Goal: Task Accomplishment & Management: Use online tool/utility

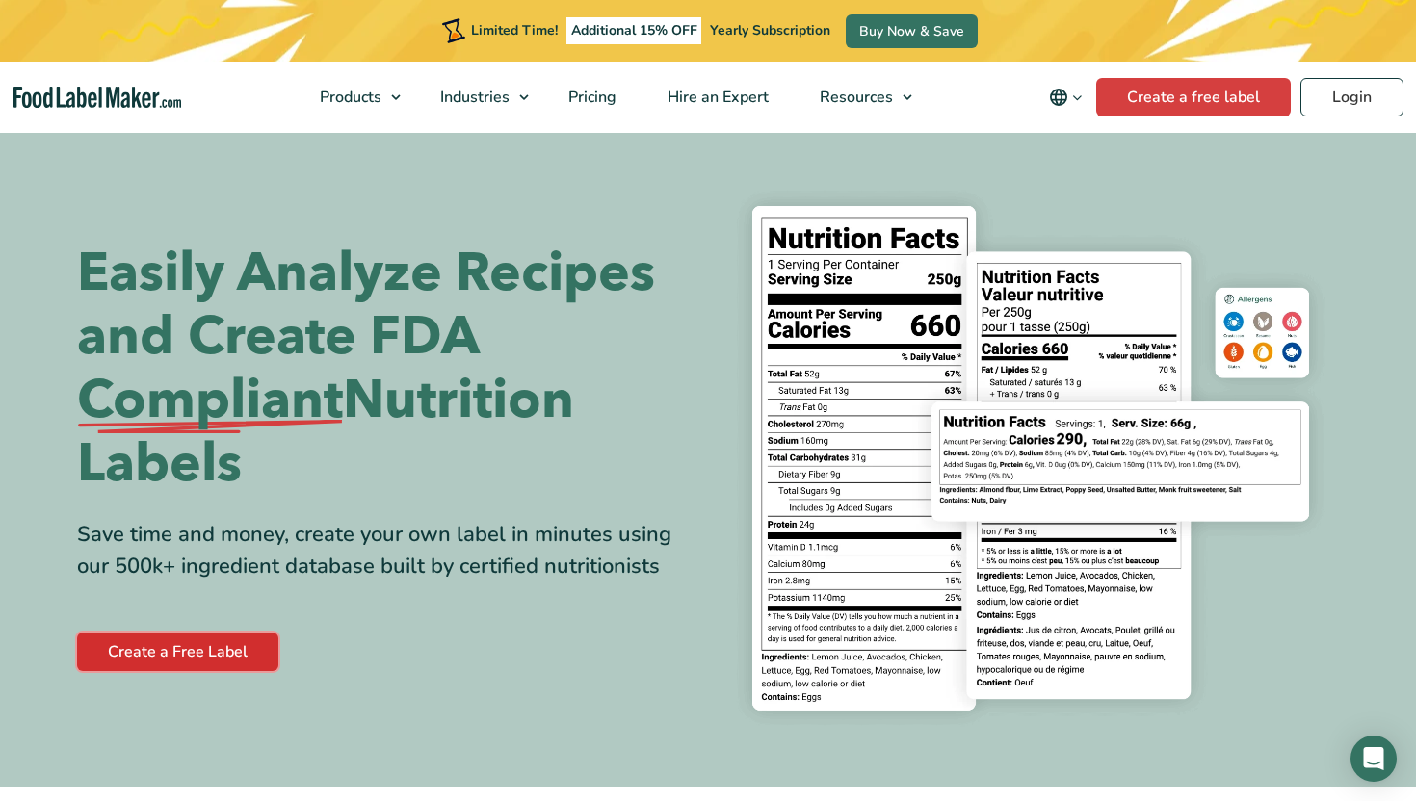
click at [208, 648] on link "Create a Free Label" at bounding box center [177, 652] width 201 height 39
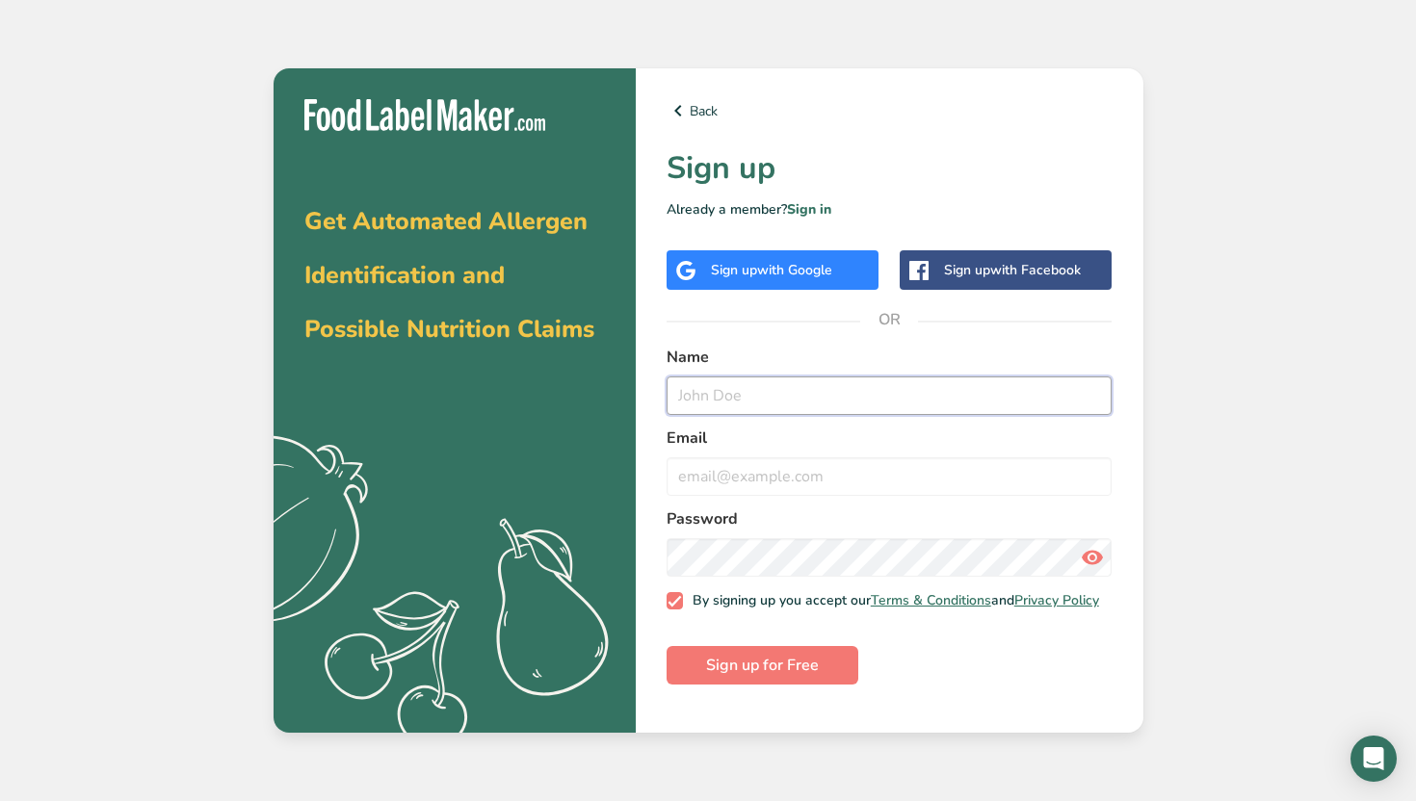
click at [718, 404] on input "text" at bounding box center [890, 396] width 446 height 39
click at [780, 273] on span "with Google" at bounding box center [794, 270] width 75 height 18
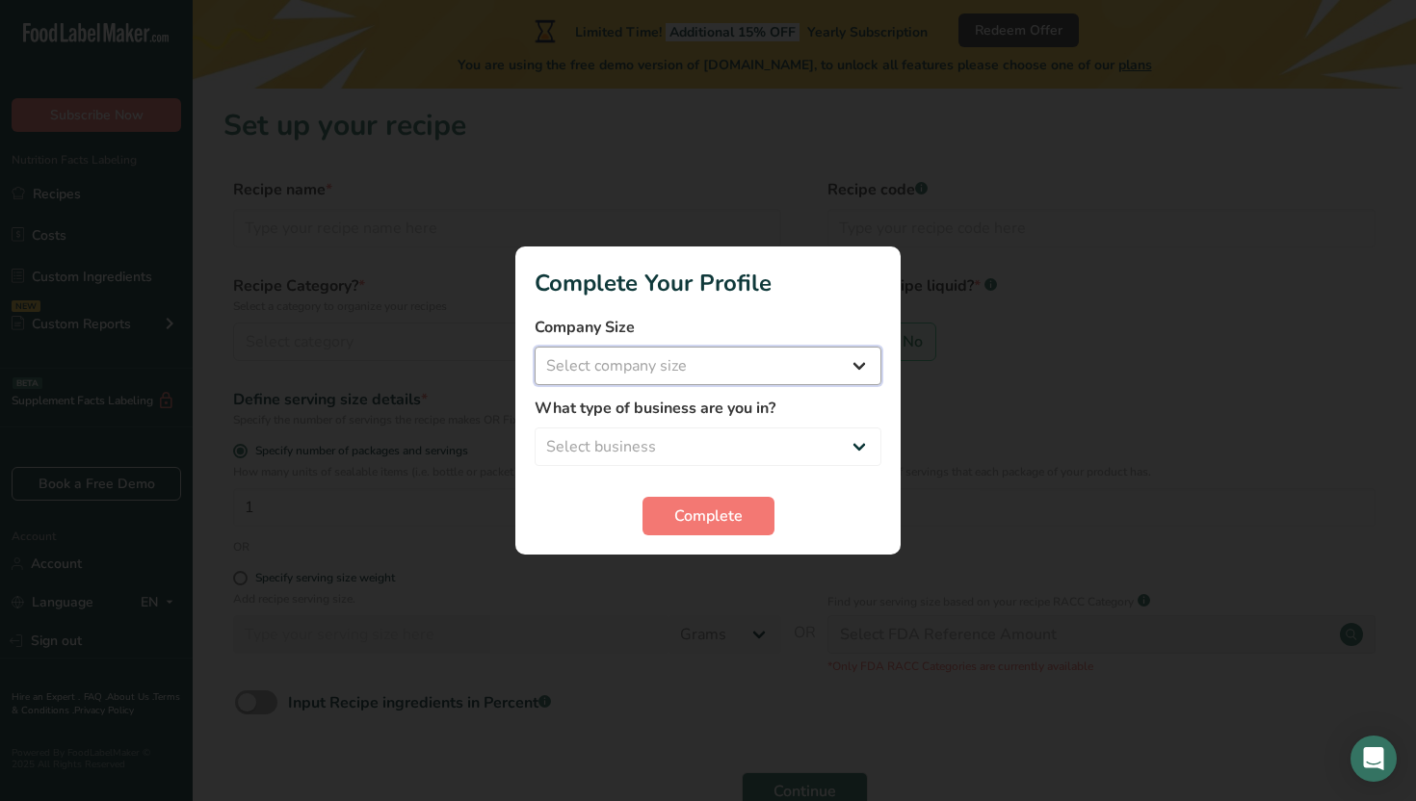
click at [757, 376] on select "Select company size Fewer than 10 Employees 10 to 50 Employees 51 to 500 Employ…" at bounding box center [708, 366] width 347 height 39
select select "1"
click at [725, 437] on select "Select business Packaged Food Manufacturer Restaurant & Cafe Bakery Meal Plans …" at bounding box center [708, 447] width 347 height 39
select select "4"
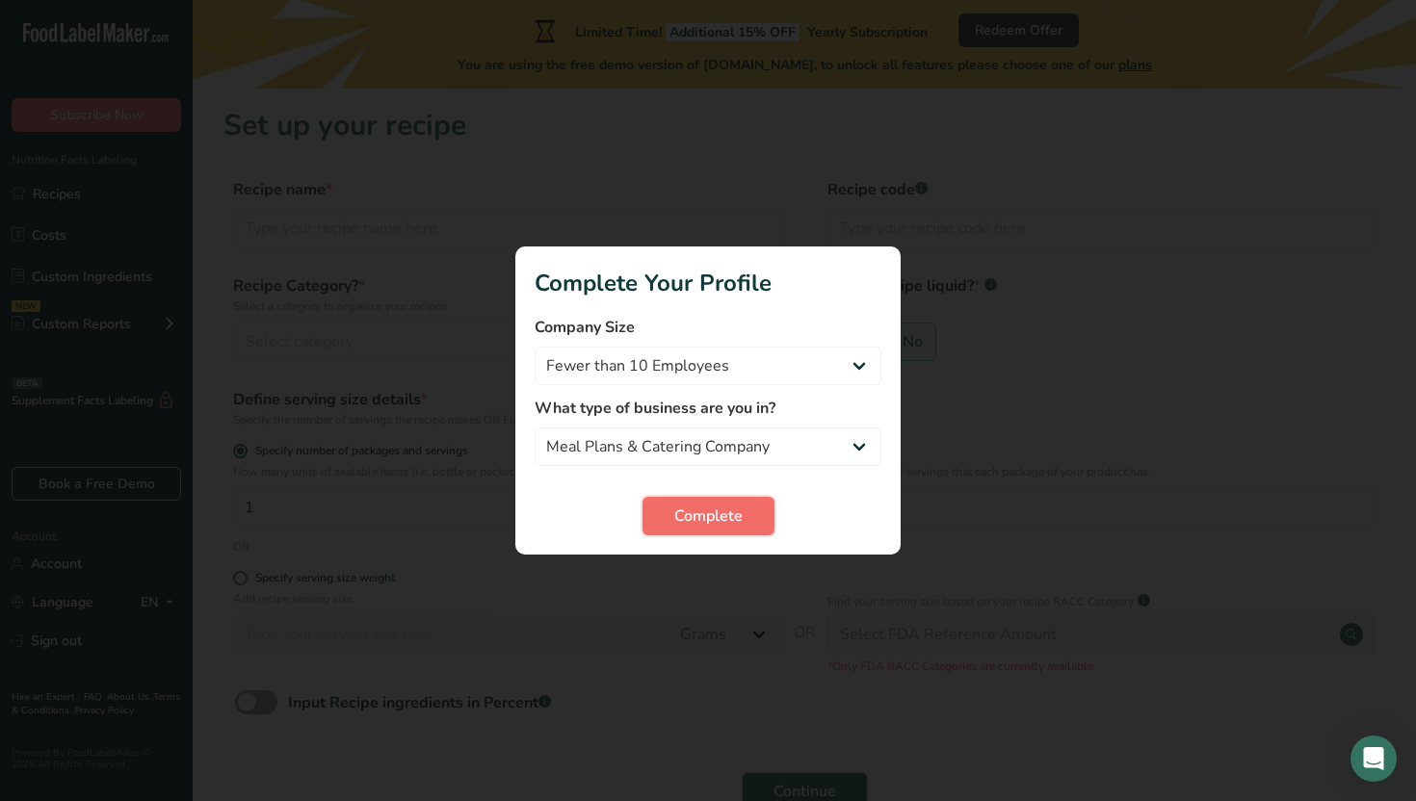
click at [698, 520] on span "Complete" at bounding box center [708, 516] width 68 height 23
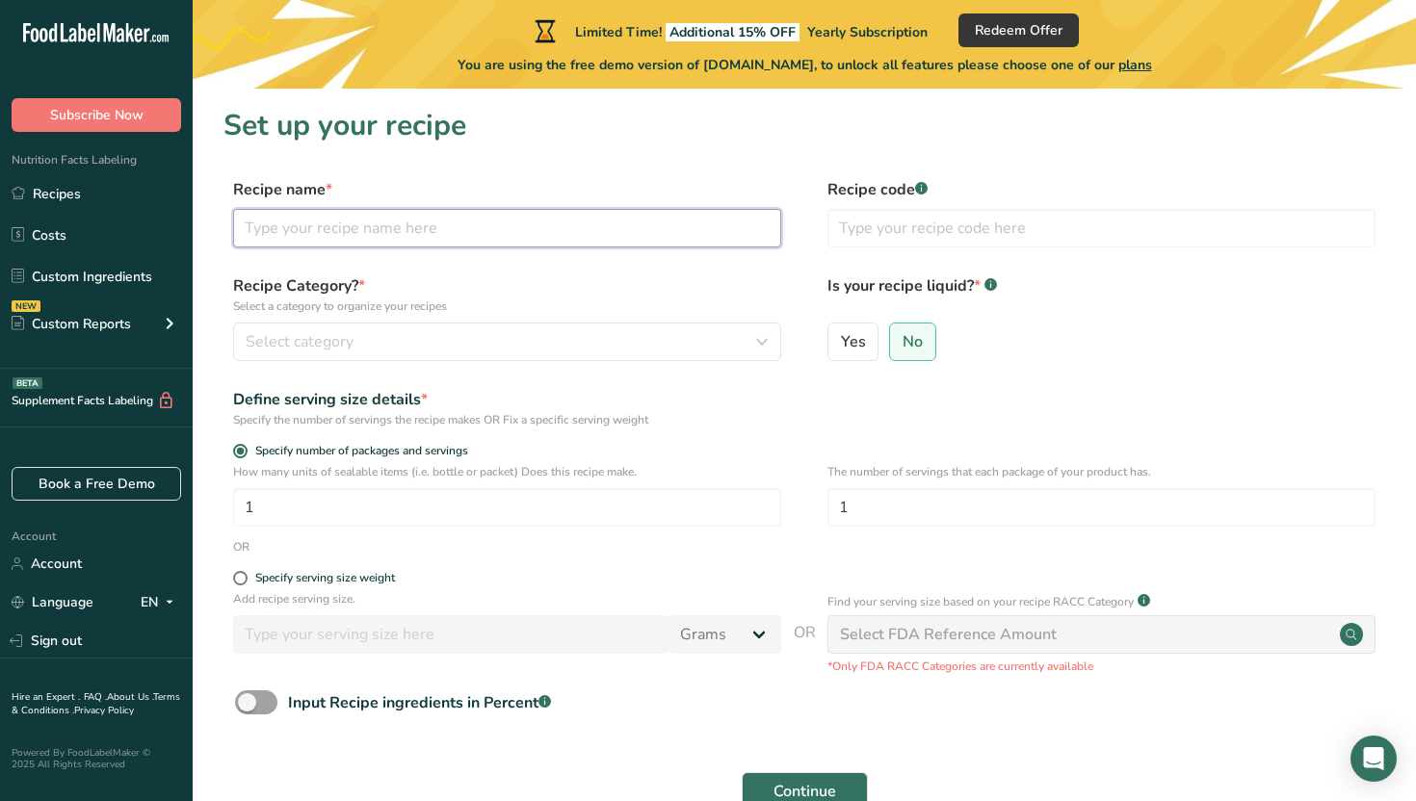
click at [556, 233] on input "text" at bounding box center [507, 228] width 548 height 39
type input "P"
type input "BBQ Pulled Pork"
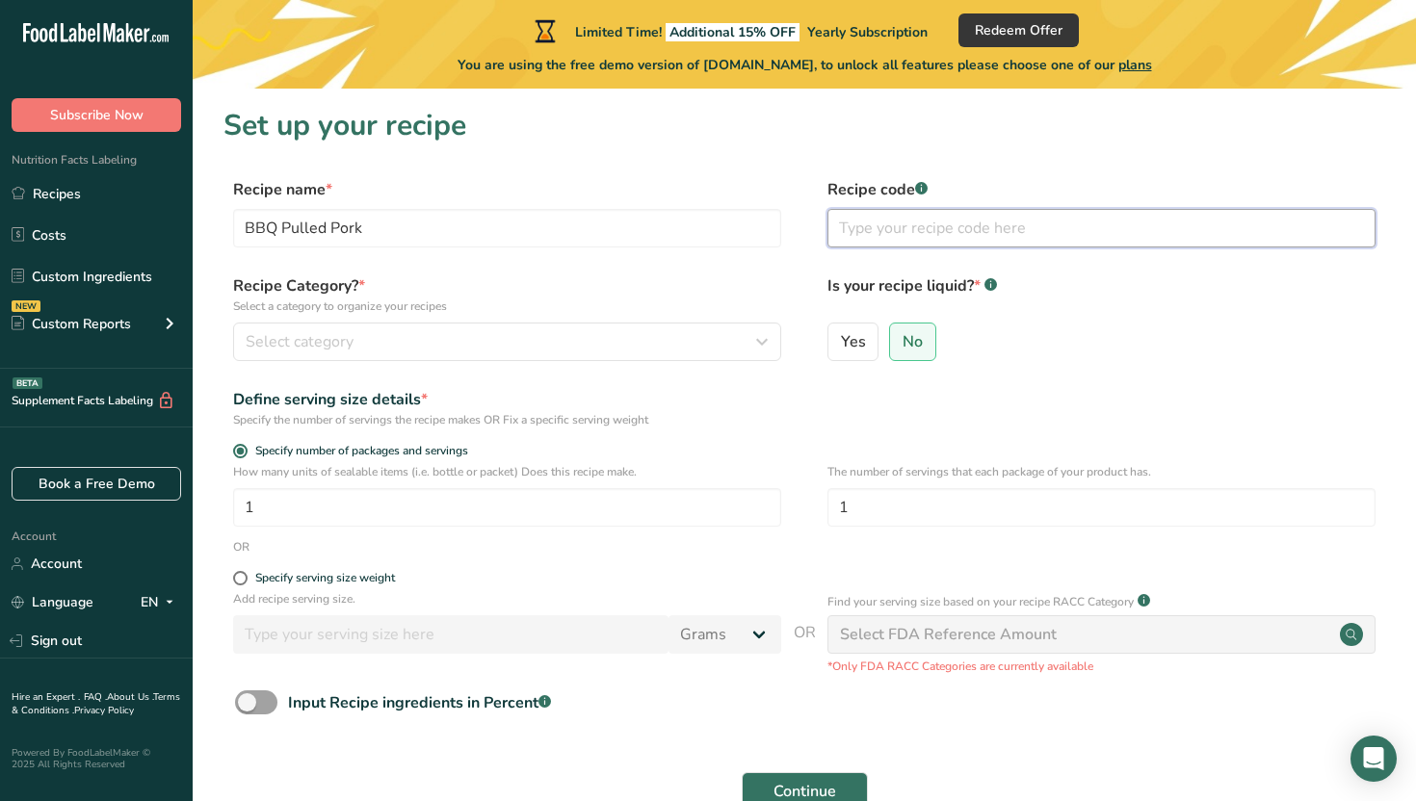
click at [904, 237] on input "text" at bounding box center [1101, 228] width 548 height 39
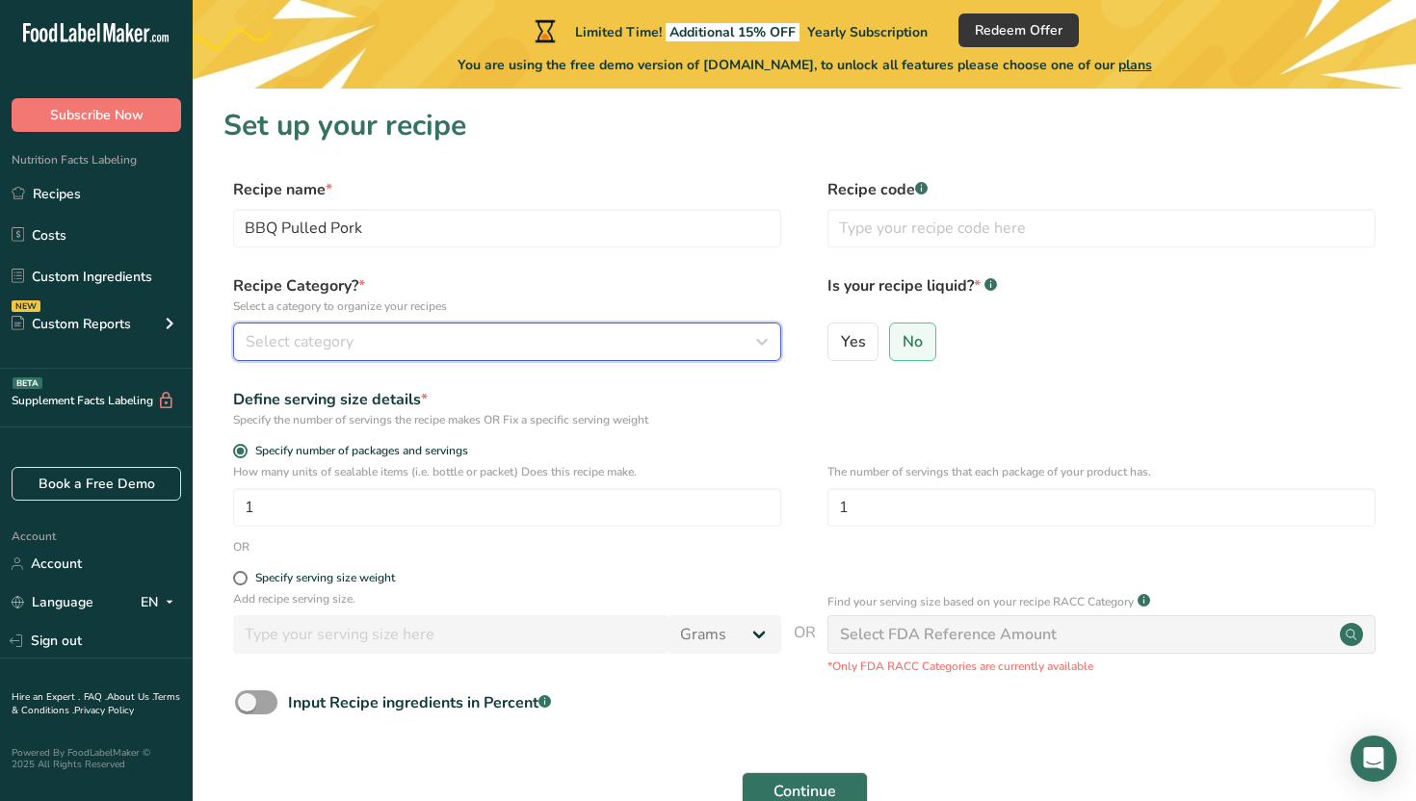
click at [490, 352] on div "Select category" at bounding box center [501, 341] width 511 height 23
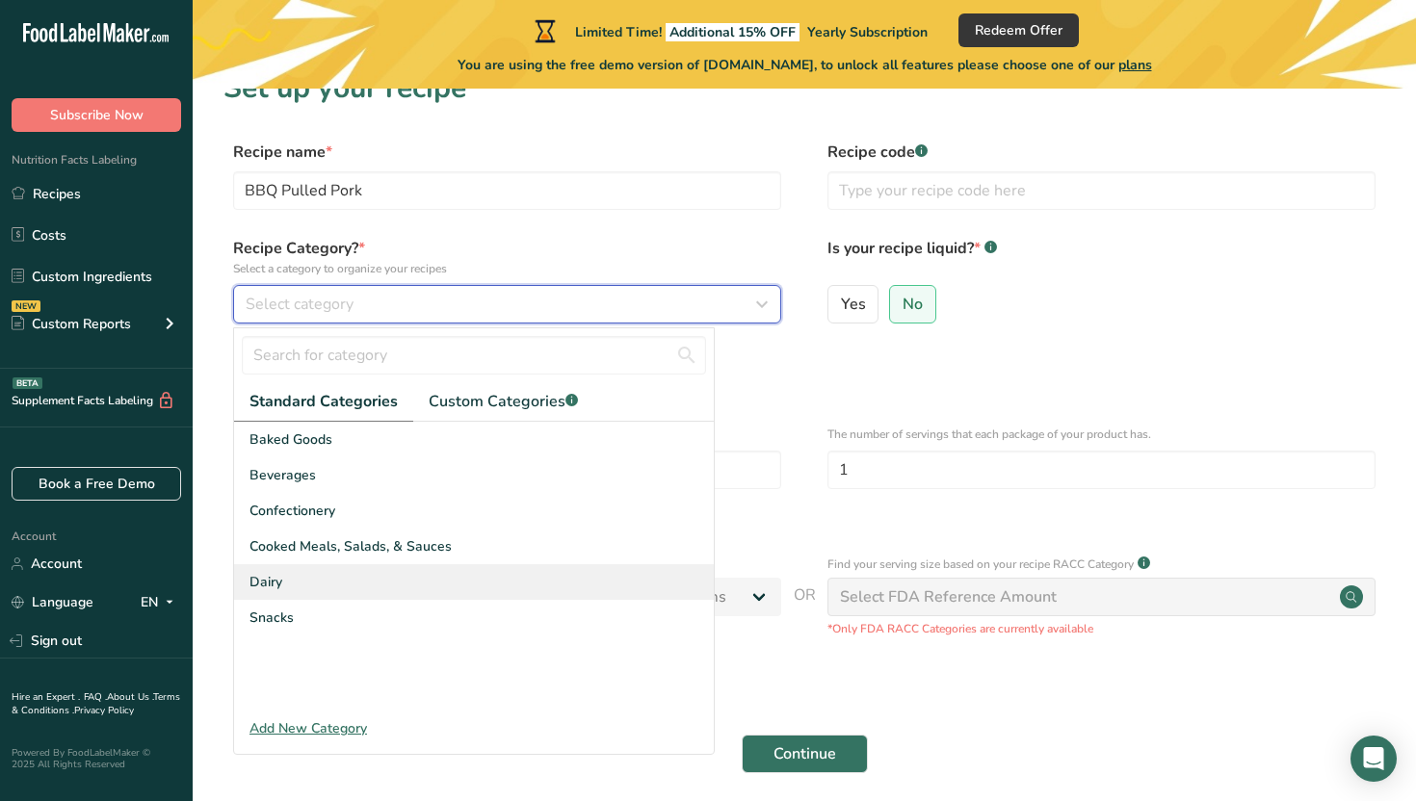
scroll to position [48, 0]
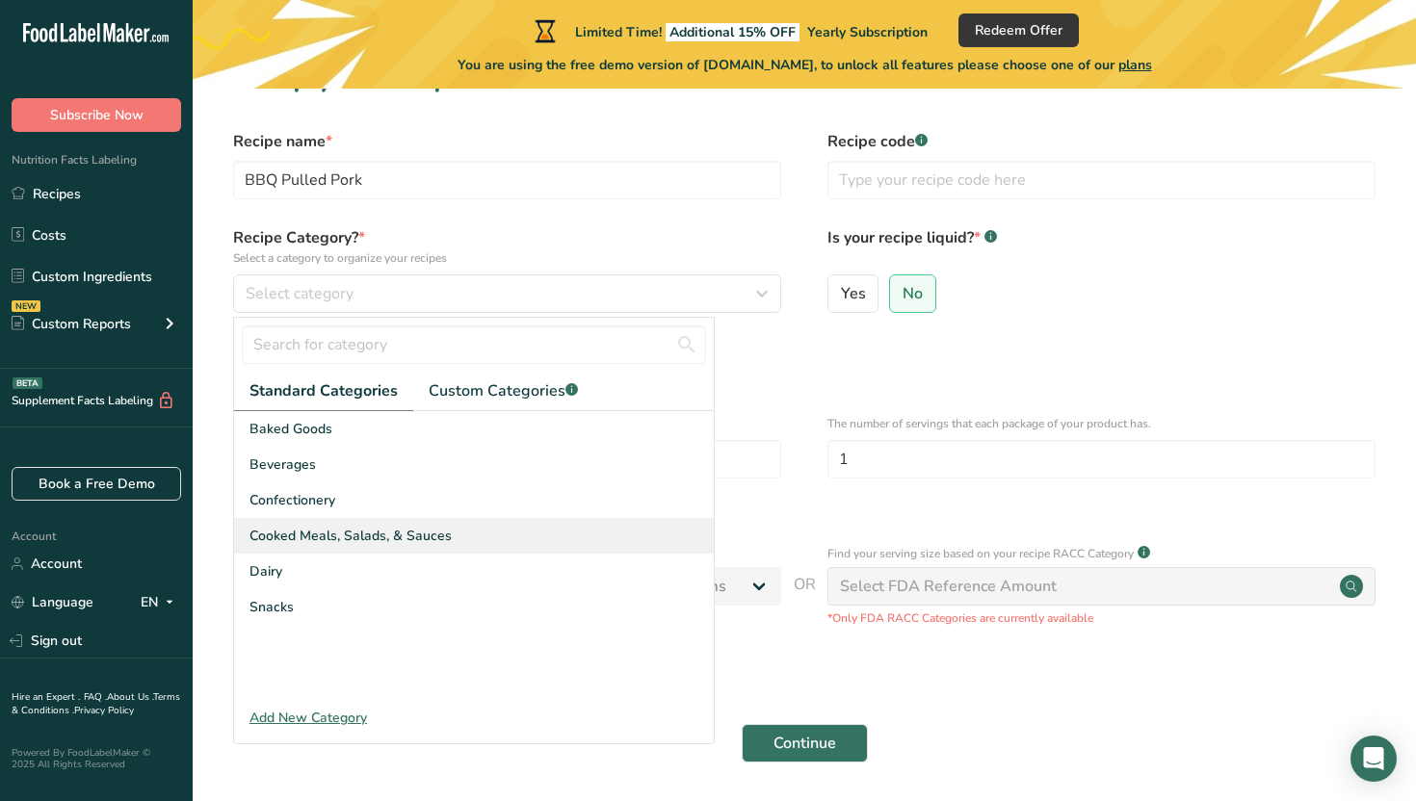
click at [371, 538] on span "Cooked Meals, Salads, & Sauces" at bounding box center [350, 536] width 202 height 20
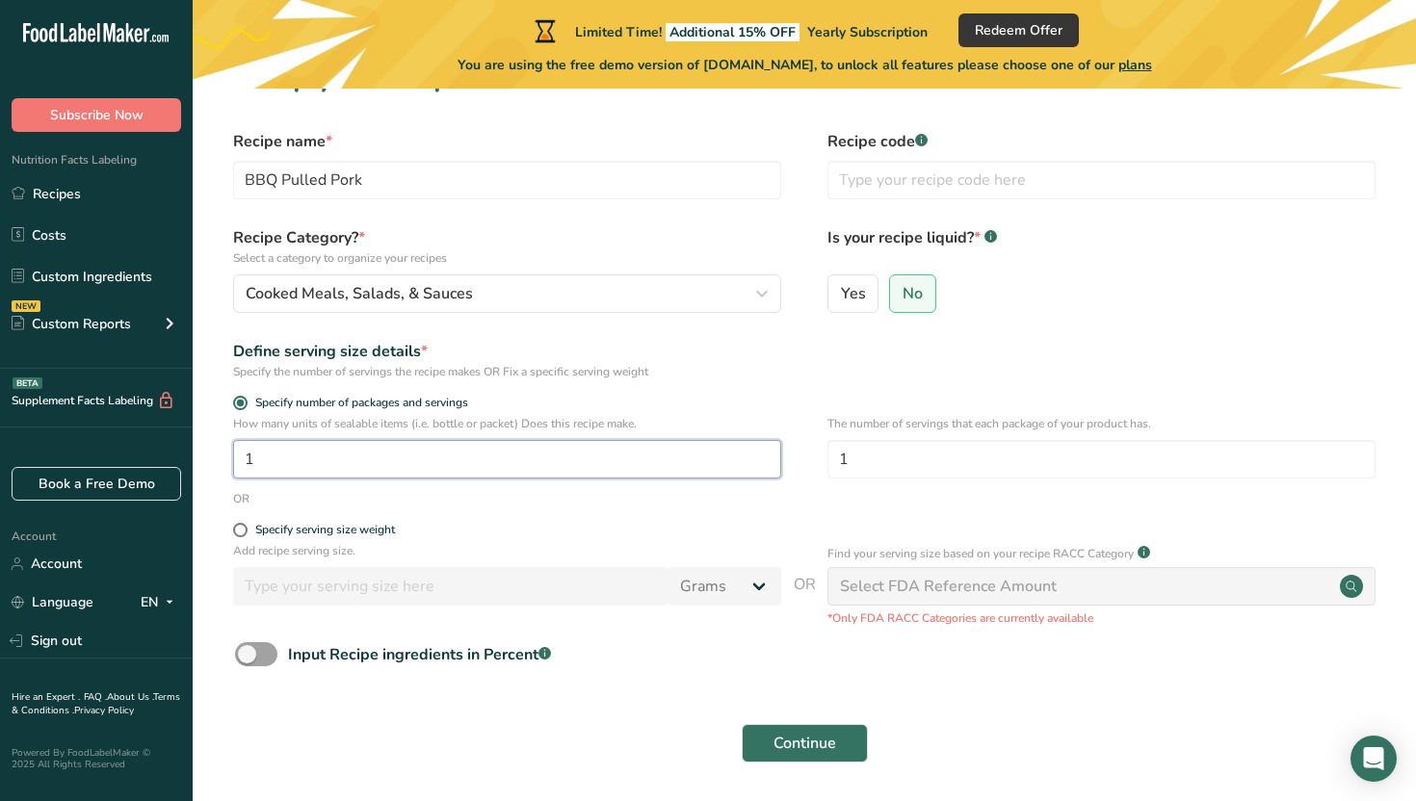
drag, startPoint x: 368, startPoint y: 461, endPoint x: 230, endPoint y: 444, distance: 138.8
click at [230, 445] on div "How many units of sealable items (i.e. bottle or packet) Does this recipe make.…" at bounding box center [804, 452] width 1162 height 75
type input "1"
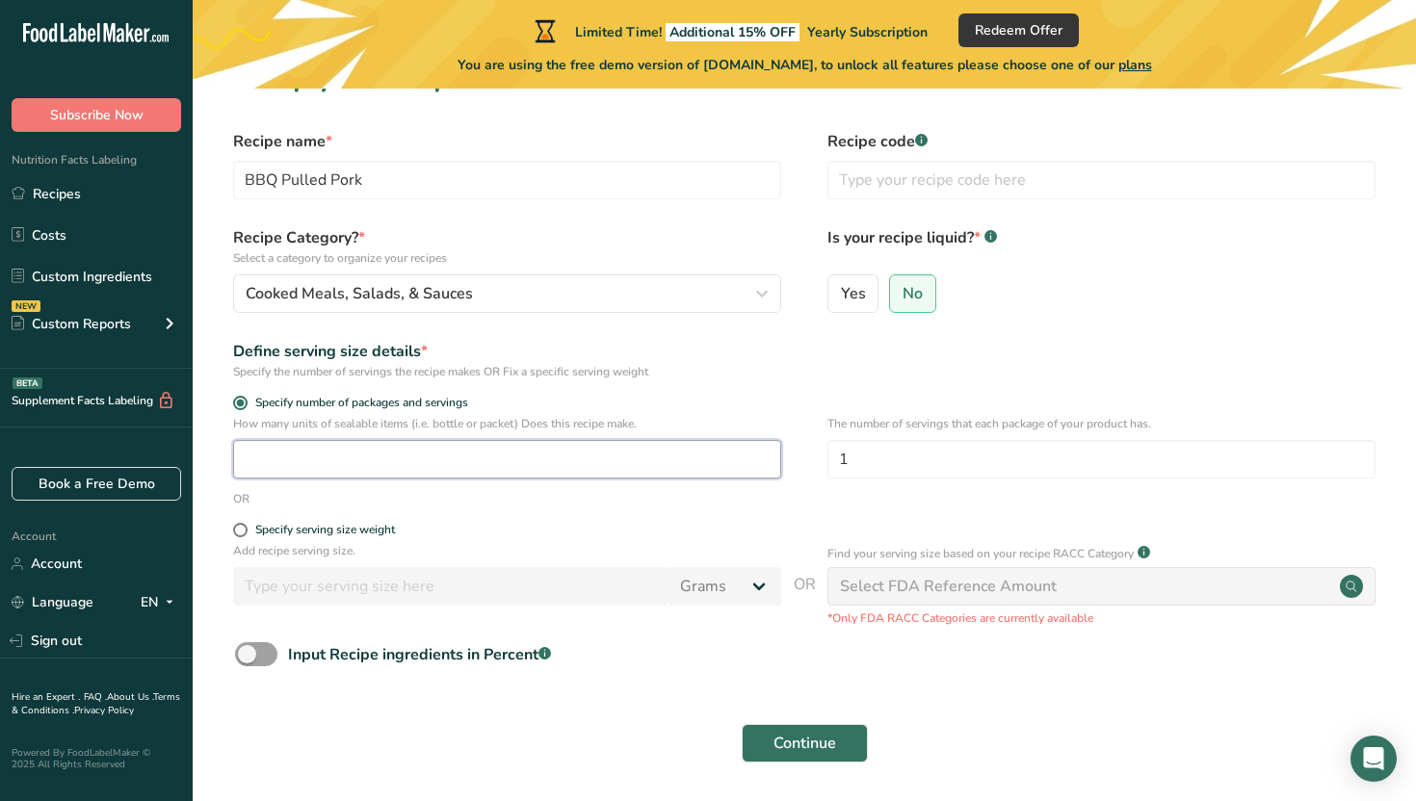
type input "1"
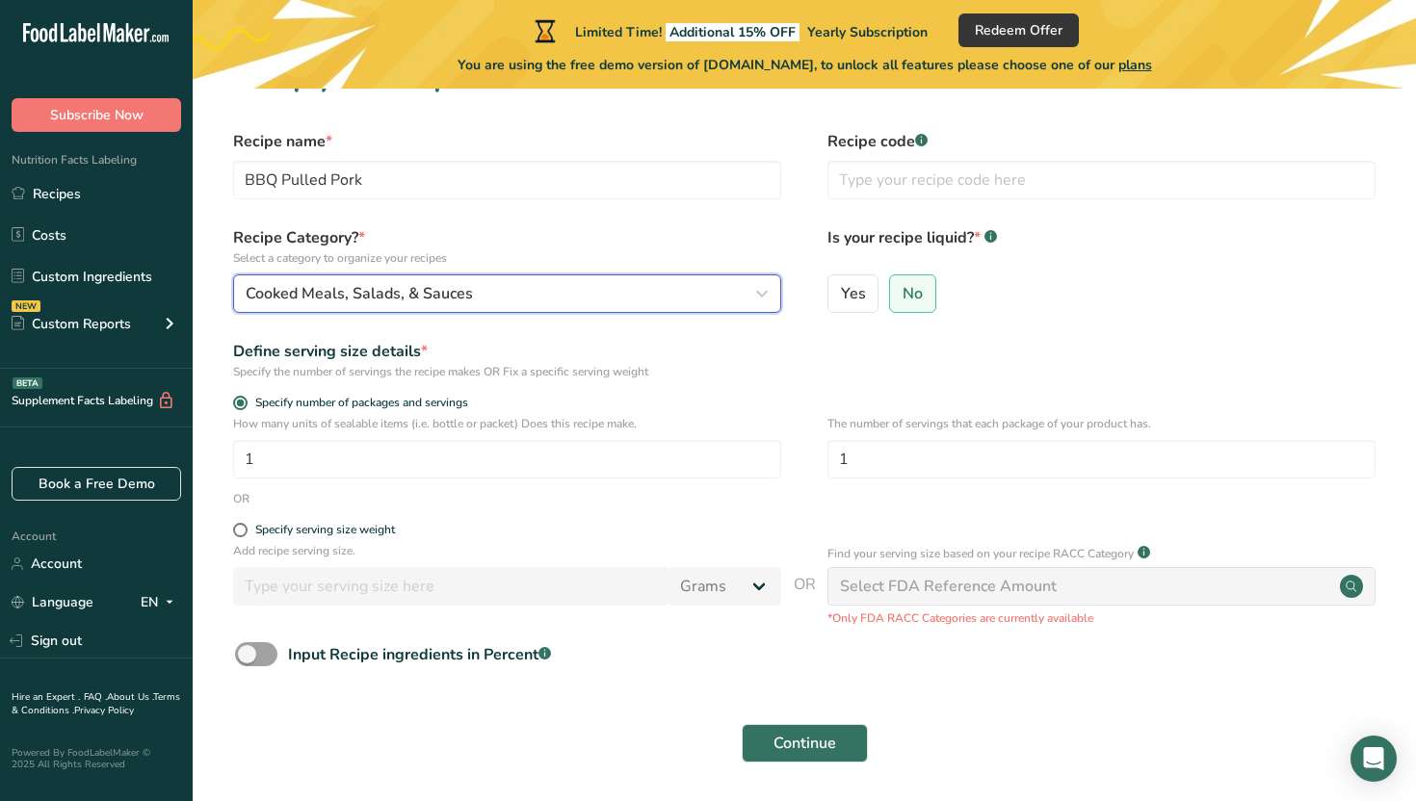
click at [390, 277] on button "Cooked Meals, Salads, & Sauces" at bounding box center [507, 294] width 548 height 39
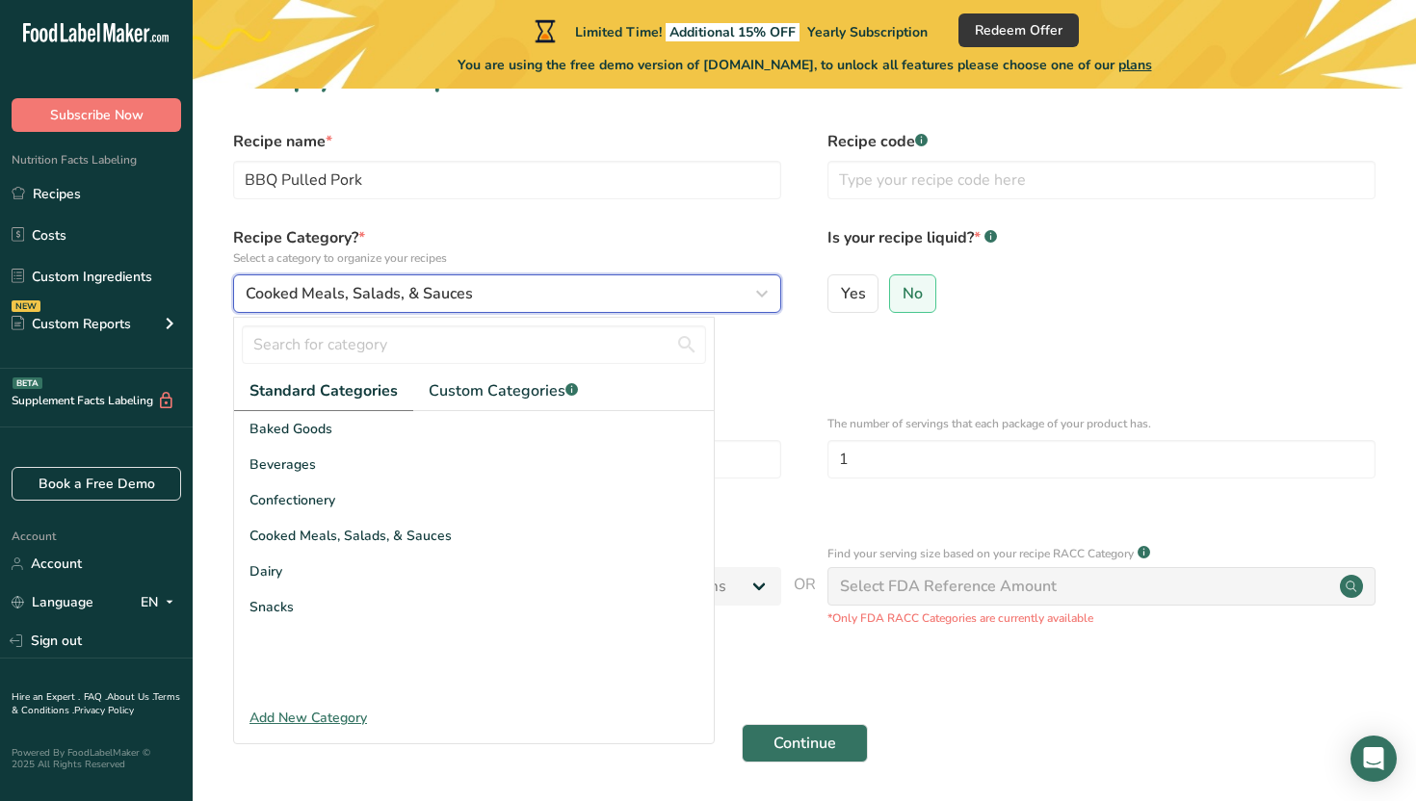
click at [393, 284] on span "Cooked Meals, Salads, & Sauces" at bounding box center [359, 293] width 227 height 23
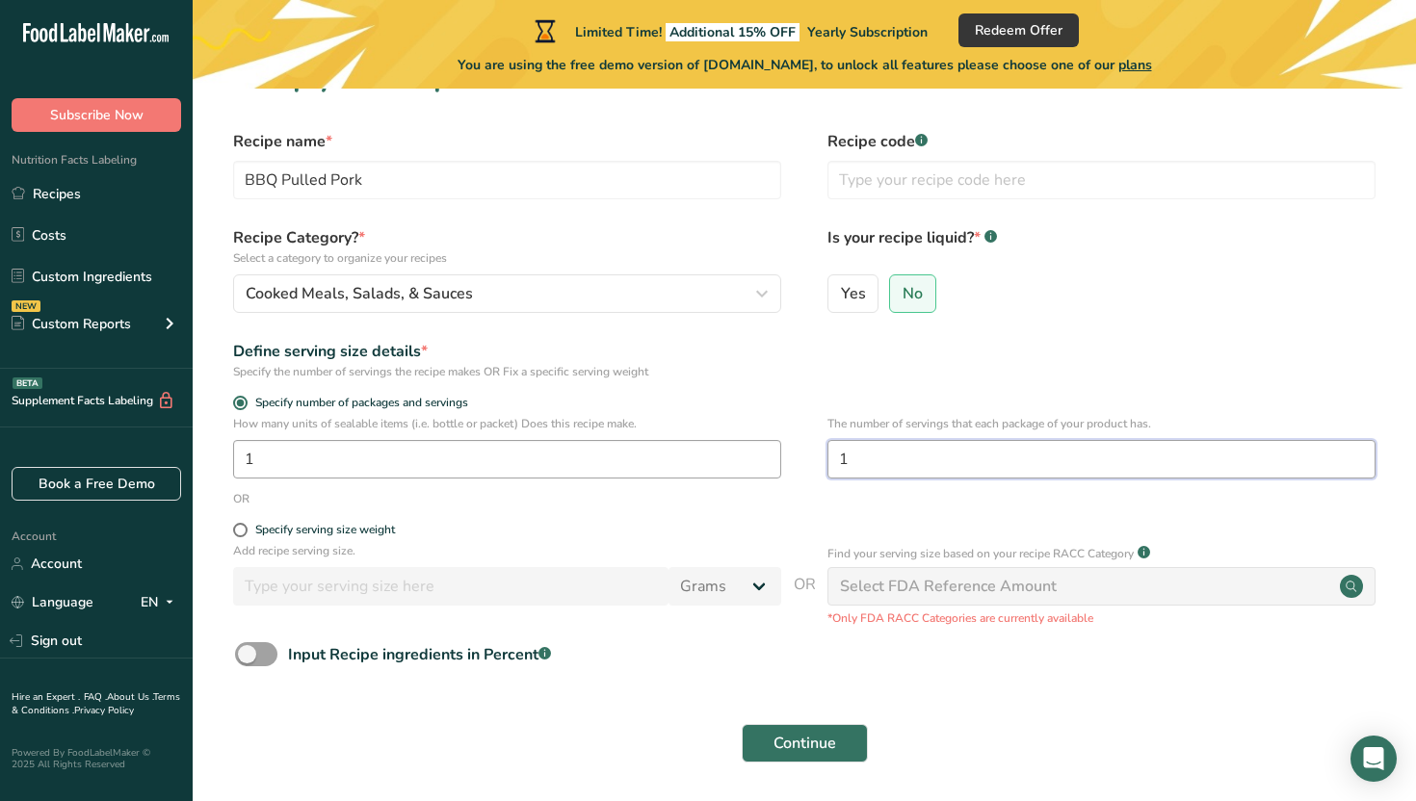
drag, startPoint x: 883, startPoint y: 467, endPoint x: 714, endPoint y: 447, distance: 170.7
click at [714, 449] on div "How many units of sealable items (i.e. bottle or packet) Does this recipe make.…" at bounding box center [804, 452] width 1162 height 75
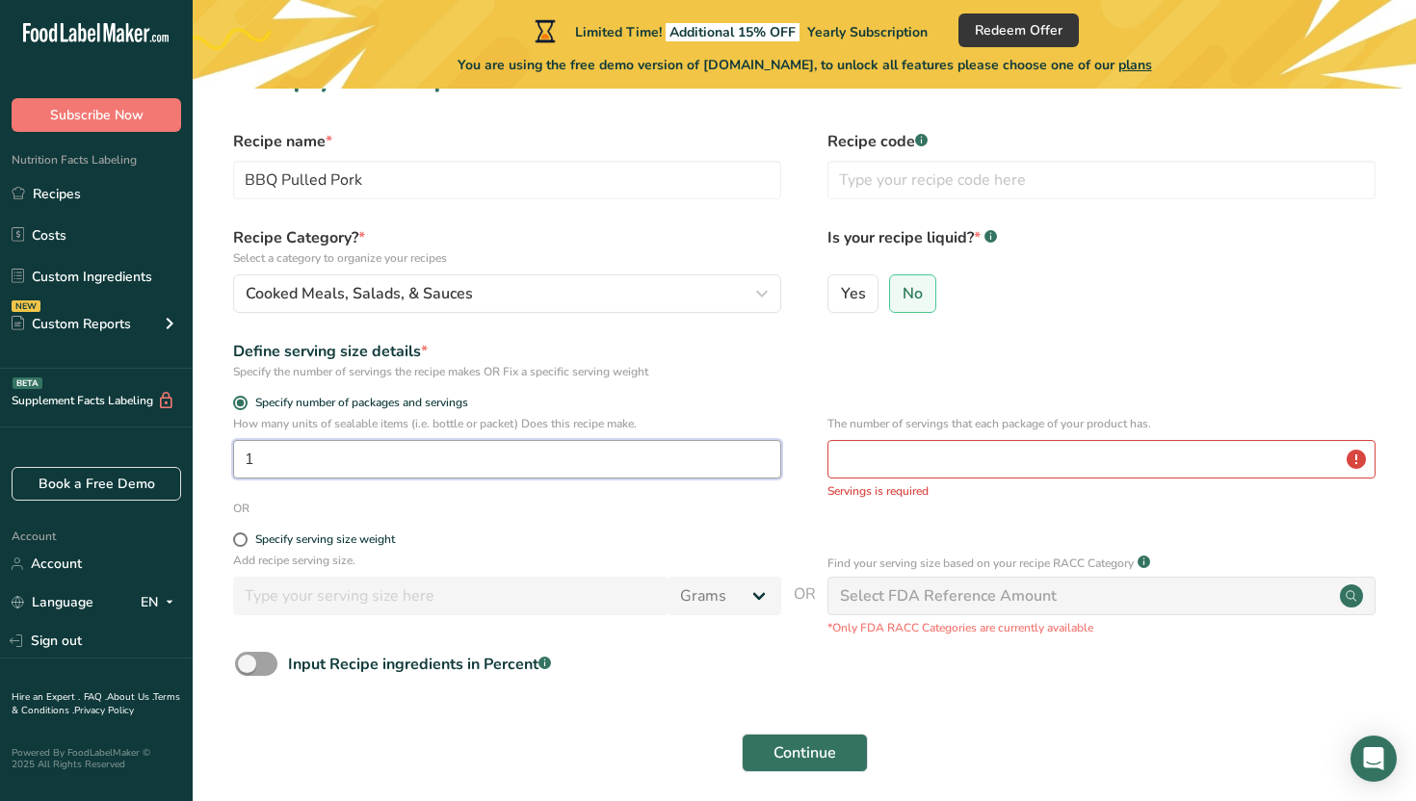
click at [505, 463] on input "1" at bounding box center [507, 459] width 548 height 39
type input "2"
click at [970, 459] on input "number" at bounding box center [1101, 459] width 548 height 39
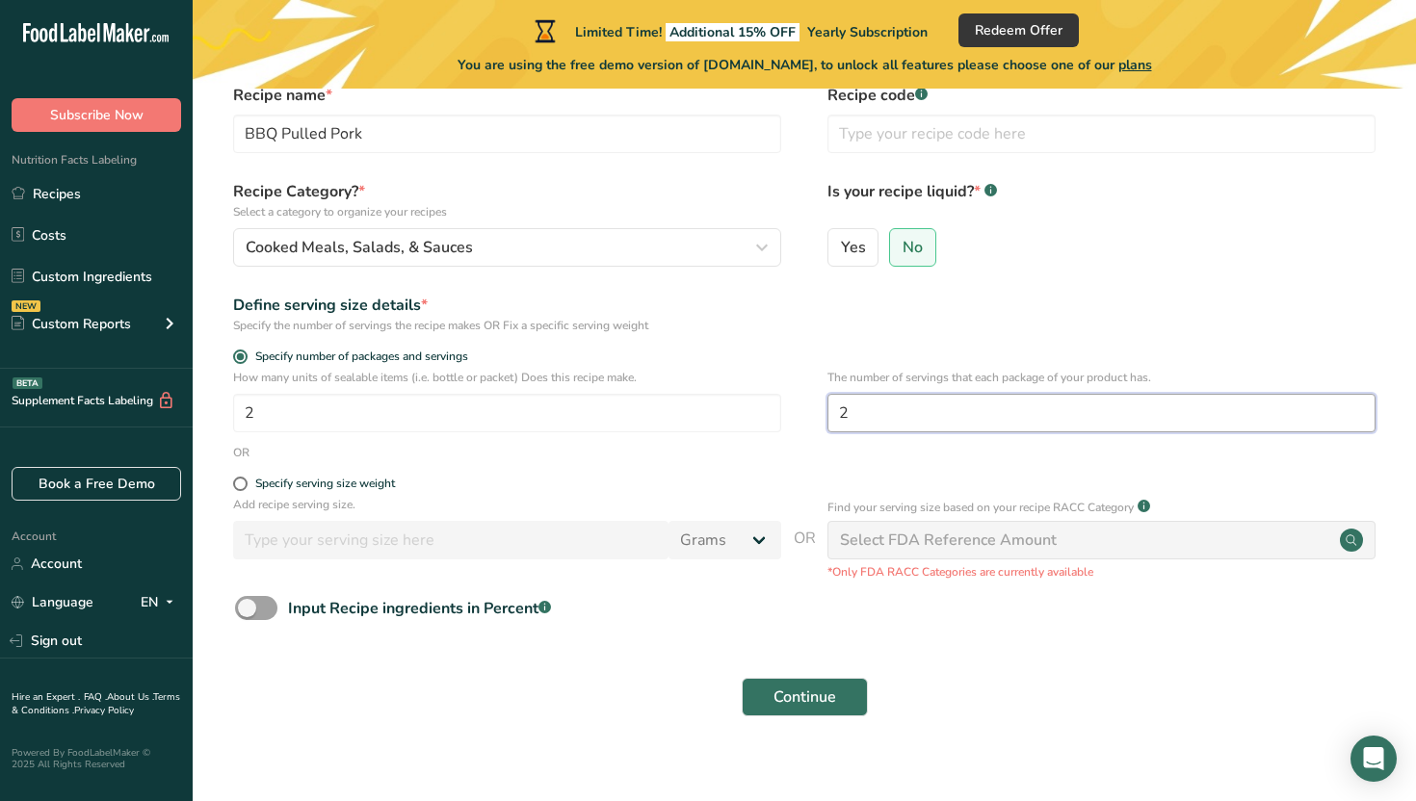
scroll to position [114, 0]
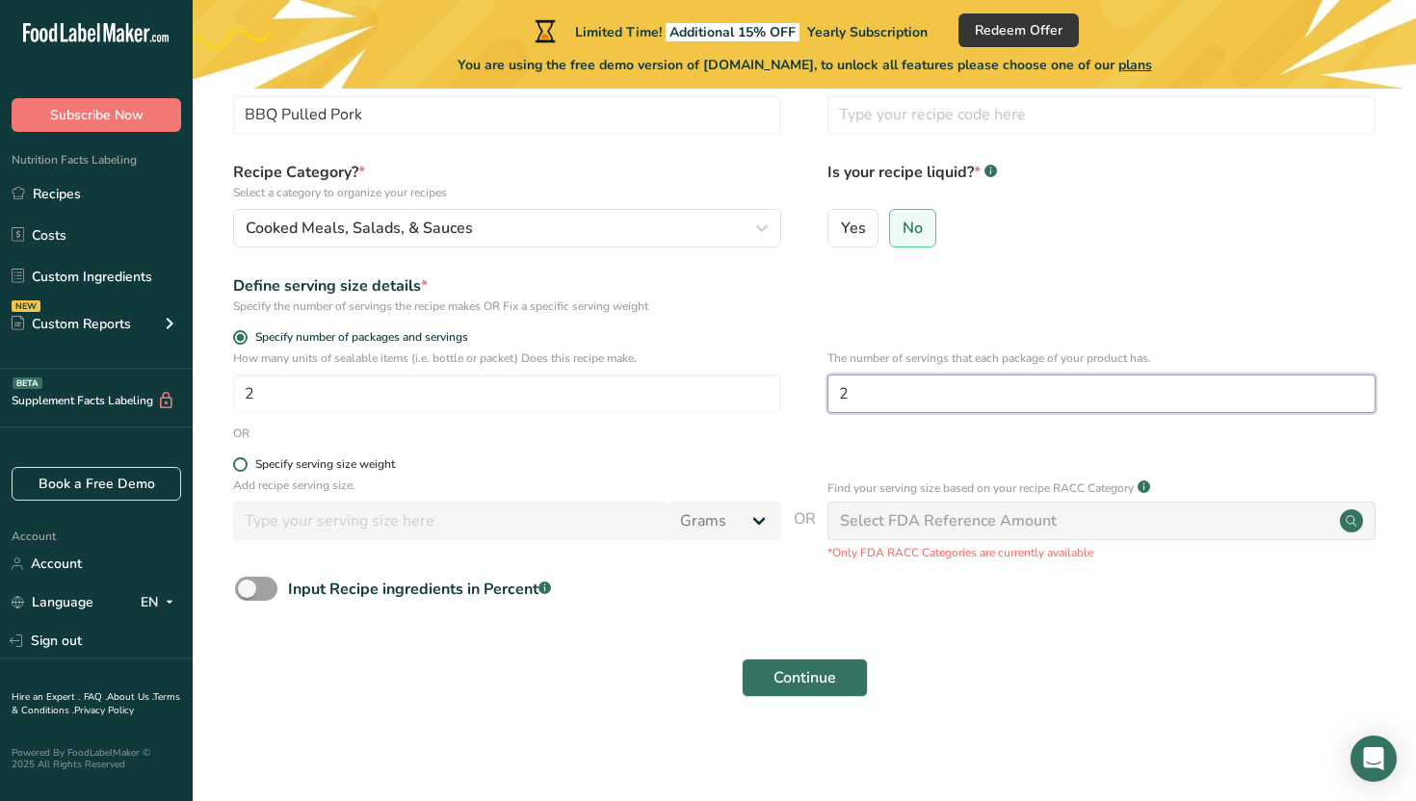
type input "2"
click at [239, 464] on span at bounding box center [240, 465] width 14 height 14
click at [239, 464] on input "Specify serving size weight" at bounding box center [239, 464] width 13 height 13
radio input "true"
radio input "false"
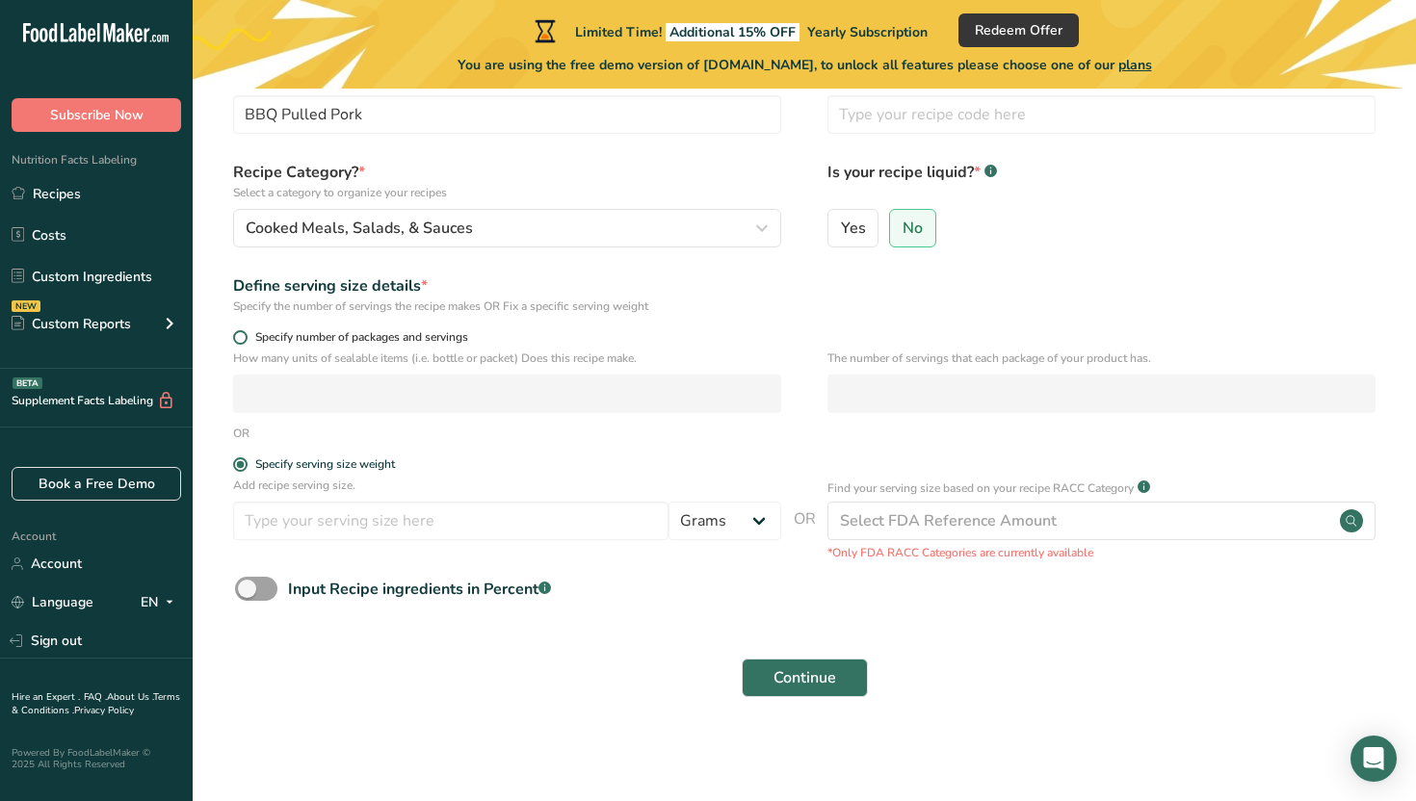
click at [246, 335] on span at bounding box center [240, 337] width 14 height 14
click at [246, 335] on input "Specify number of packages and servings" at bounding box center [239, 337] width 13 height 13
radio input "true"
radio input "false"
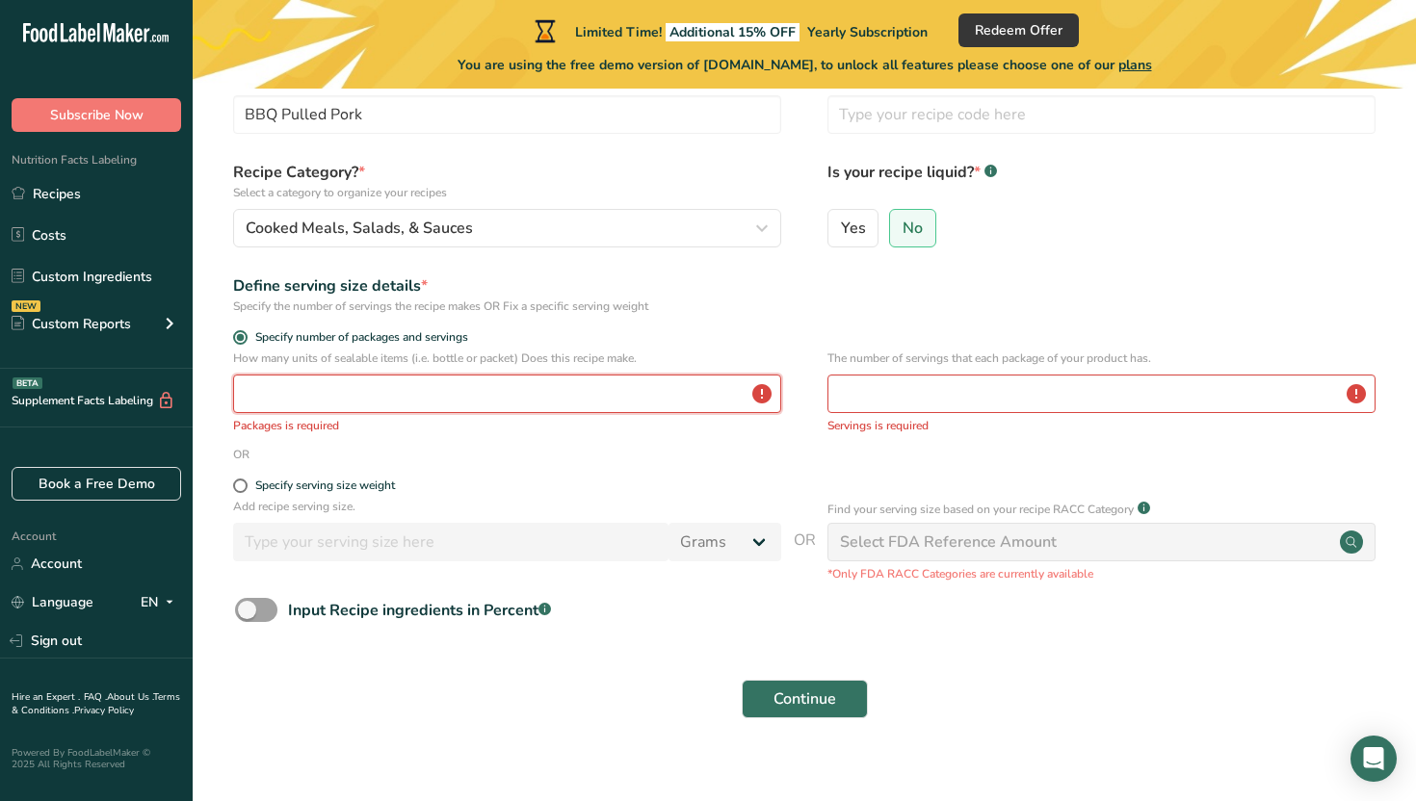
click at [298, 388] on input "number" at bounding box center [507, 394] width 548 height 39
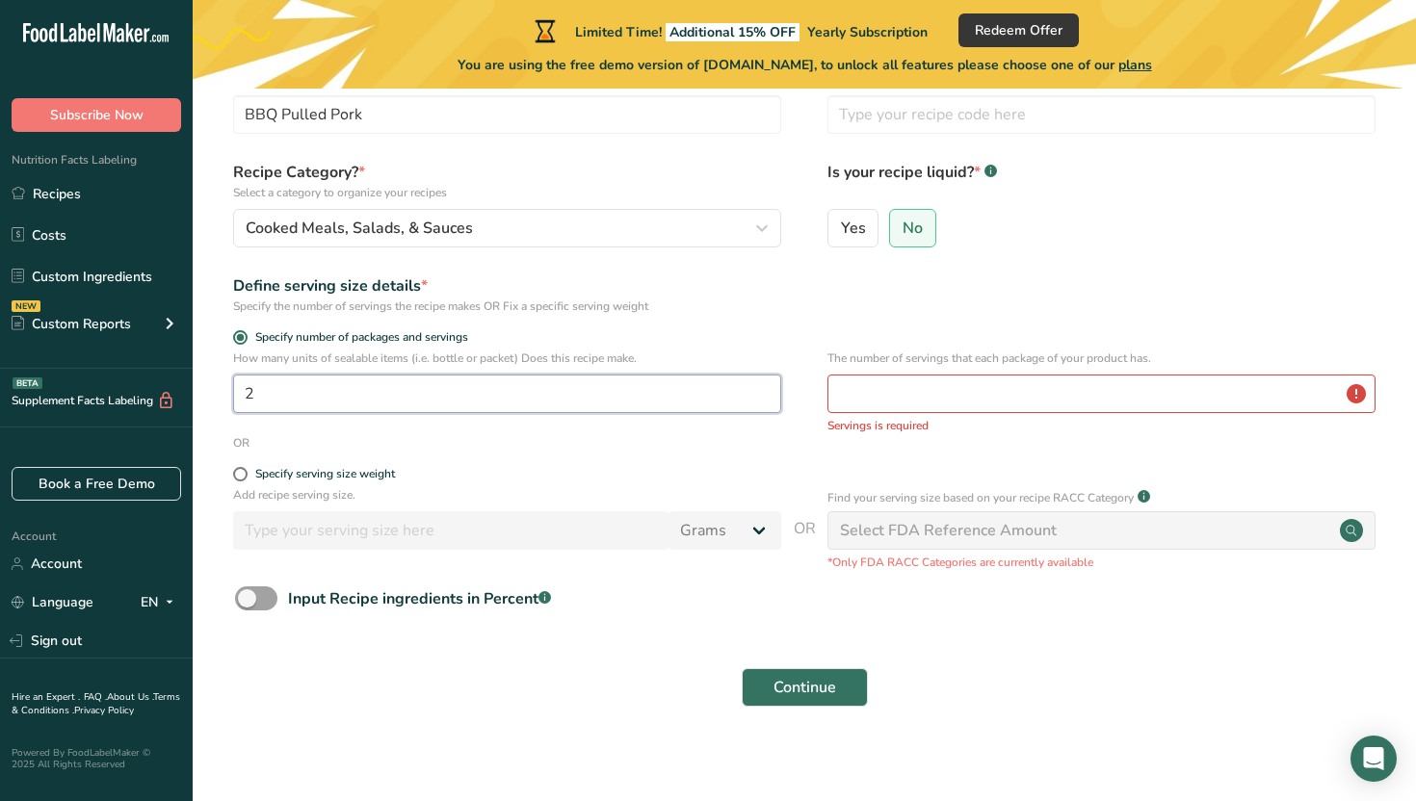
type input "2"
click at [952, 399] on input "number" at bounding box center [1101, 394] width 548 height 39
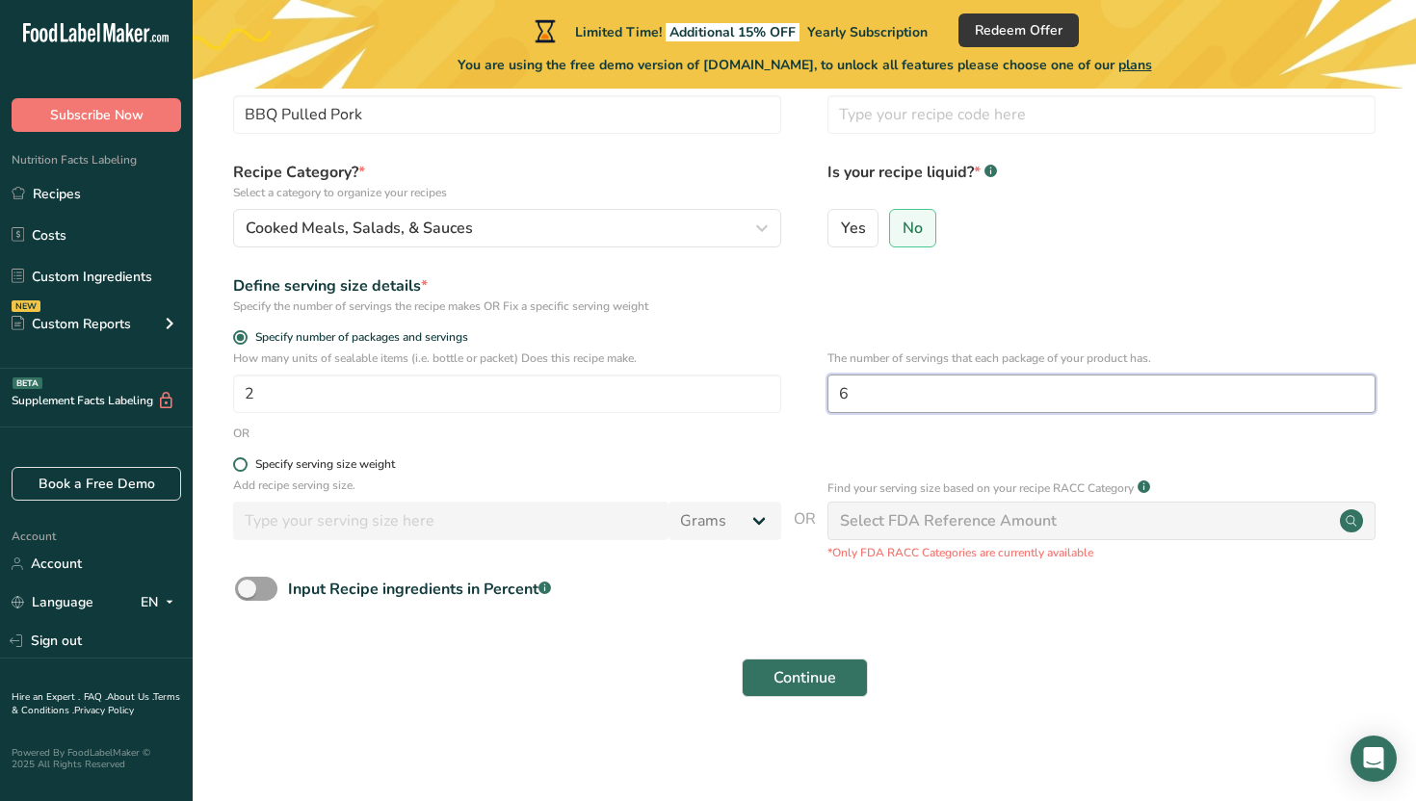
type input "6"
click at [242, 467] on span at bounding box center [240, 465] width 14 height 14
click at [242, 467] on input "Specify serving size weight" at bounding box center [239, 464] width 13 height 13
radio input "true"
radio input "false"
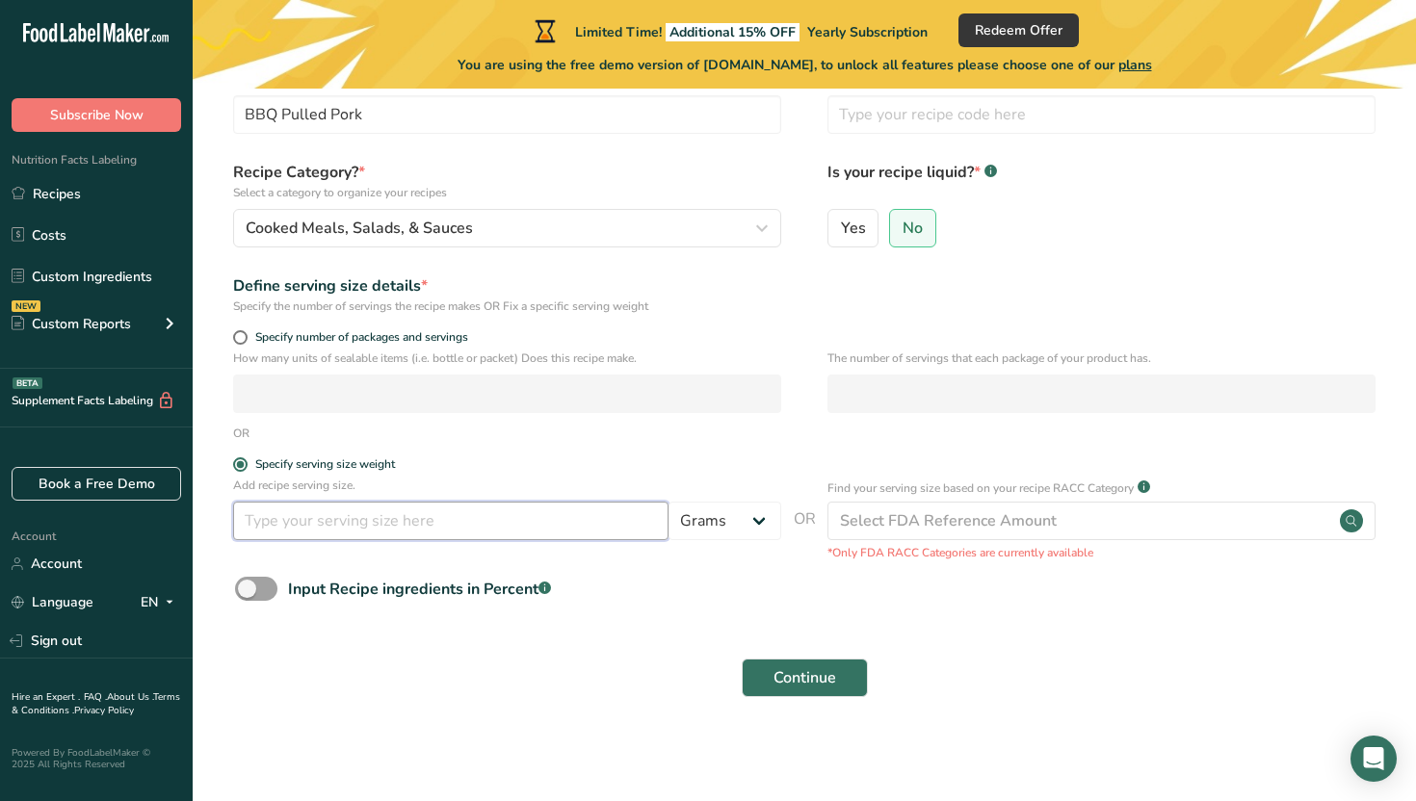
click at [303, 528] on input "number" at bounding box center [450, 521] width 435 height 39
type input "5"
click at [722, 536] on select "Grams kg mg mcg lb oz l mL fl oz tbsp tsp cup qt gallon" at bounding box center [724, 521] width 113 height 39
select select "5"
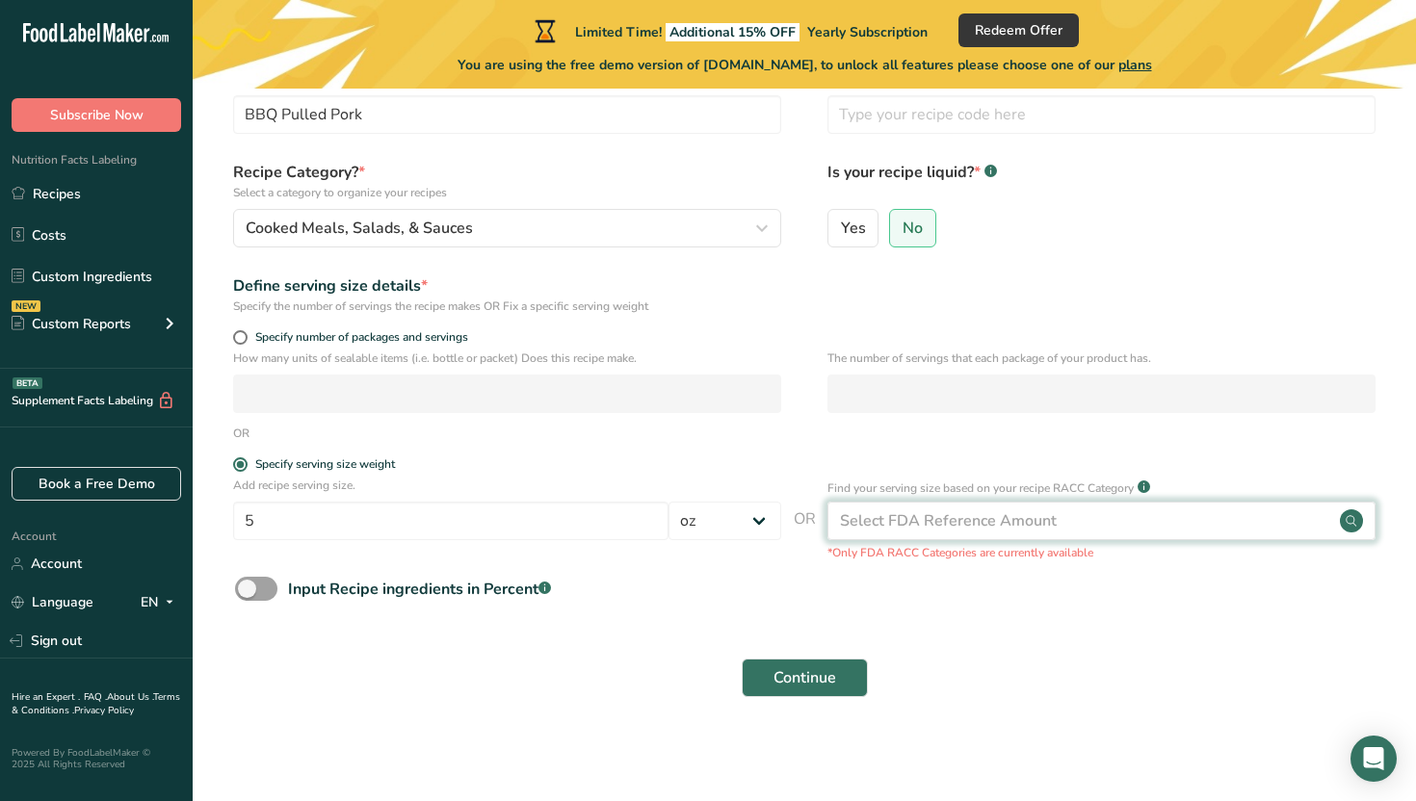
click at [946, 518] on div "Select FDA Reference Amount" at bounding box center [948, 521] width 217 height 23
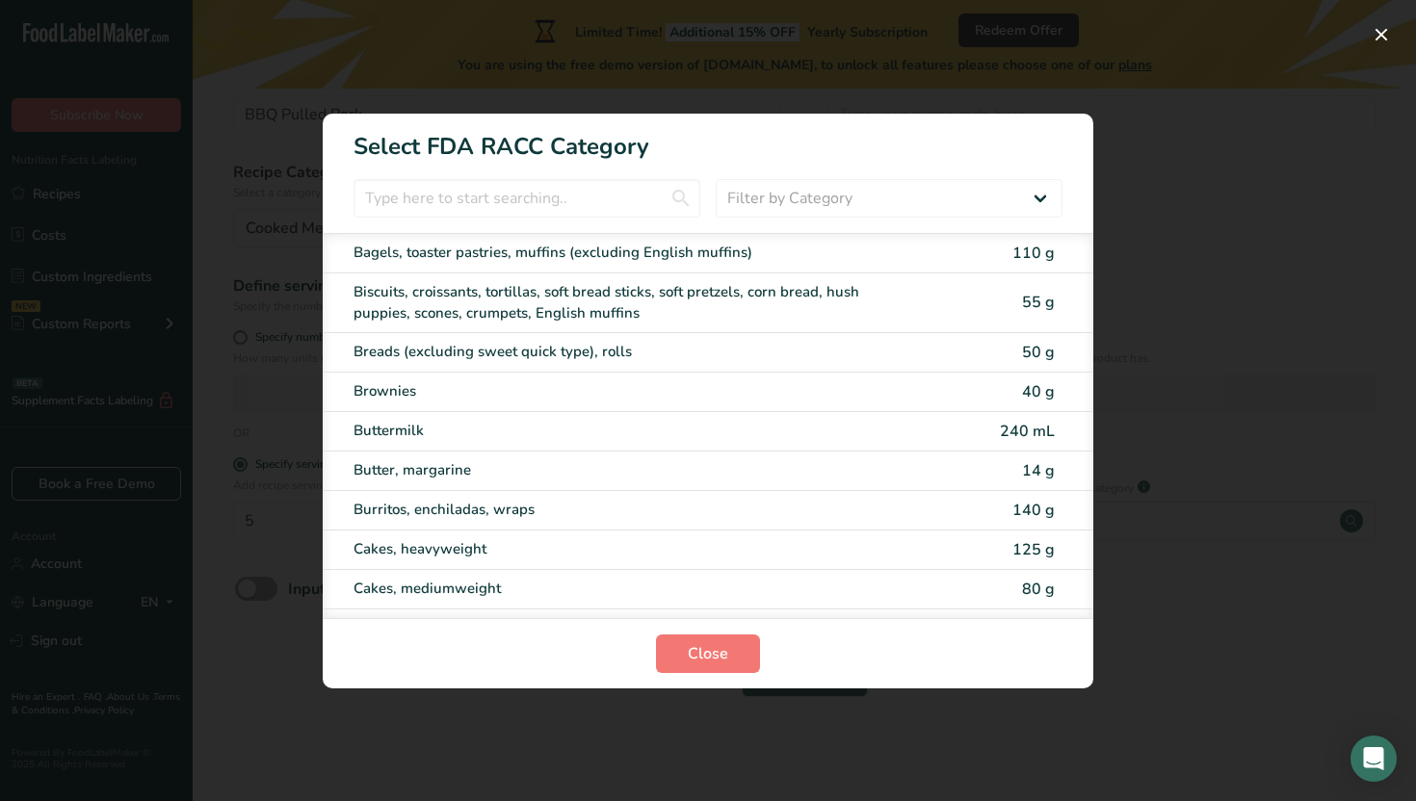
click at [1202, 364] on div "RACC Category Selection Modal" at bounding box center [708, 400] width 1416 height 801
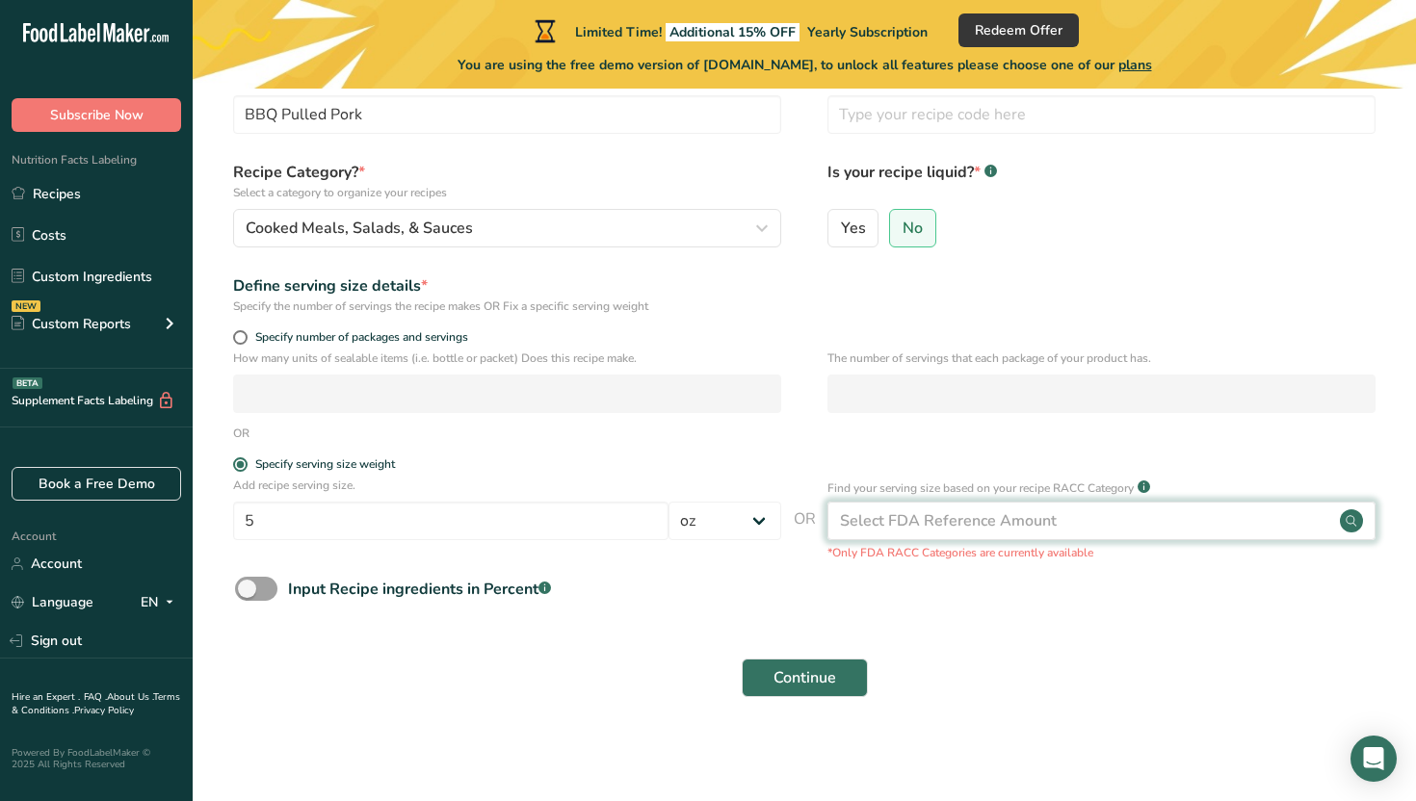
click at [930, 521] on div "Select FDA Reference Amount" at bounding box center [948, 521] width 217 height 23
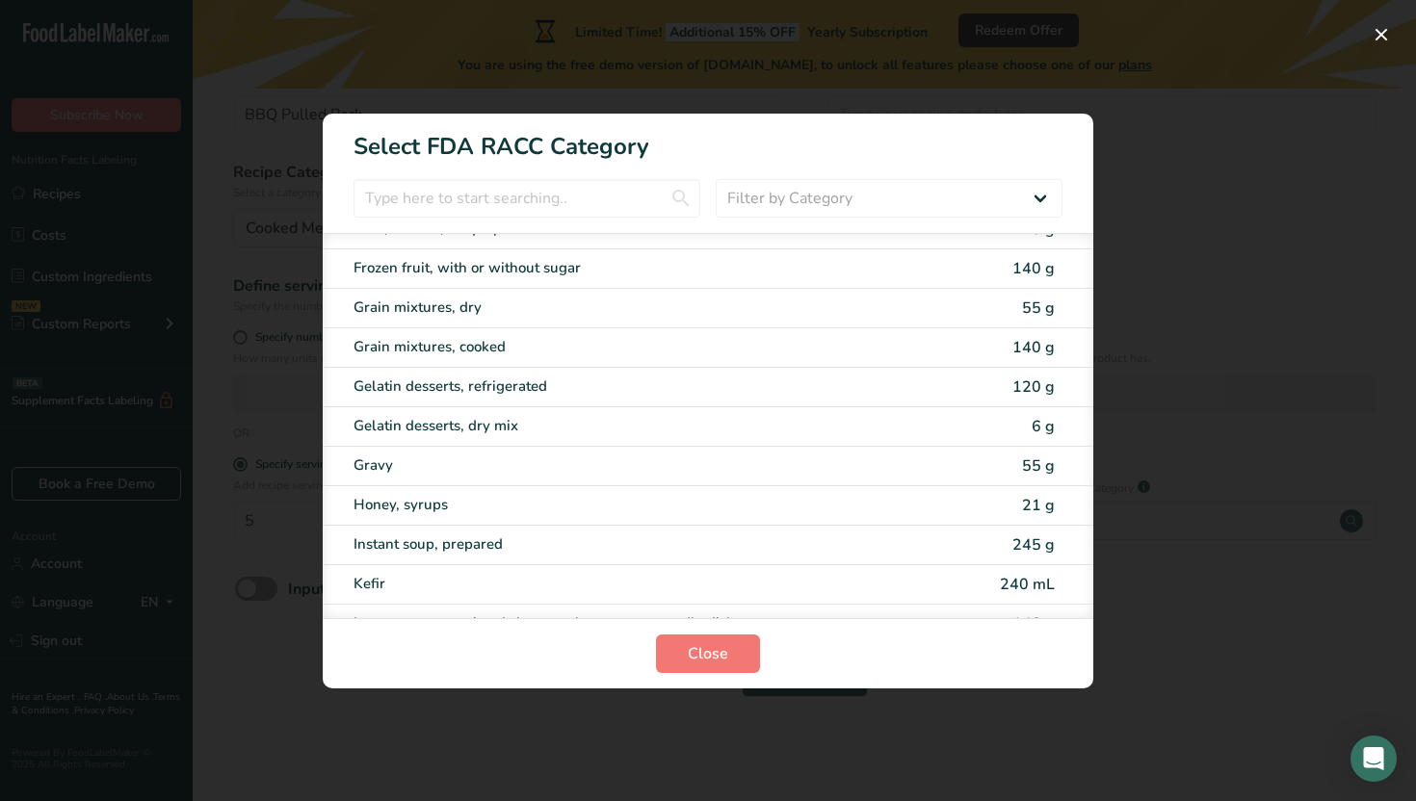
scroll to position [1704, 0]
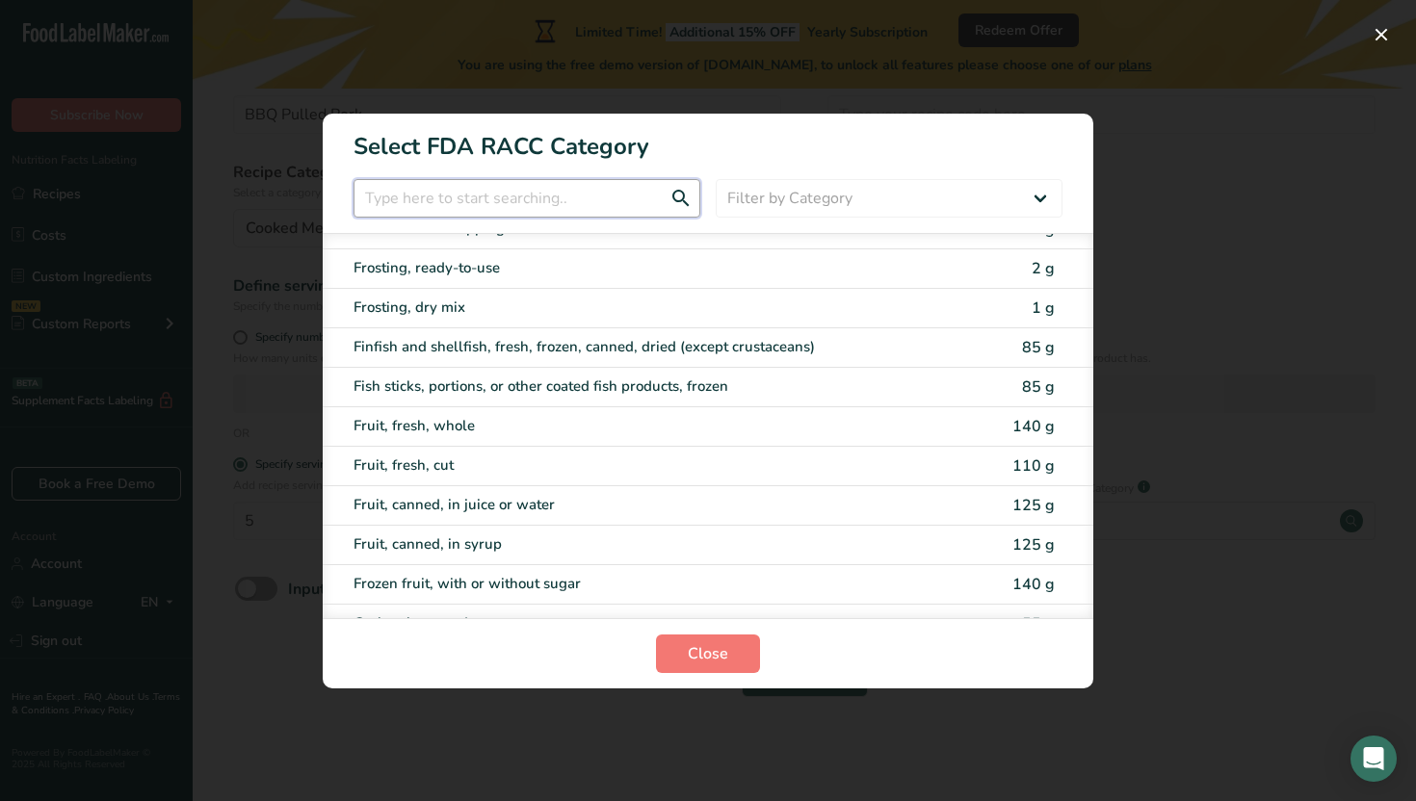
click at [544, 198] on input "RACC Category Selection Modal" at bounding box center [527, 198] width 347 height 39
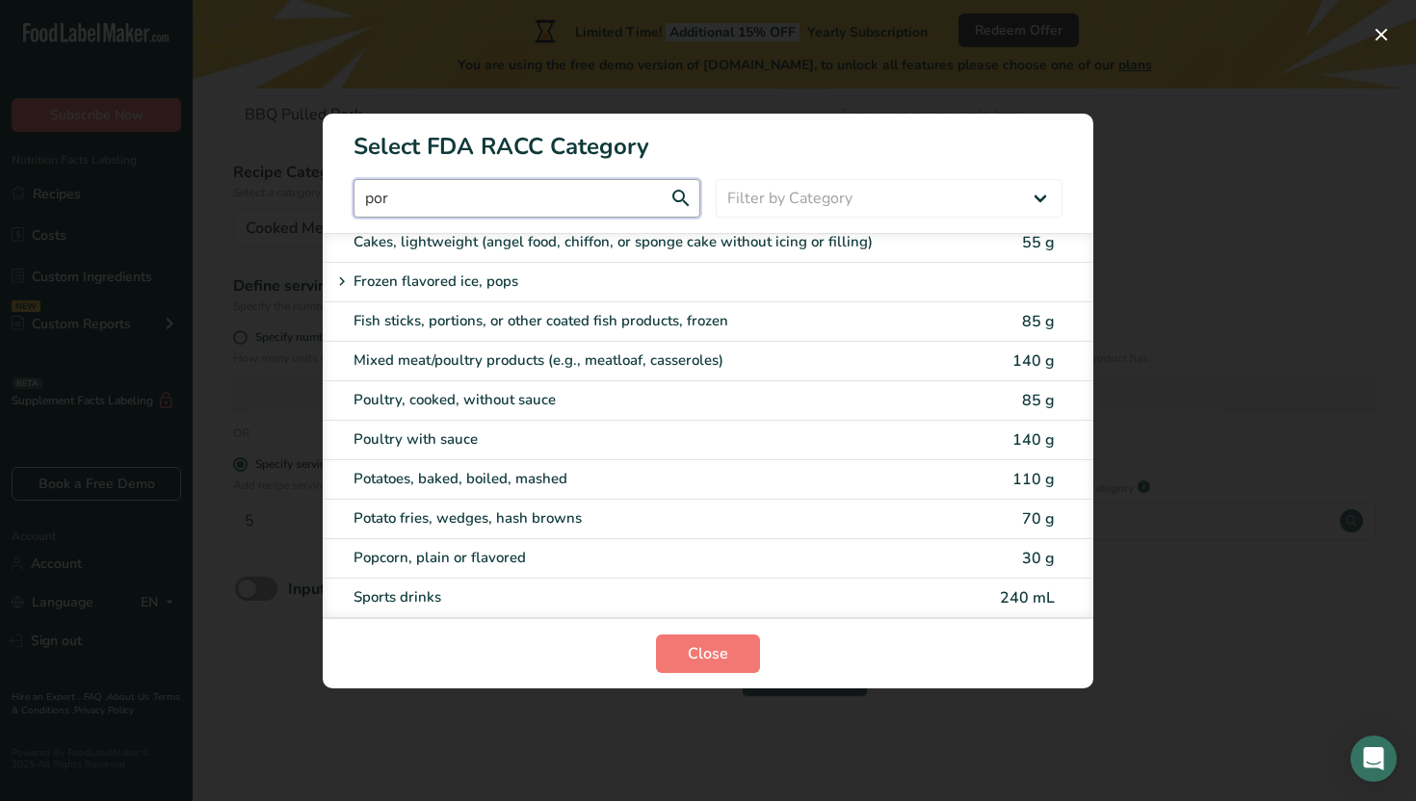
scroll to position [0, 0]
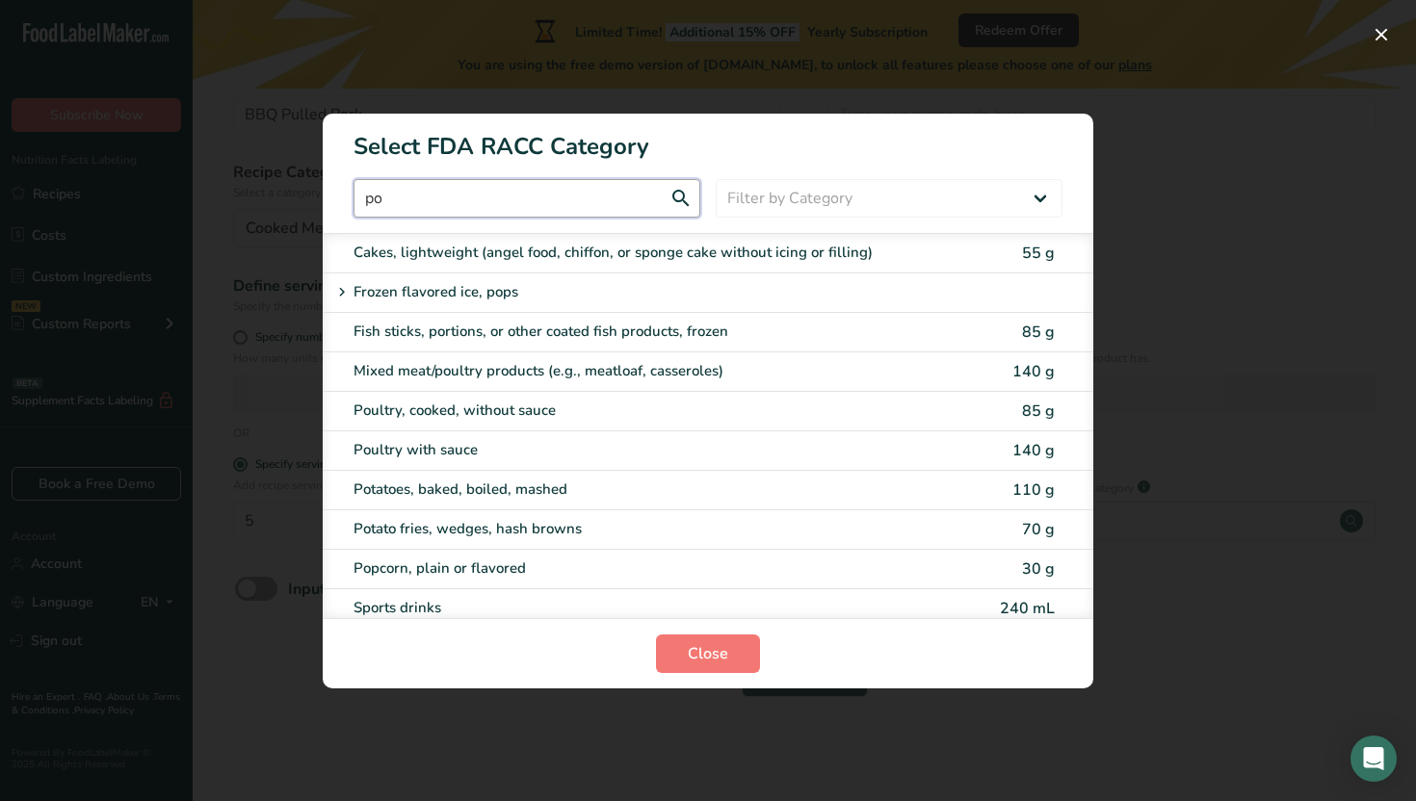
type input "p"
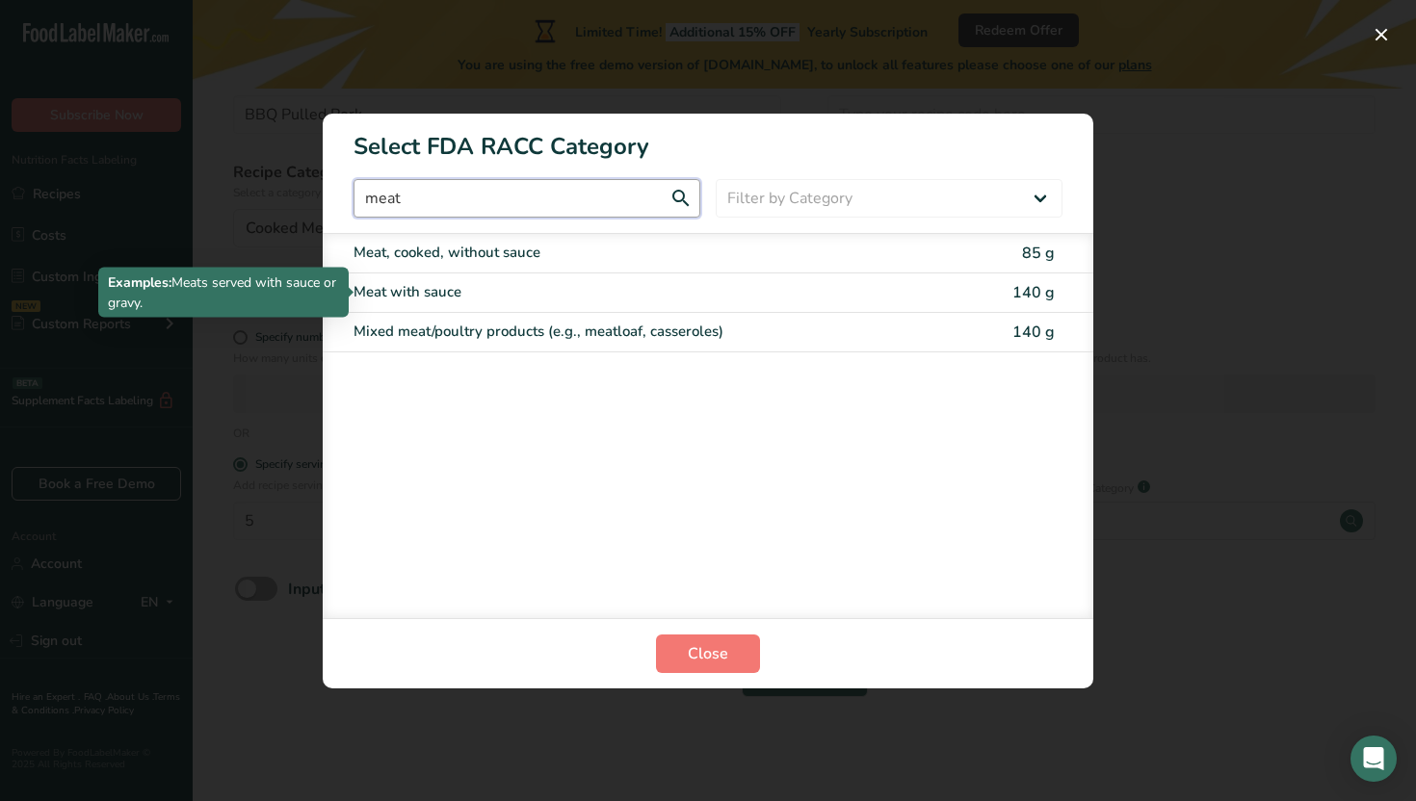
type input "meat"
click at [511, 295] on div "Meat with sauce" at bounding box center [627, 292] width 547 height 22
type input "140"
select select "0"
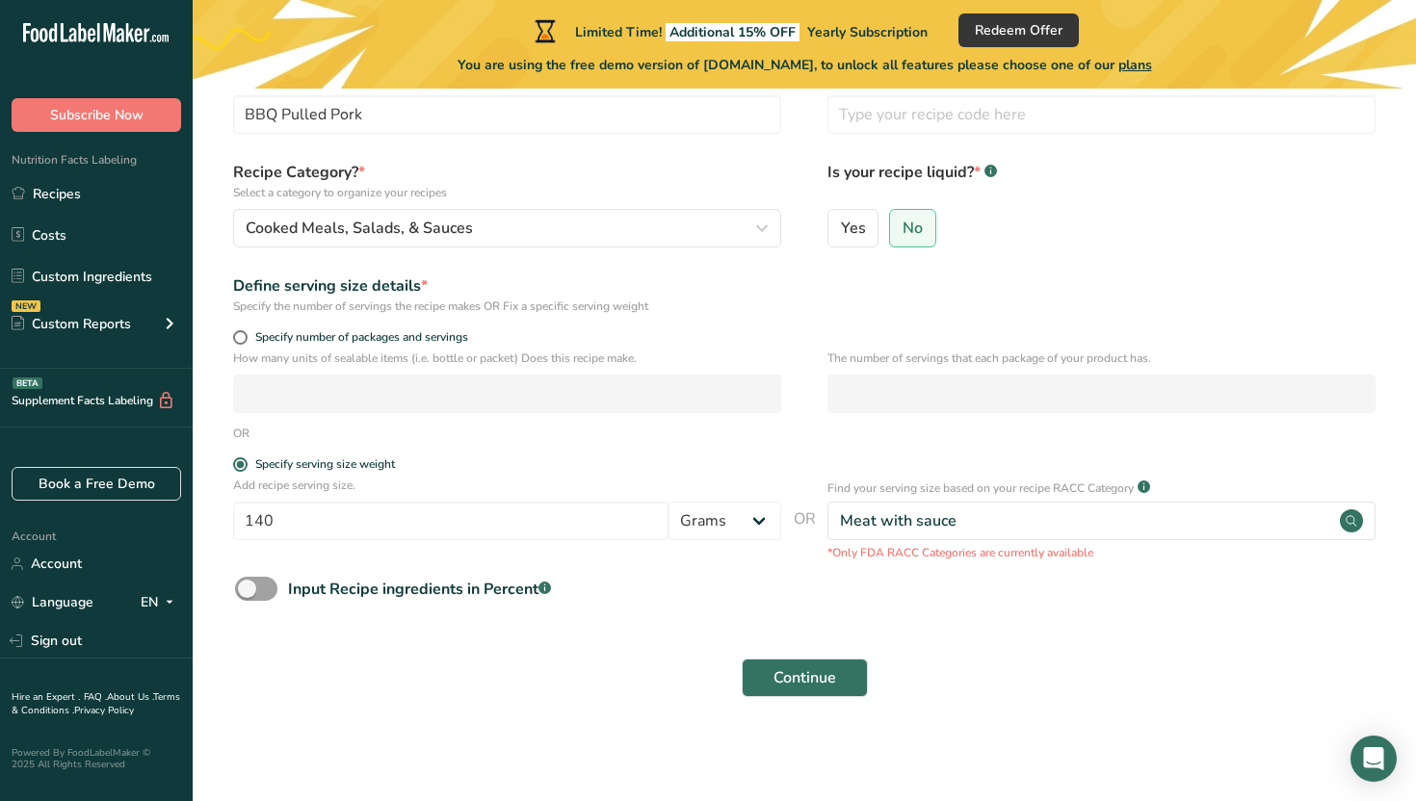
scroll to position [112, 0]
click at [469, 524] on input "140" at bounding box center [450, 523] width 435 height 39
click at [847, 682] on button "Continue" at bounding box center [805, 680] width 126 height 39
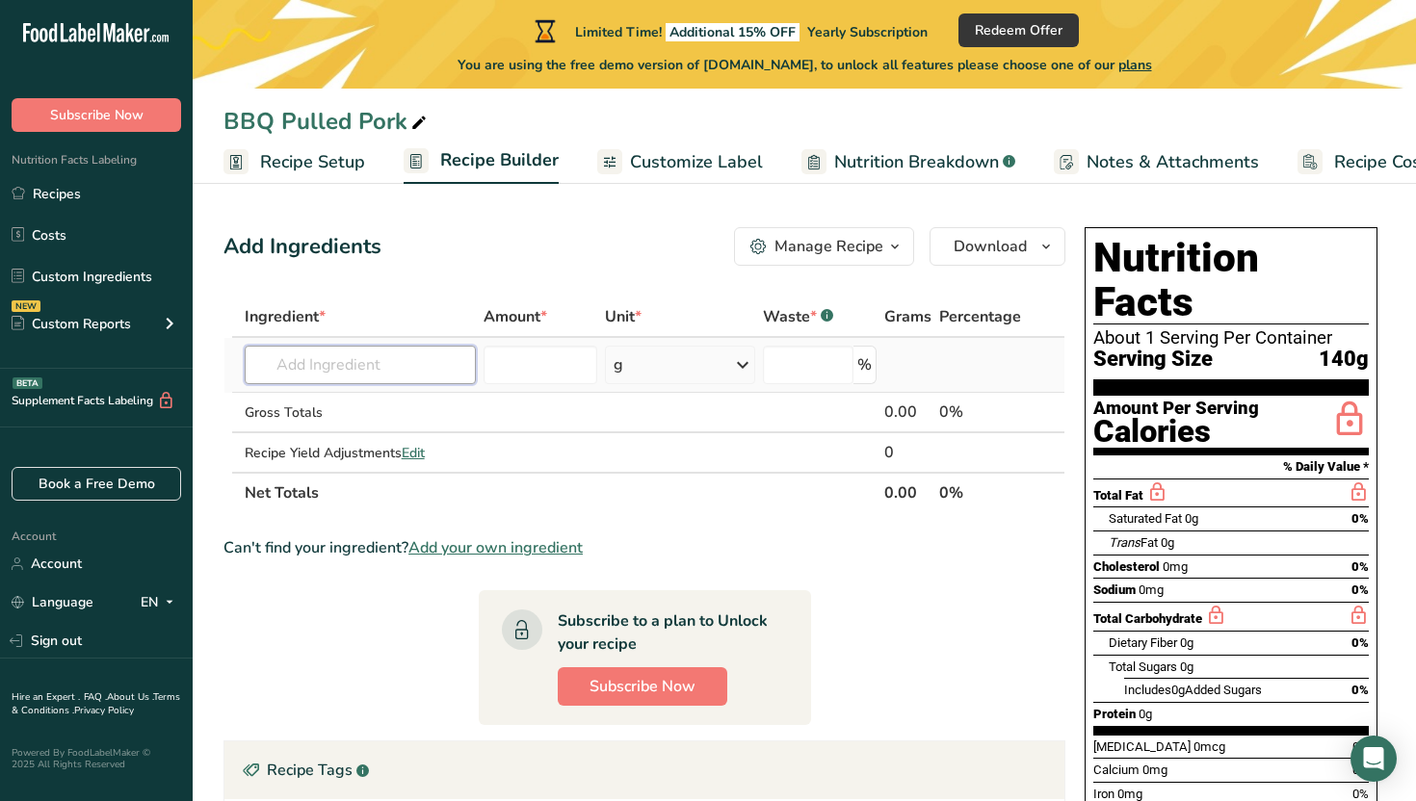
click at [393, 366] on input "text" at bounding box center [361, 365] width 232 height 39
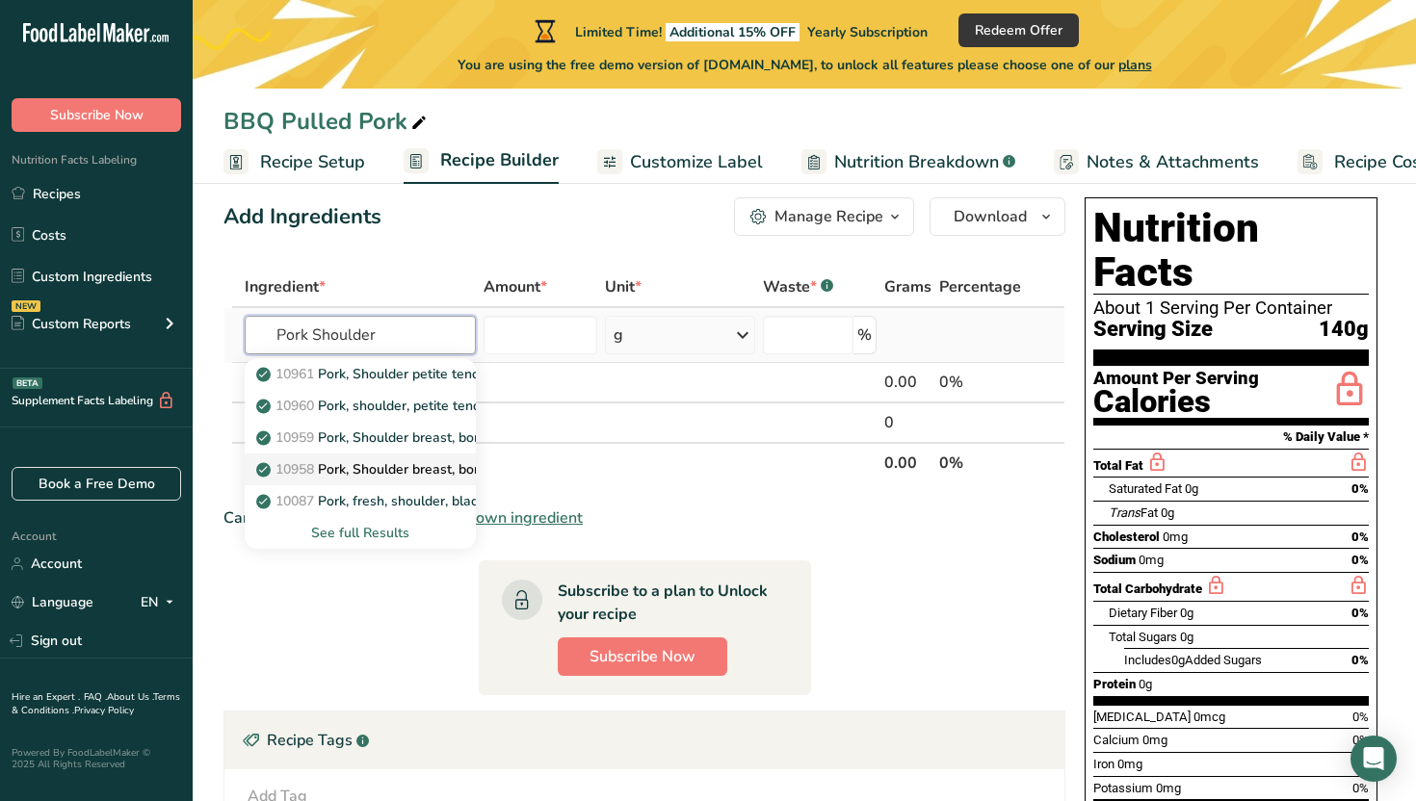
scroll to position [31, 0]
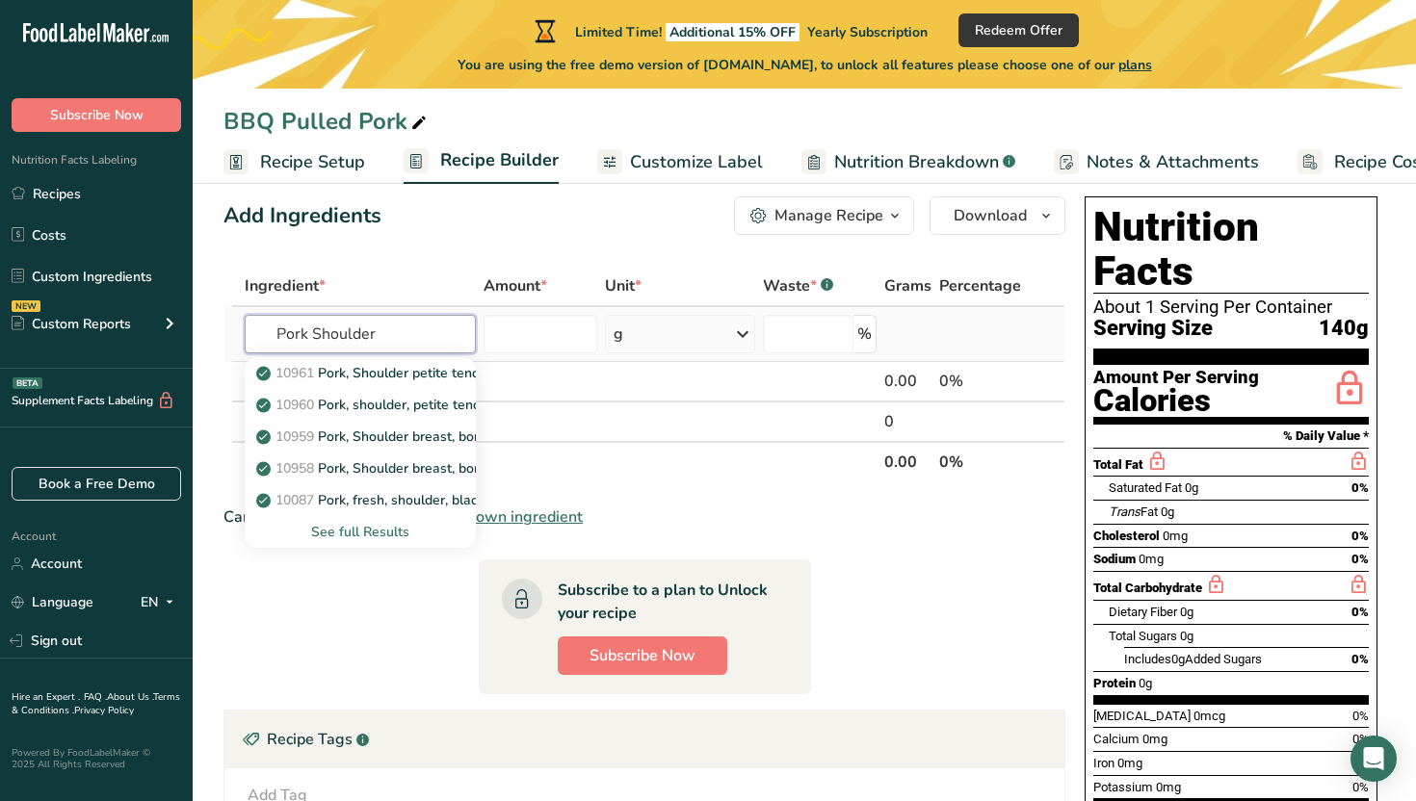
type input "Pork Shoulder"
click at [370, 530] on div "See full Results" at bounding box center [360, 532] width 201 height 20
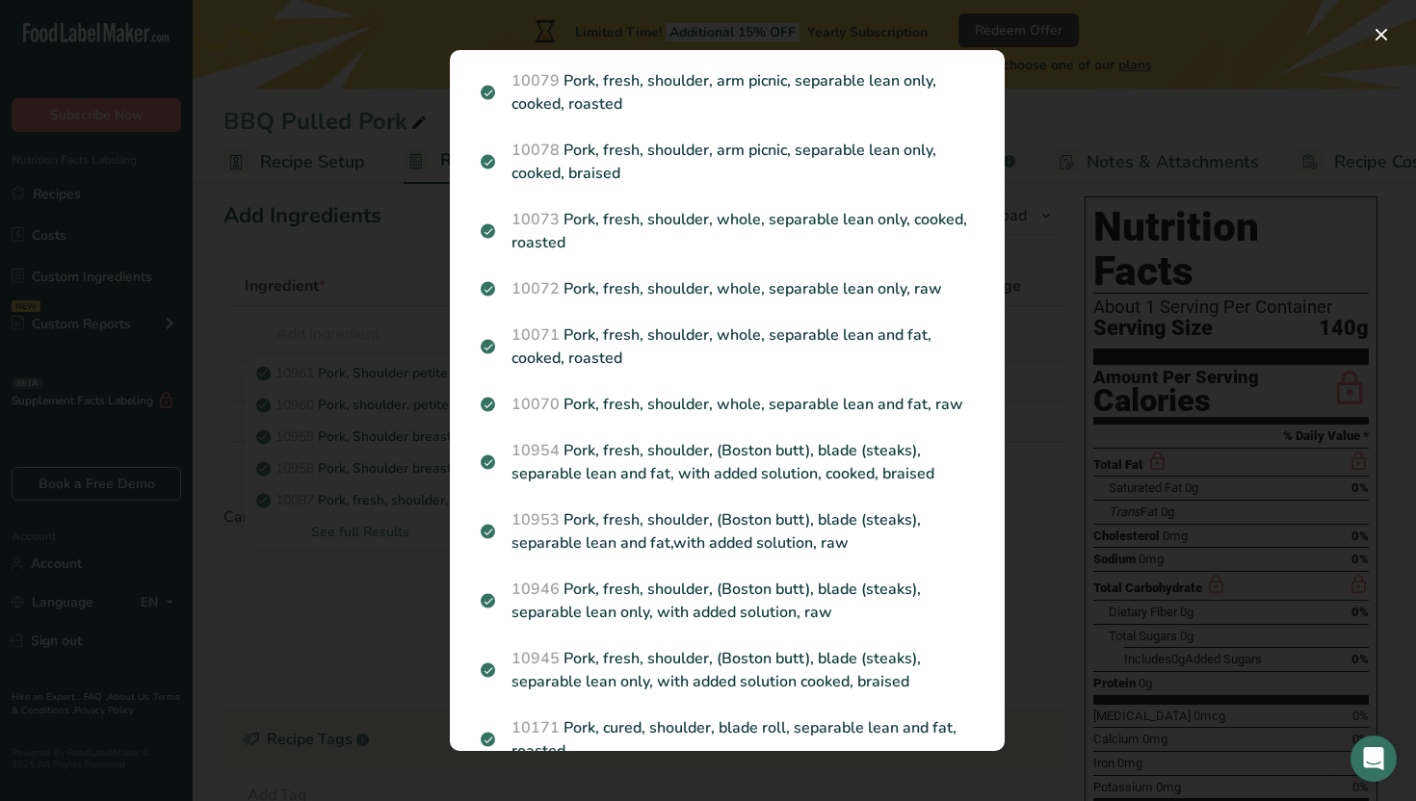
scroll to position [672, 0]
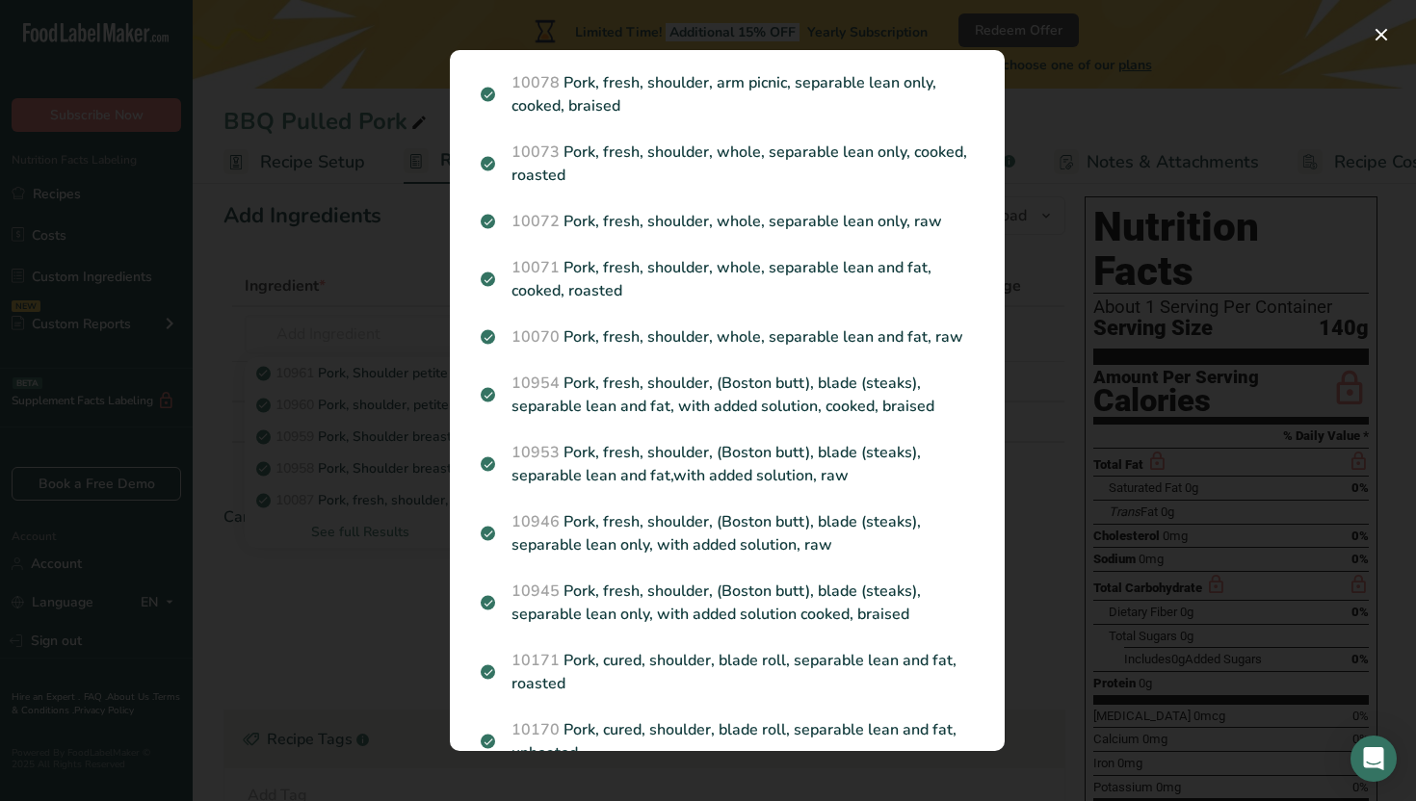
click at [344, 451] on div "Search results modal" at bounding box center [708, 400] width 1416 height 801
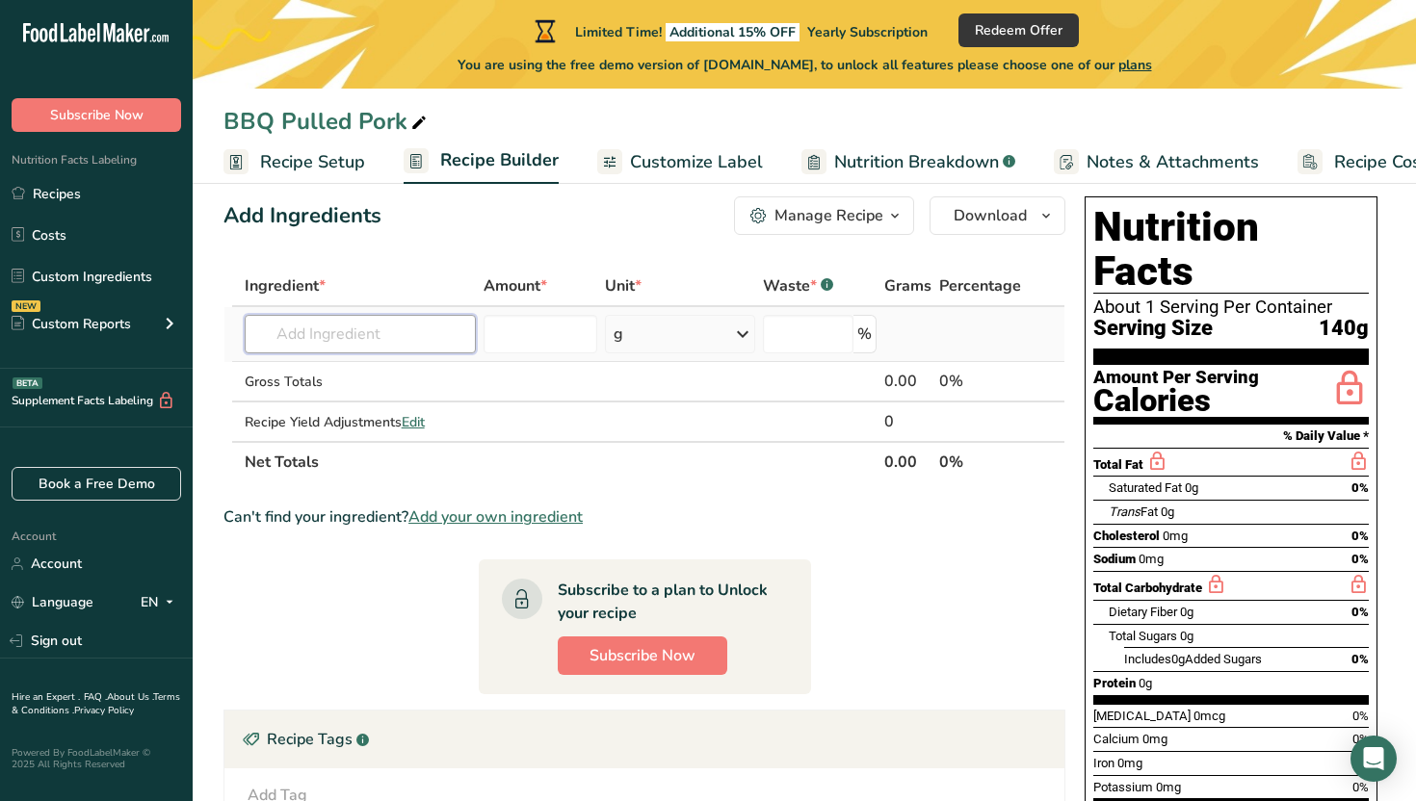
click at [328, 333] on input "text" at bounding box center [361, 334] width 232 height 39
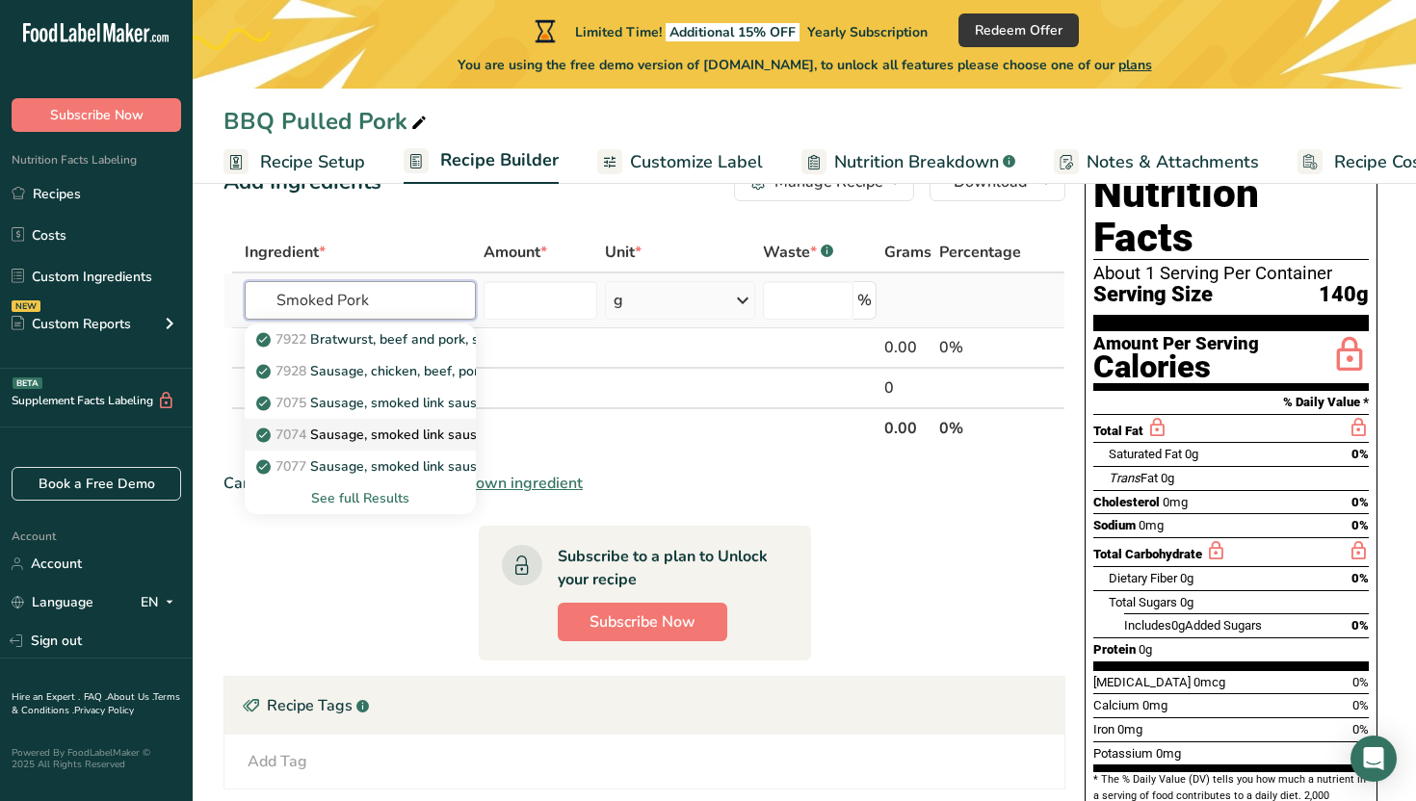
scroll to position [69, 0]
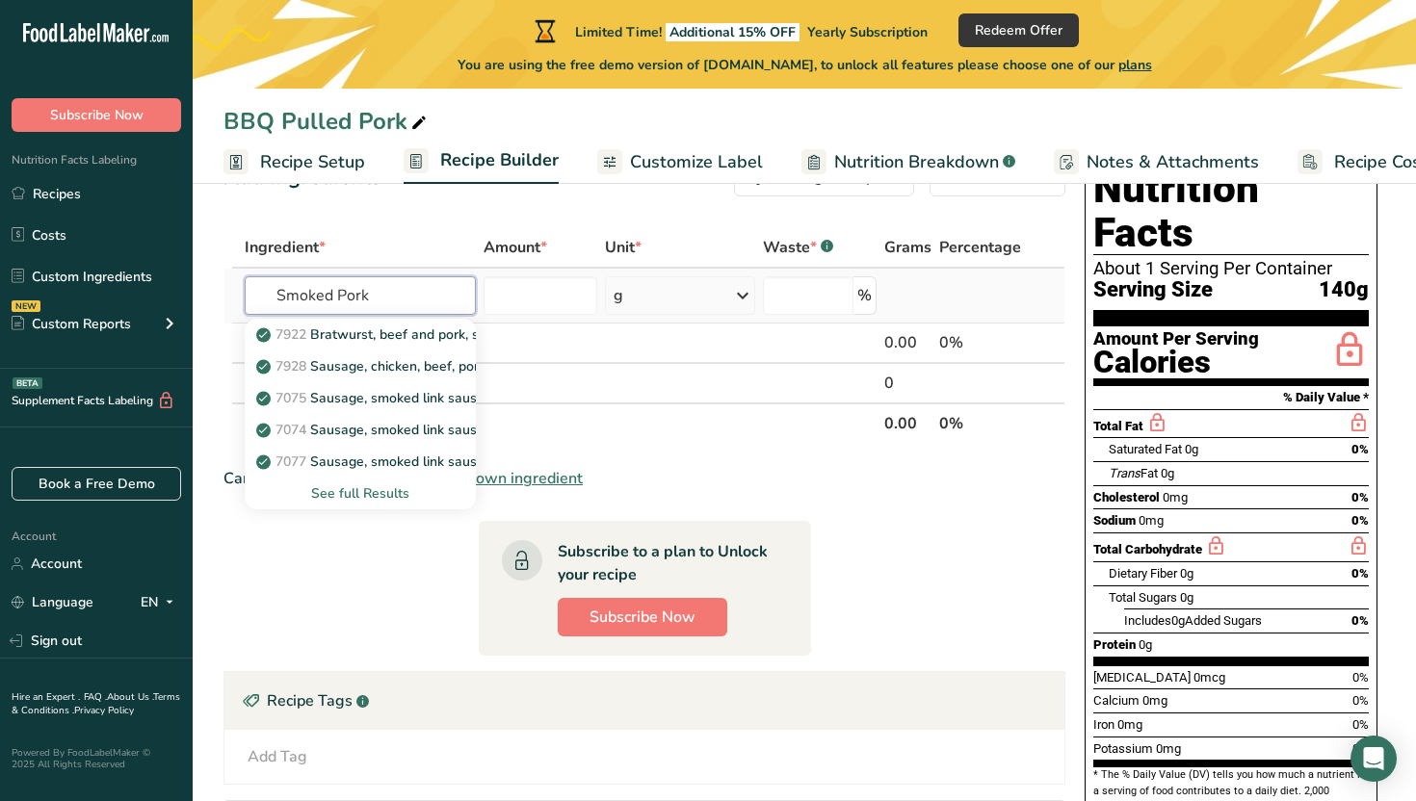
type input "Smoked Pork"
click at [359, 491] on div "See full Results" at bounding box center [360, 494] width 201 height 20
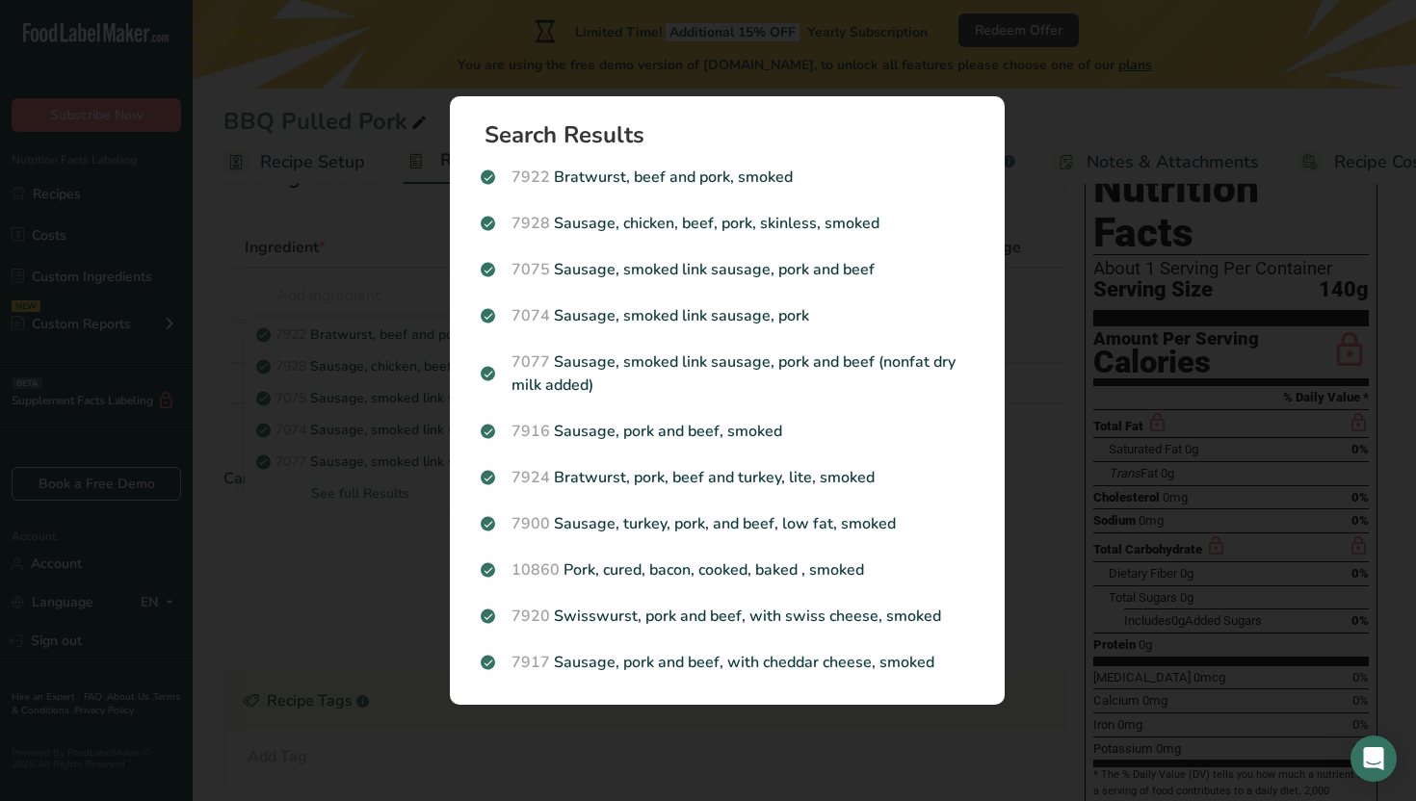
scroll to position [0, 0]
click at [363, 588] on div "Search results modal" at bounding box center [708, 400] width 1416 height 801
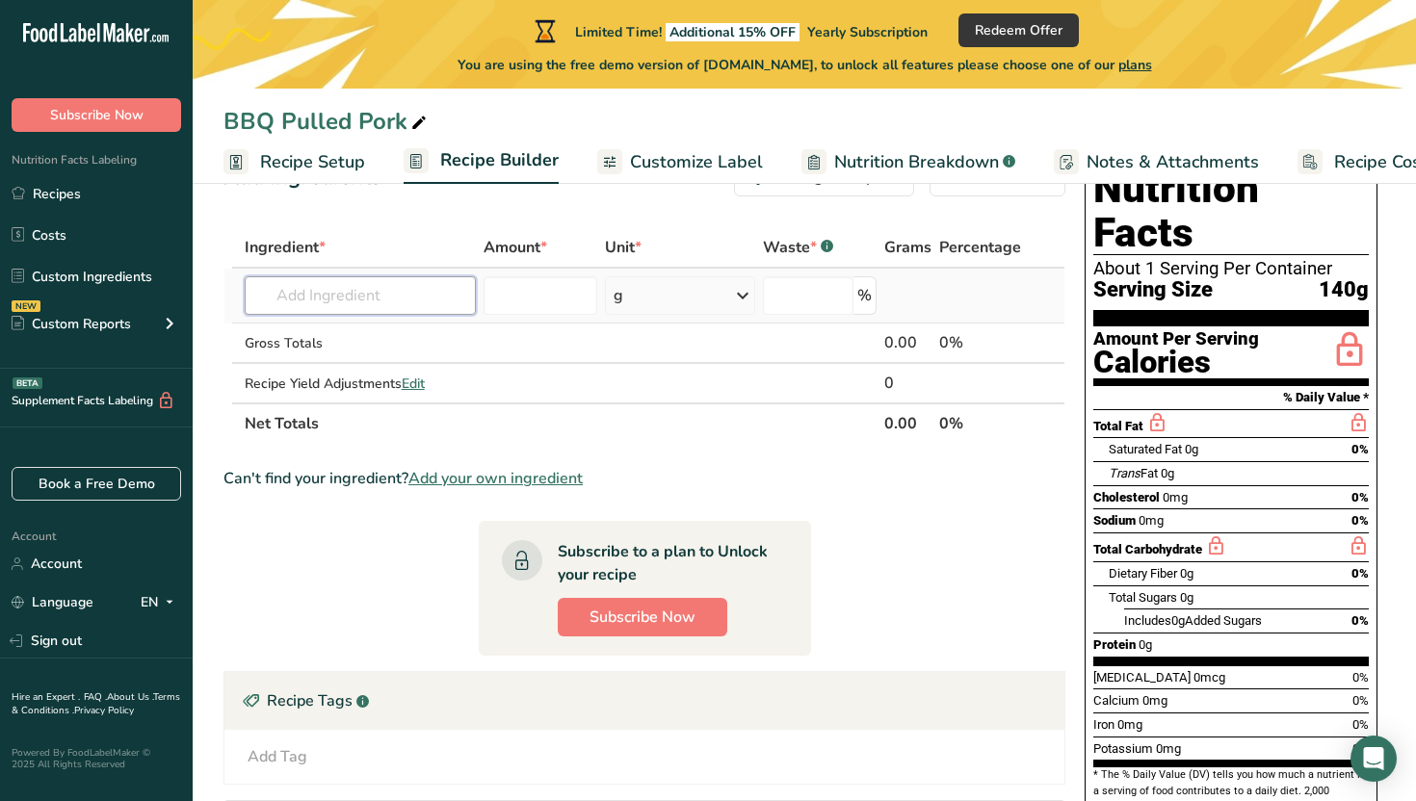
click at [328, 300] on input "text" at bounding box center [361, 295] width 232 height 39
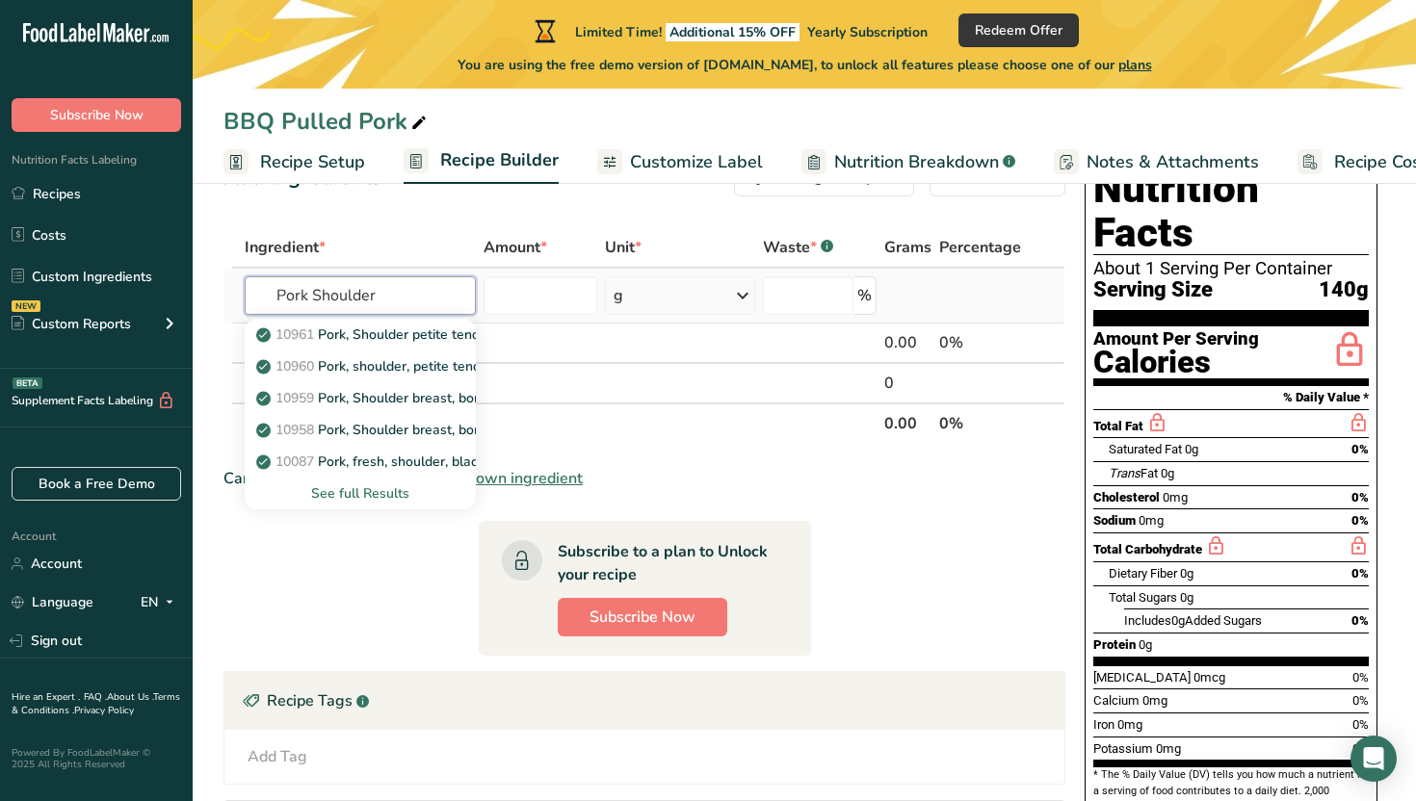
type input "Pork Shoulder"
click at [354, 491] on div "See full Results" at bounding box center [360, 494] width 201 height 20
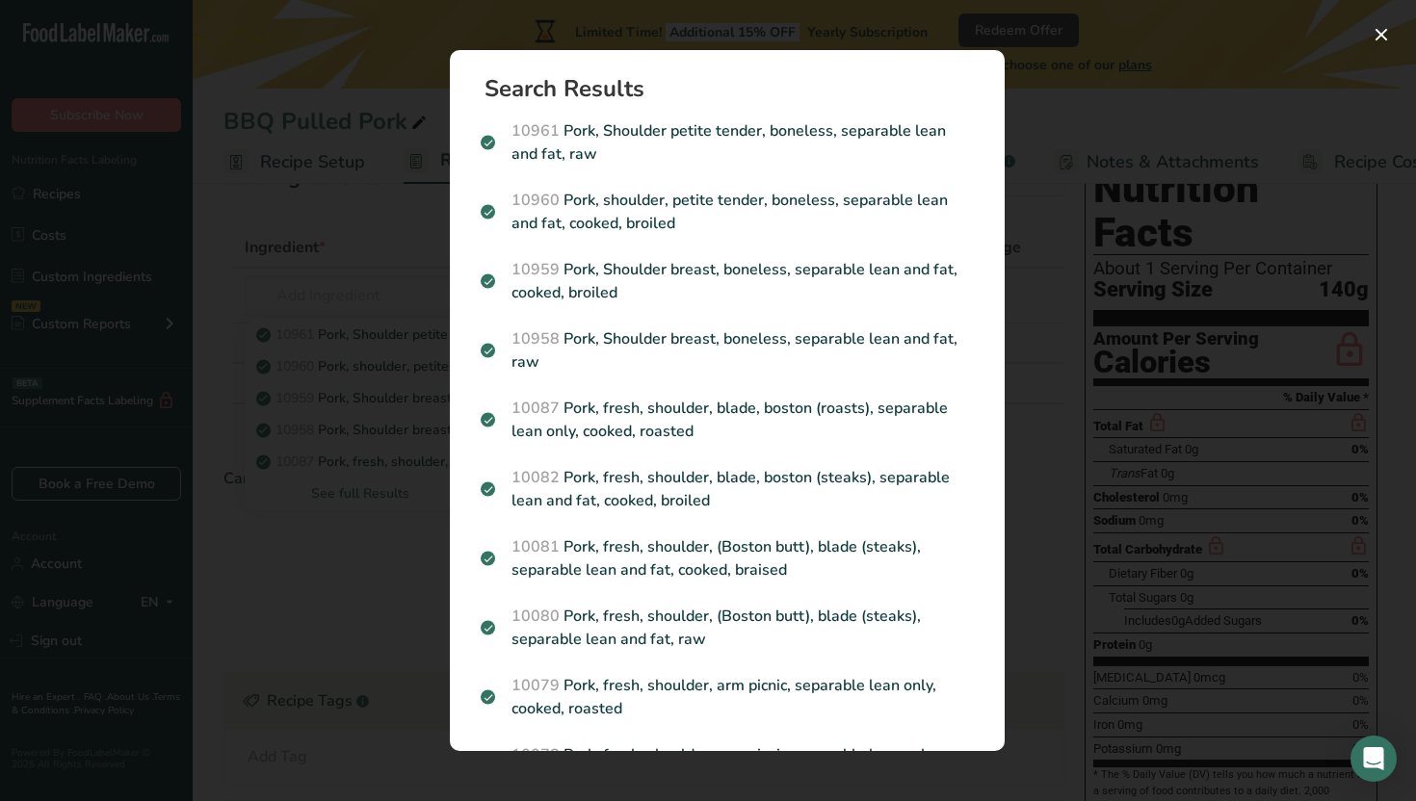
drag, startPoint x: 740, startPoint y: 575, endPoint x: 427, endPoint y: 589, distance: 313.3
click at [426, 589] on div "Search Results 10961 Pork, Shoulder petite tender, boneless, separable lean and…" at bounding box center [727, 400] width 616 height 763
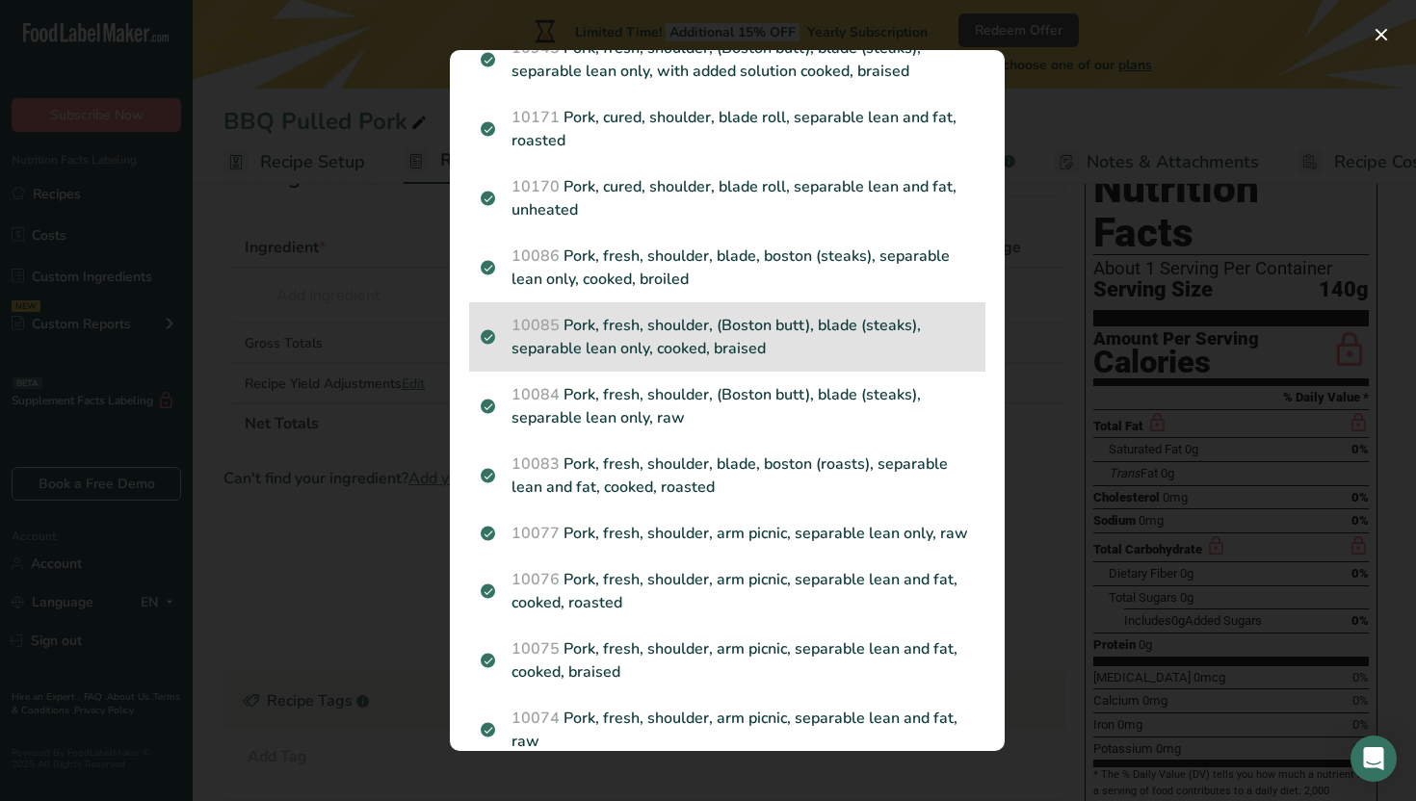
scroll to position [1245, 0]
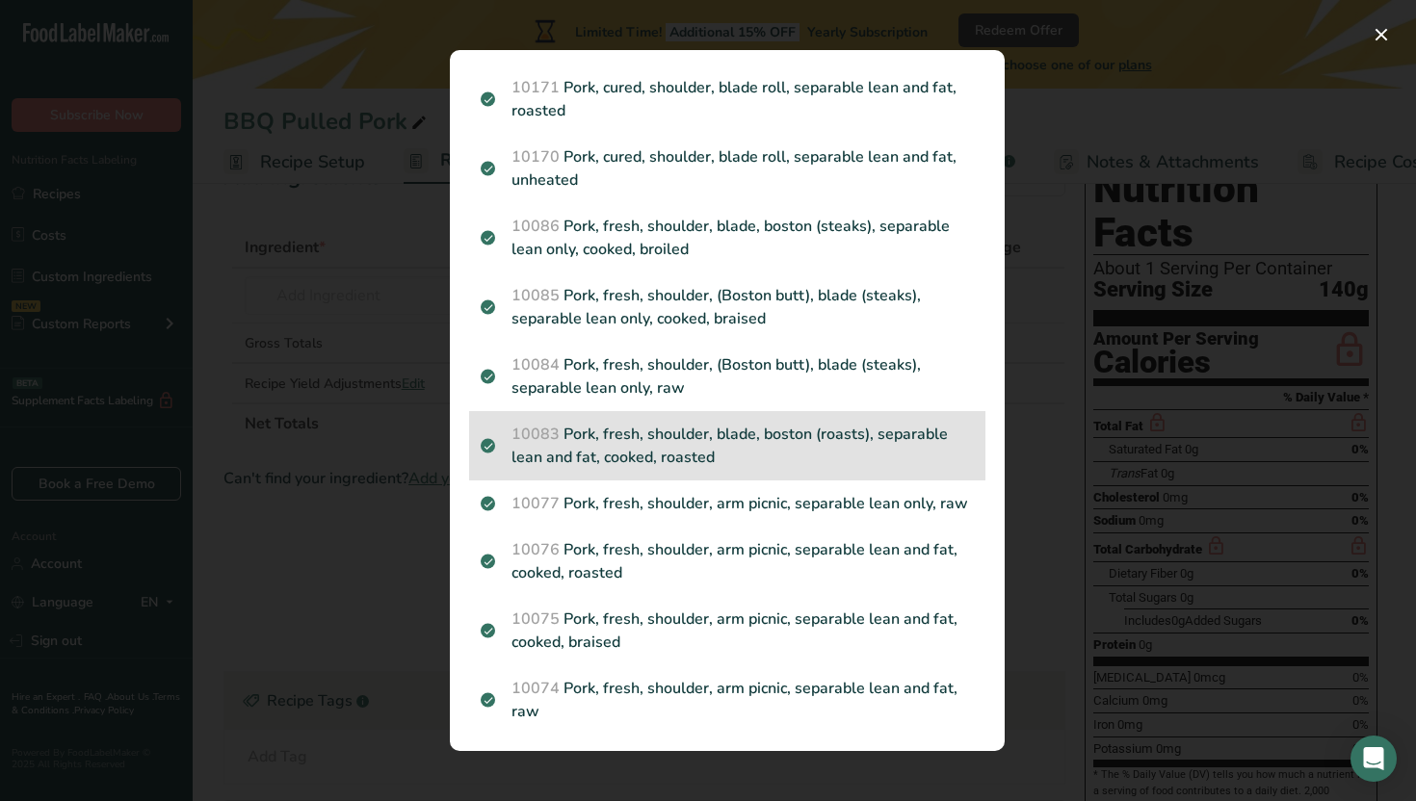
click at [701, 457] on p "10083 Pork, fresh, shoulder, blade, boston (roasts), separable lean and fat, co…" at bounding box center [727, 446] width 493 height 46
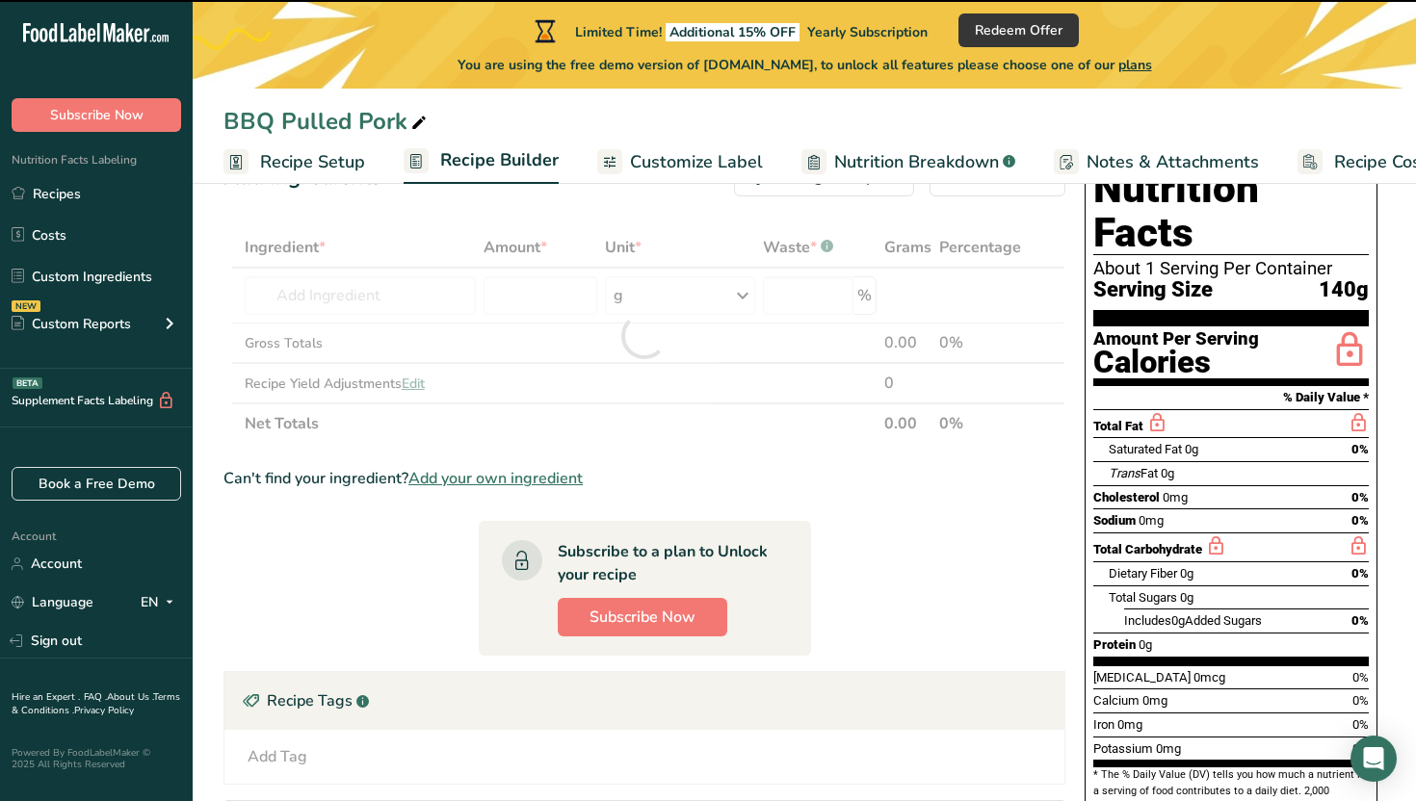
type input "0"
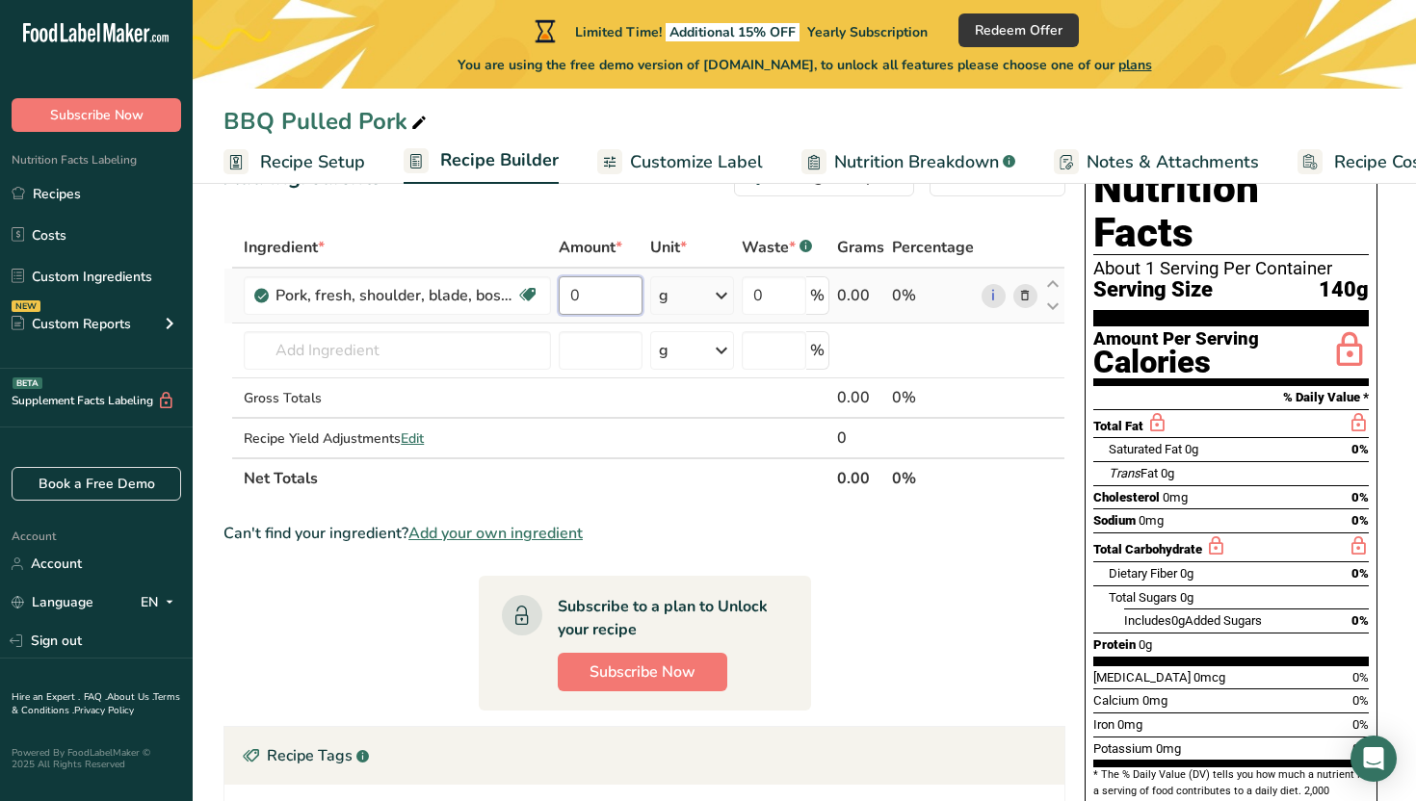
drag, startPoint x: 605, startPoint y: 295, endPoint x: 579, endPoint y: 289, distance: 26.6
click at [579, 289] on input "0" at bounding box center [600, 295] width 83 height 39
click at [709, 303] on div "Ingredient * Amount * Unit * Waste * .a-a{fill:#347362;}.b-a{fill:#fff;} Grams …" at bounding box center [644, 363] width 842 height 272
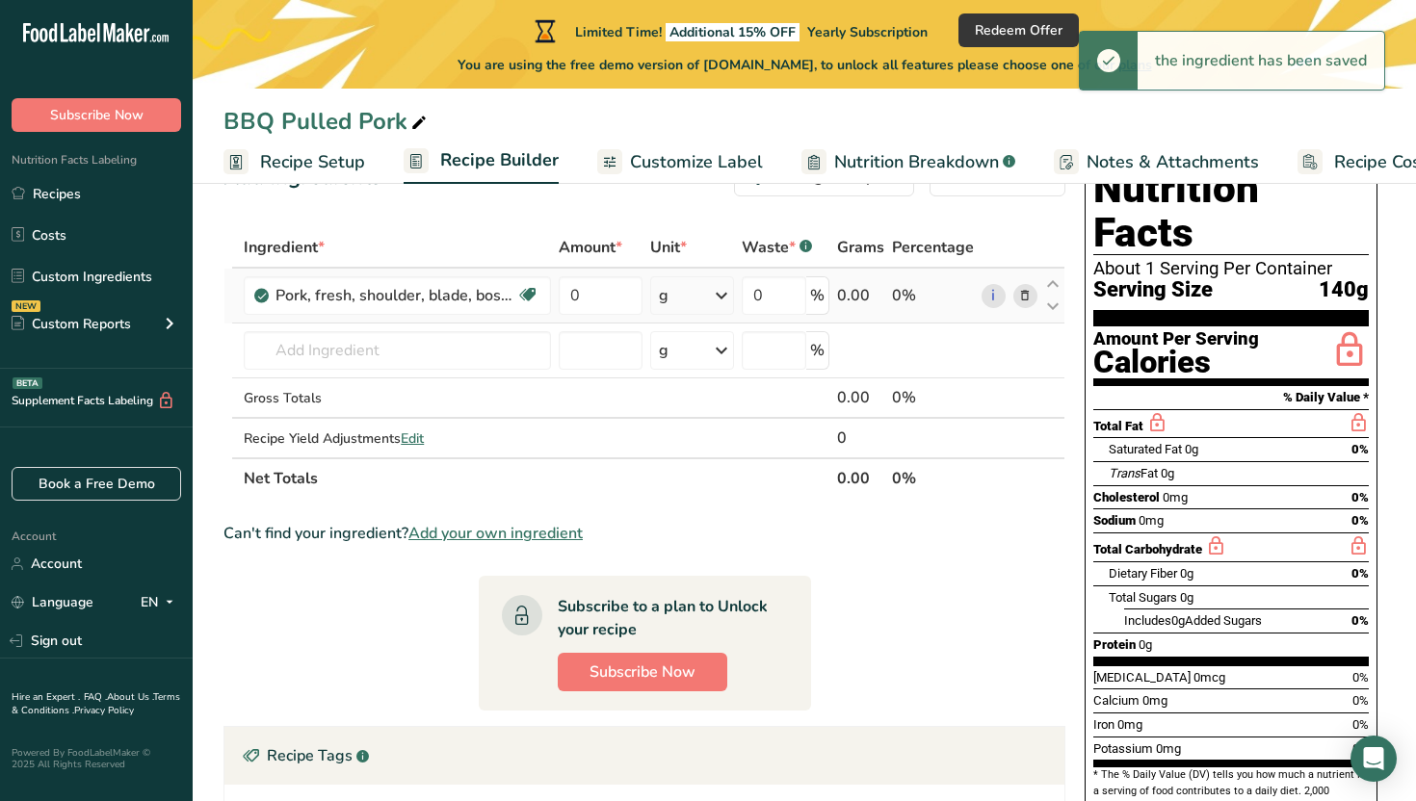
click at [720, 295] on icon at bounding box center [721, 295] width 23 height 35
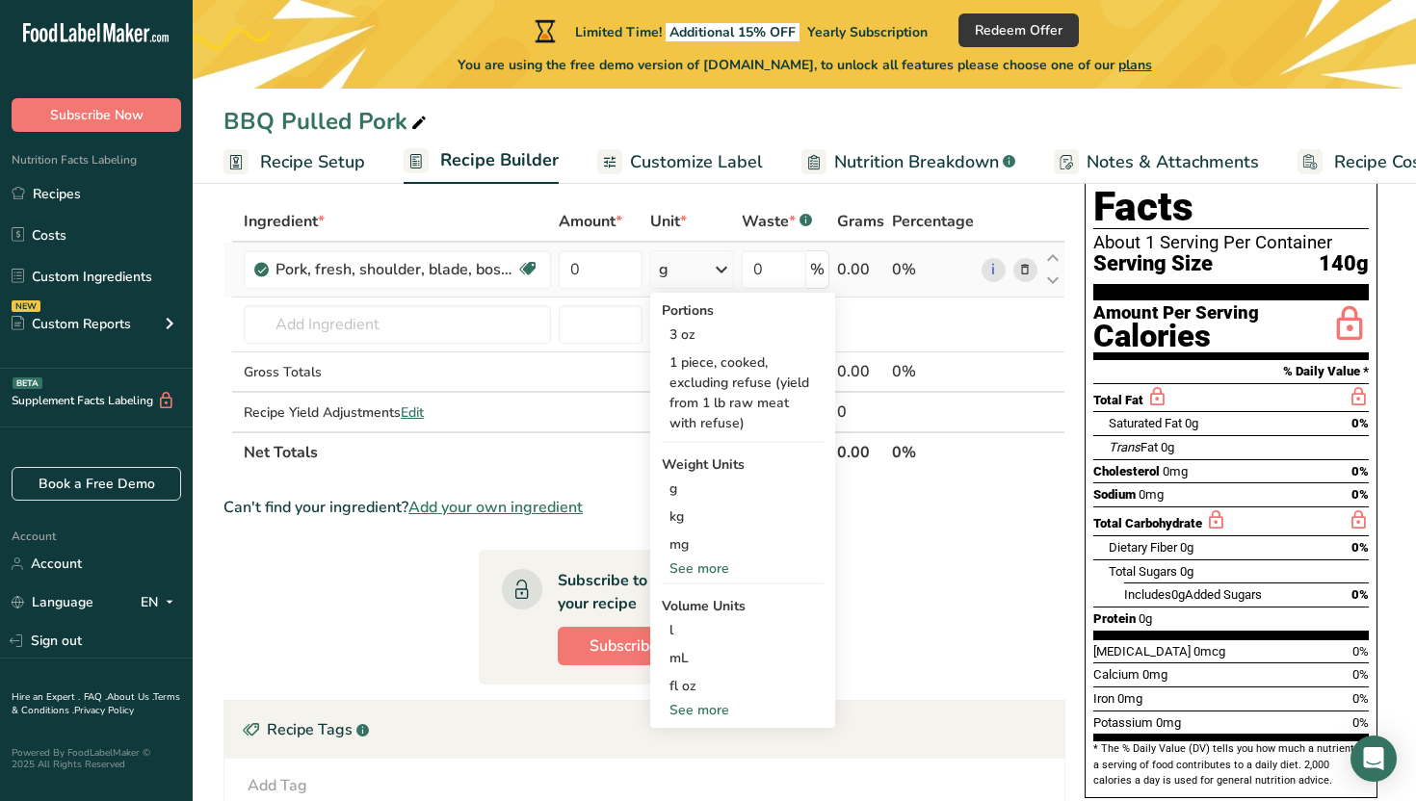
scroll to position [94, 0]
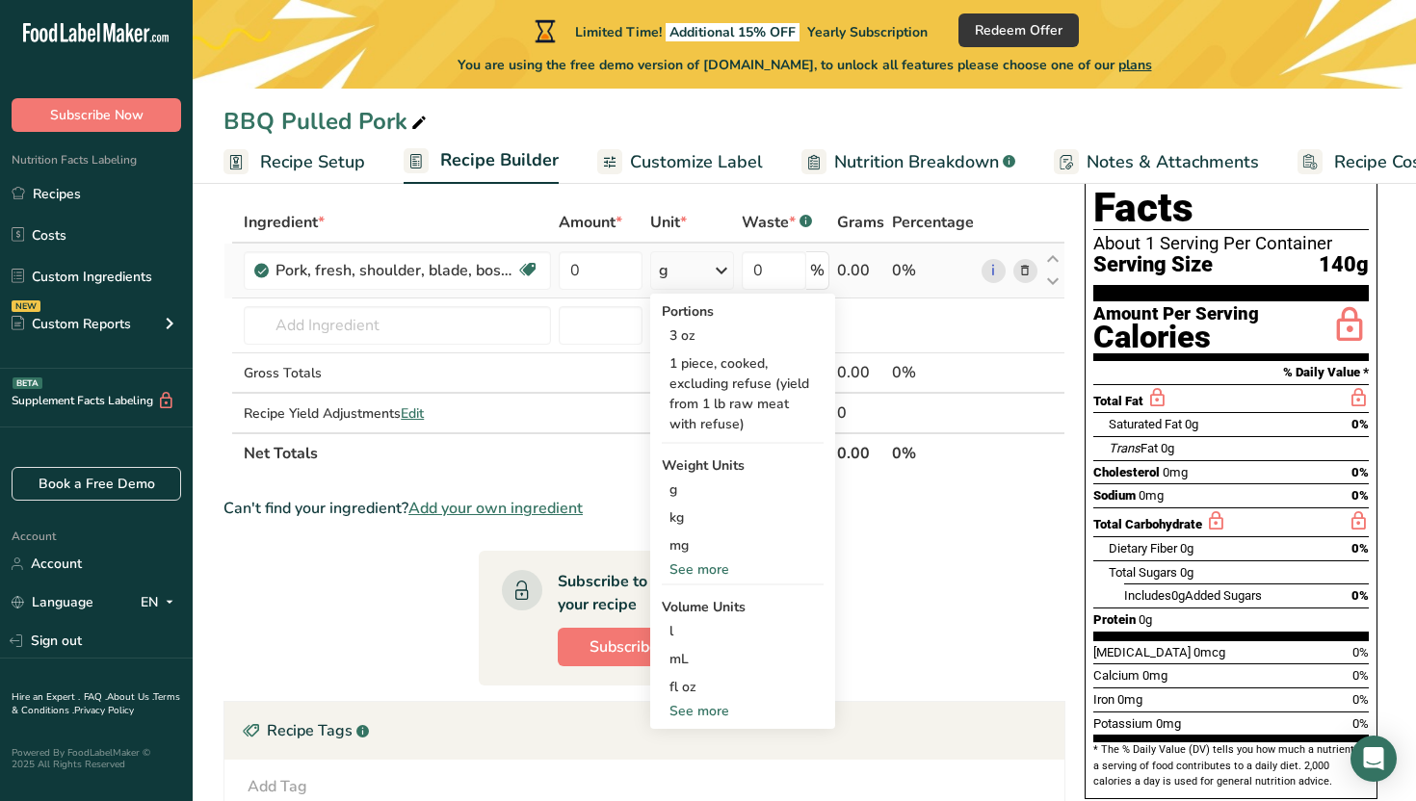
click at [670, 272] on div "g" at bounding box center [692, 270] width 85 height 39
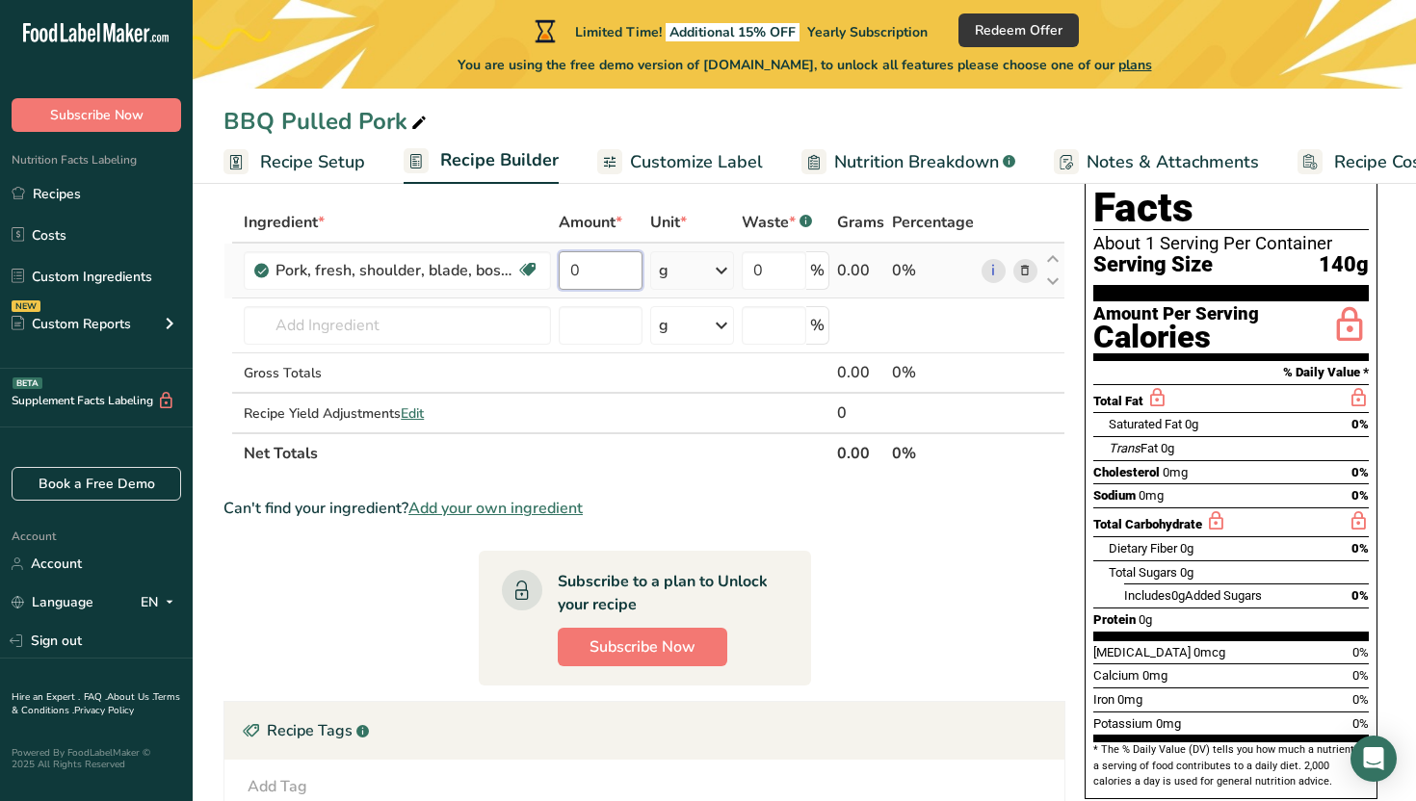
drag, startPoint x: 587, startPoint y: 274, endPoint x: 560, endPoint y: 262, distance: 29.3
click at [560, 262] on input "0" at bounding box center [600, 270] width 83 height 39
type input "5"
type input "699"
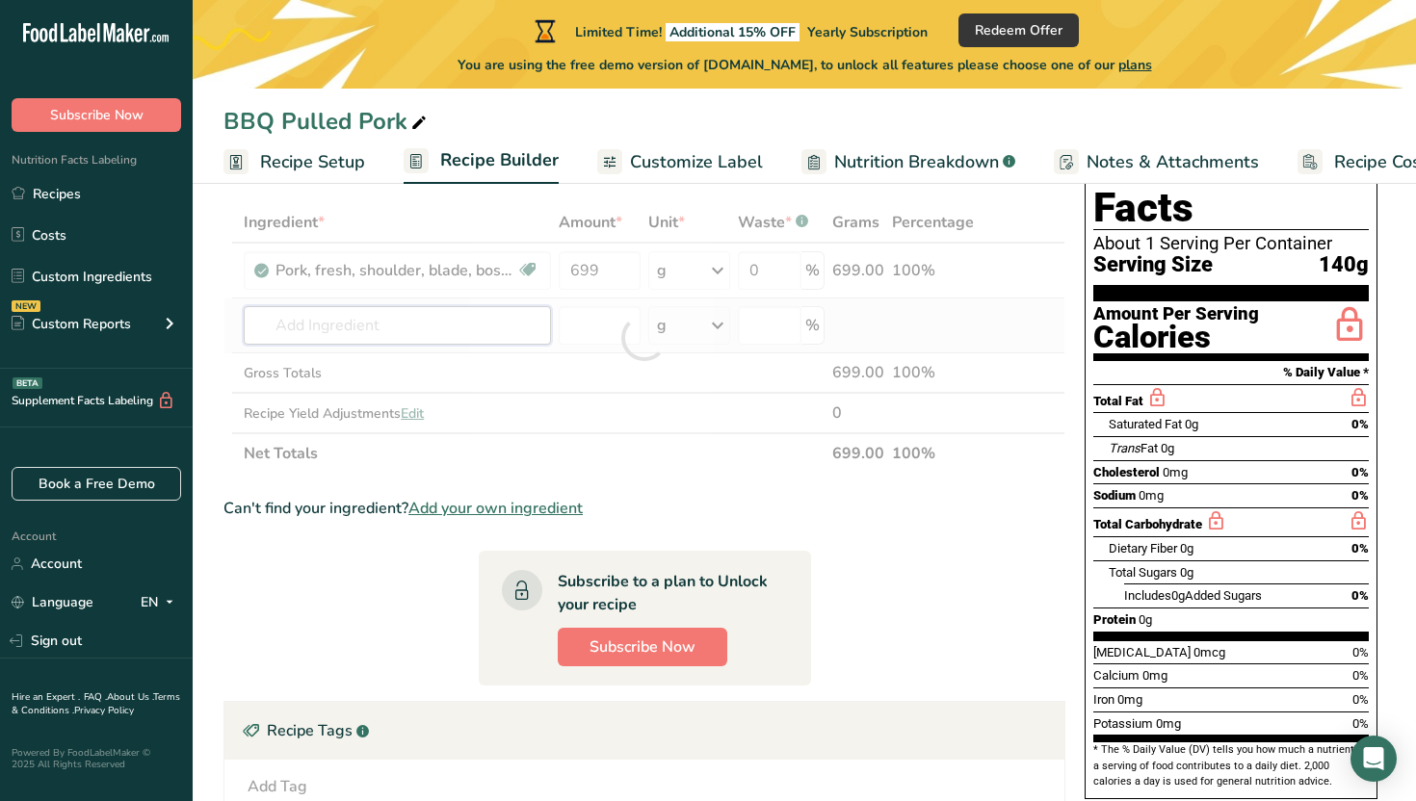
click at [402, 329] on div "Ingredient * Amount * Unit * Waste * .a-a{fill:#347362;}.b-a{fill:#fff;} Grams …" at bounding box center [644, 338] width 842 height 272
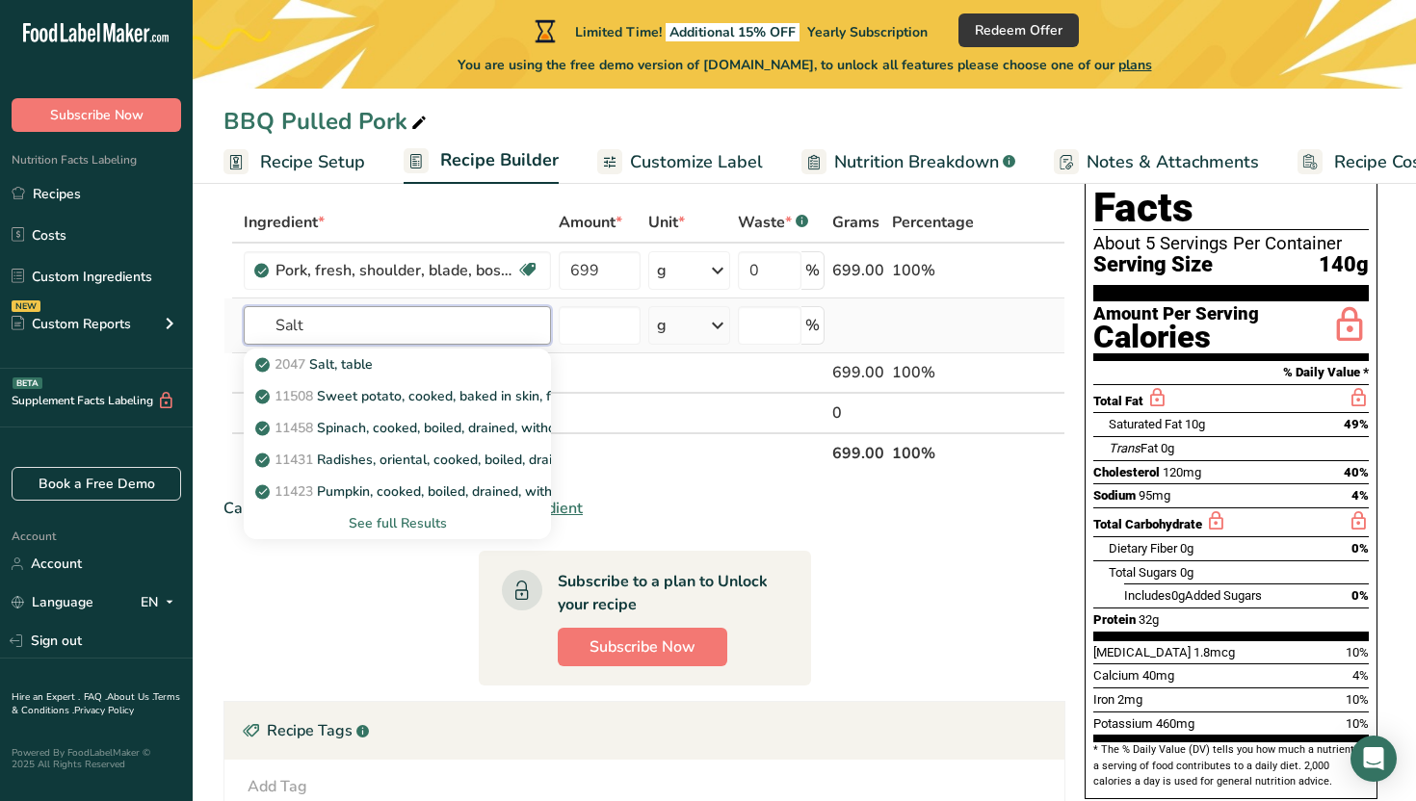
type input "Salt"
click at [399, 521] on div "See full Results" at bounding box center [397, 523] width 276 height 20
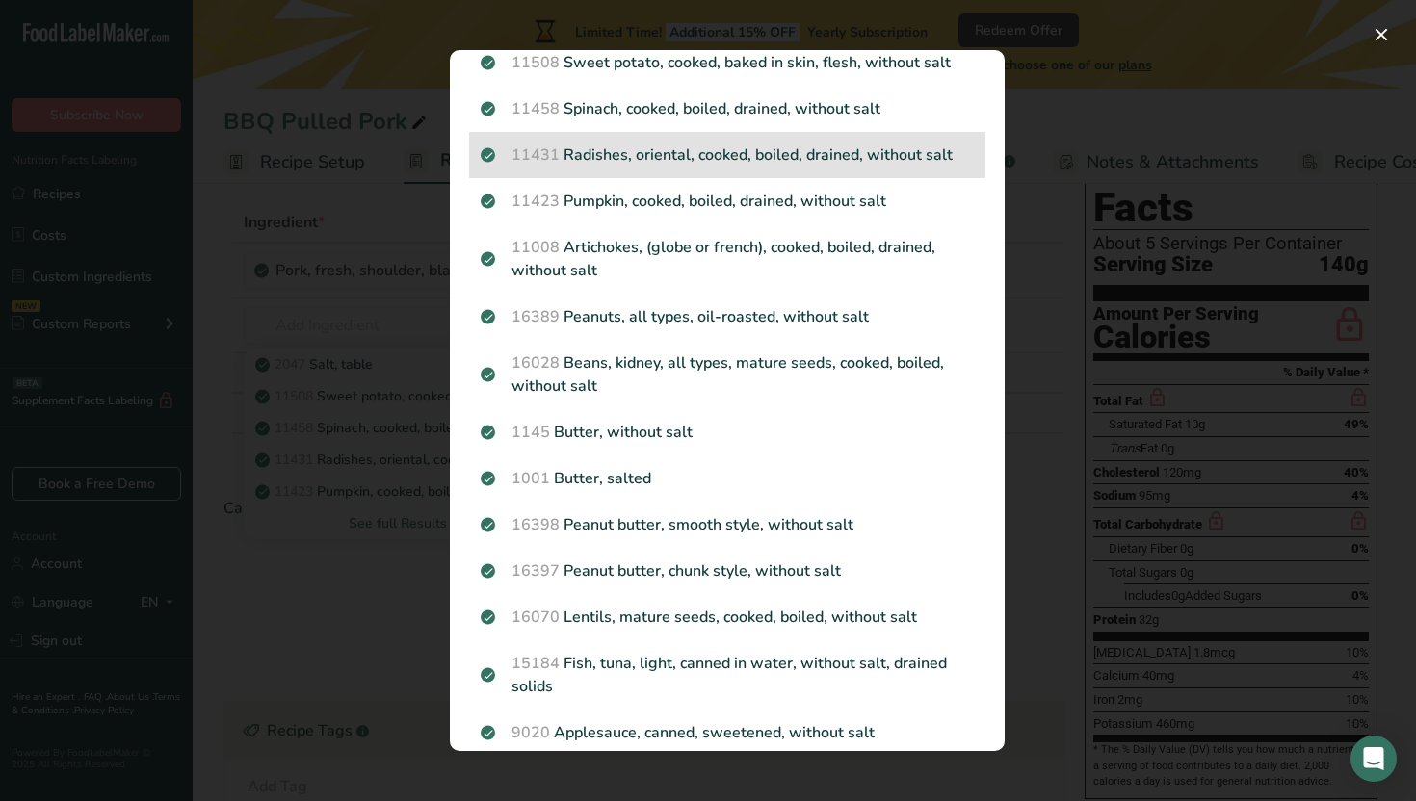
scroll to position [0, 0]
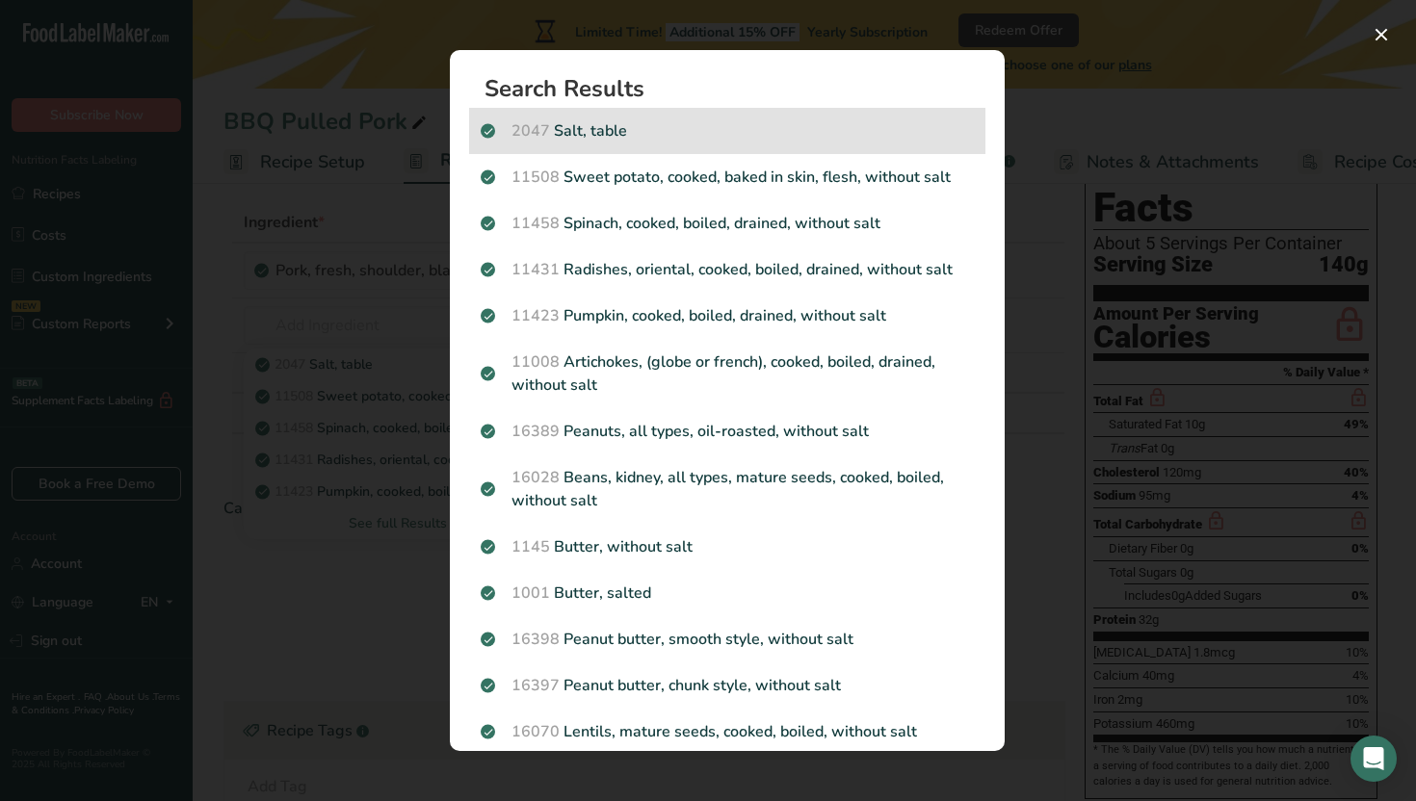
click at [647, 135] on p "2047 Salt, table" at bounding box center [727, 130] width 493 height 23
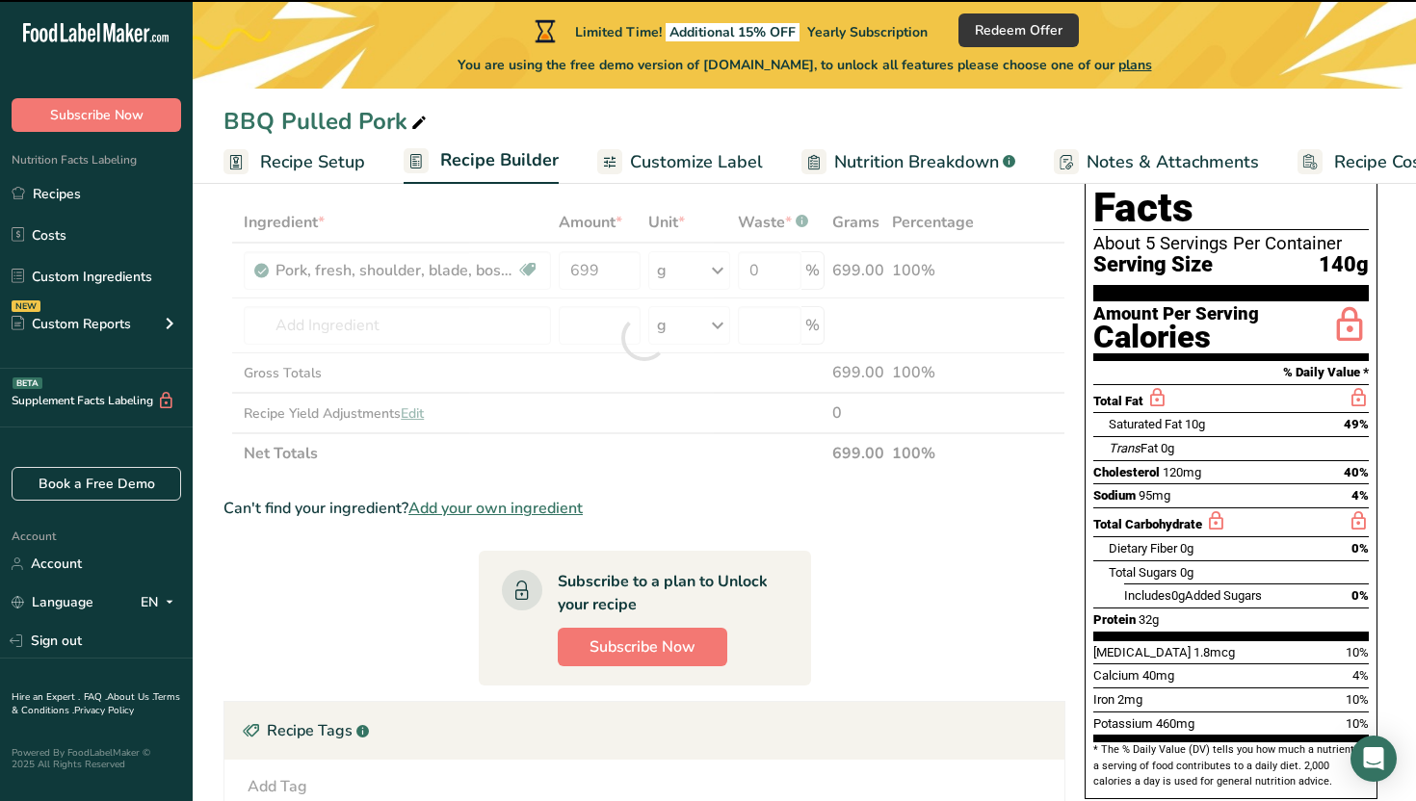
type input "0"
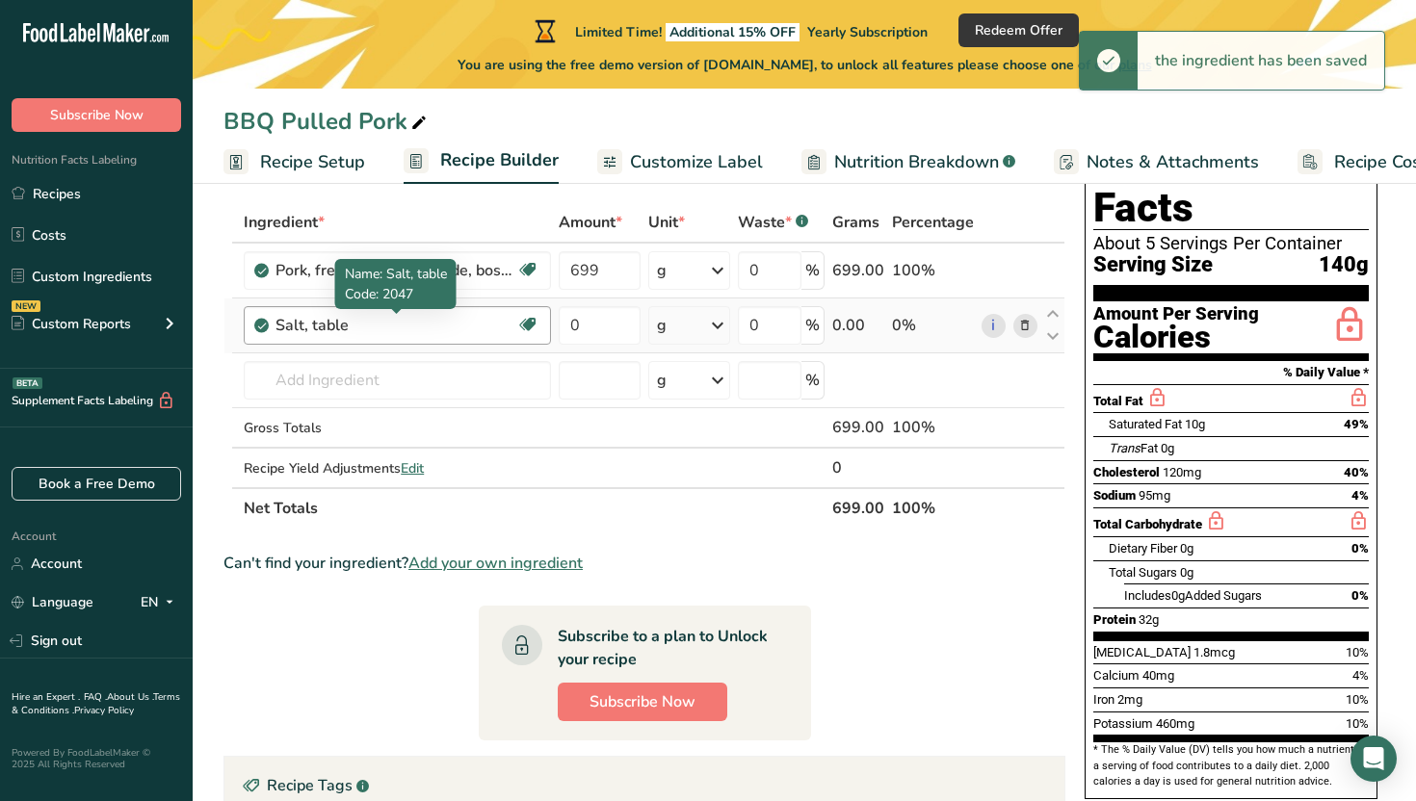
click at [451, 322] on div "Salt, table" at bounding box center [395, 325] width 241 height 23
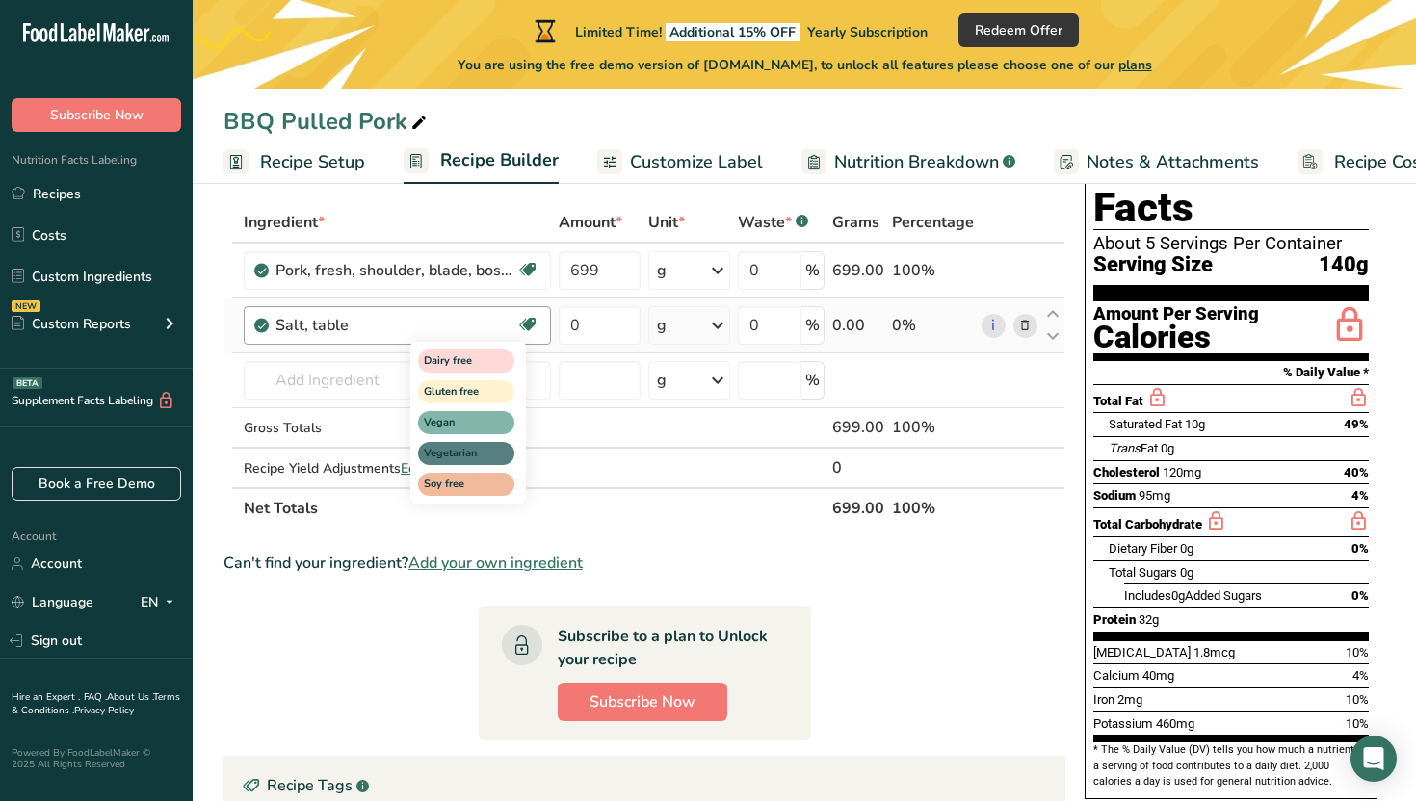
click at [538, 329] on span at bounding box center [527, 324] width 23 height 23
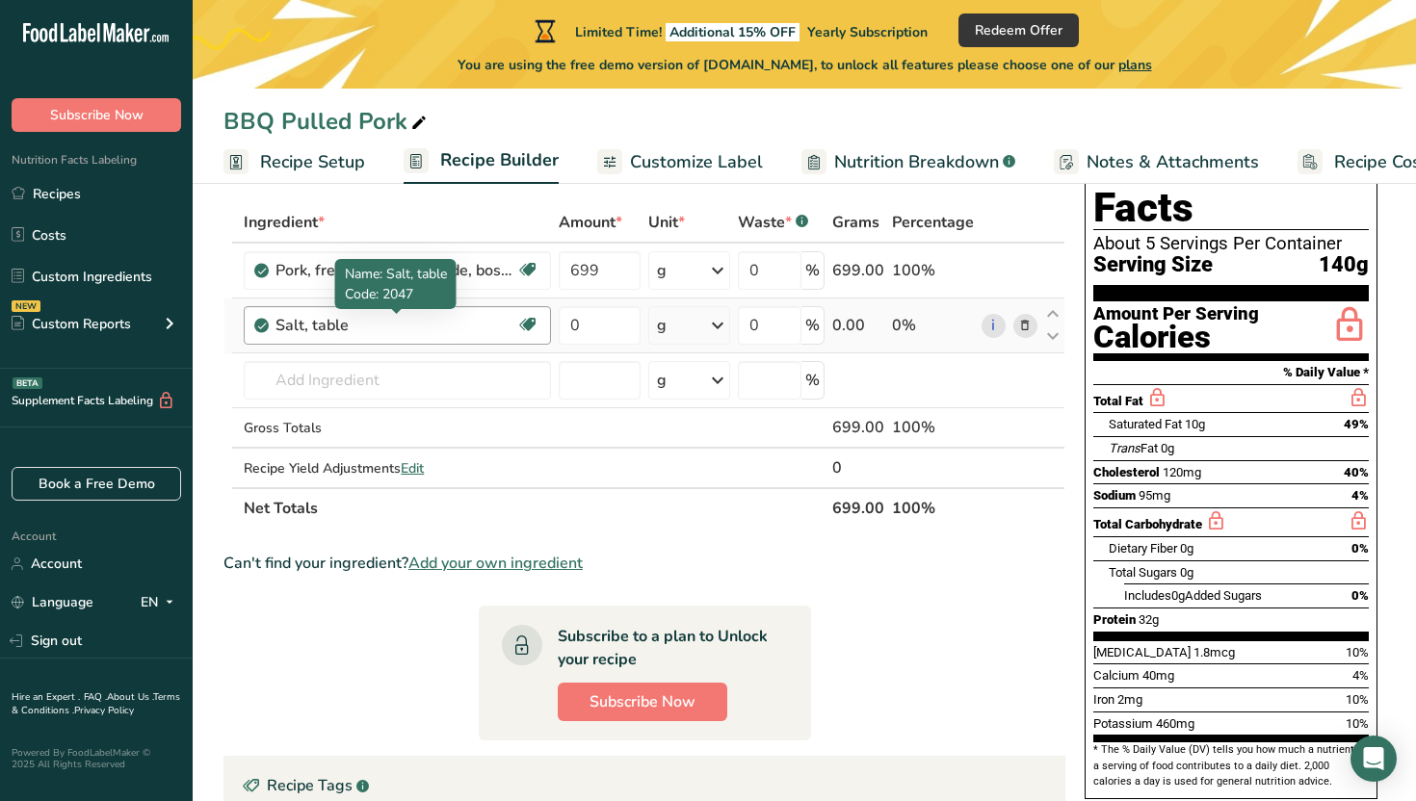
click at [295, 329] on div "Salt, table" at bounding box center [395, 325] width 241 height 23
click at [350, 324] on div "Salt, table" at bounding box center [395, 325] width 241 height 23
click at [340, 324] on div "Salt, table" at bounding box center [395, 325] width 241 height 23
click at [364, 324] on div "Salt, table" at bounding box center [395, 325] width 241 height 23
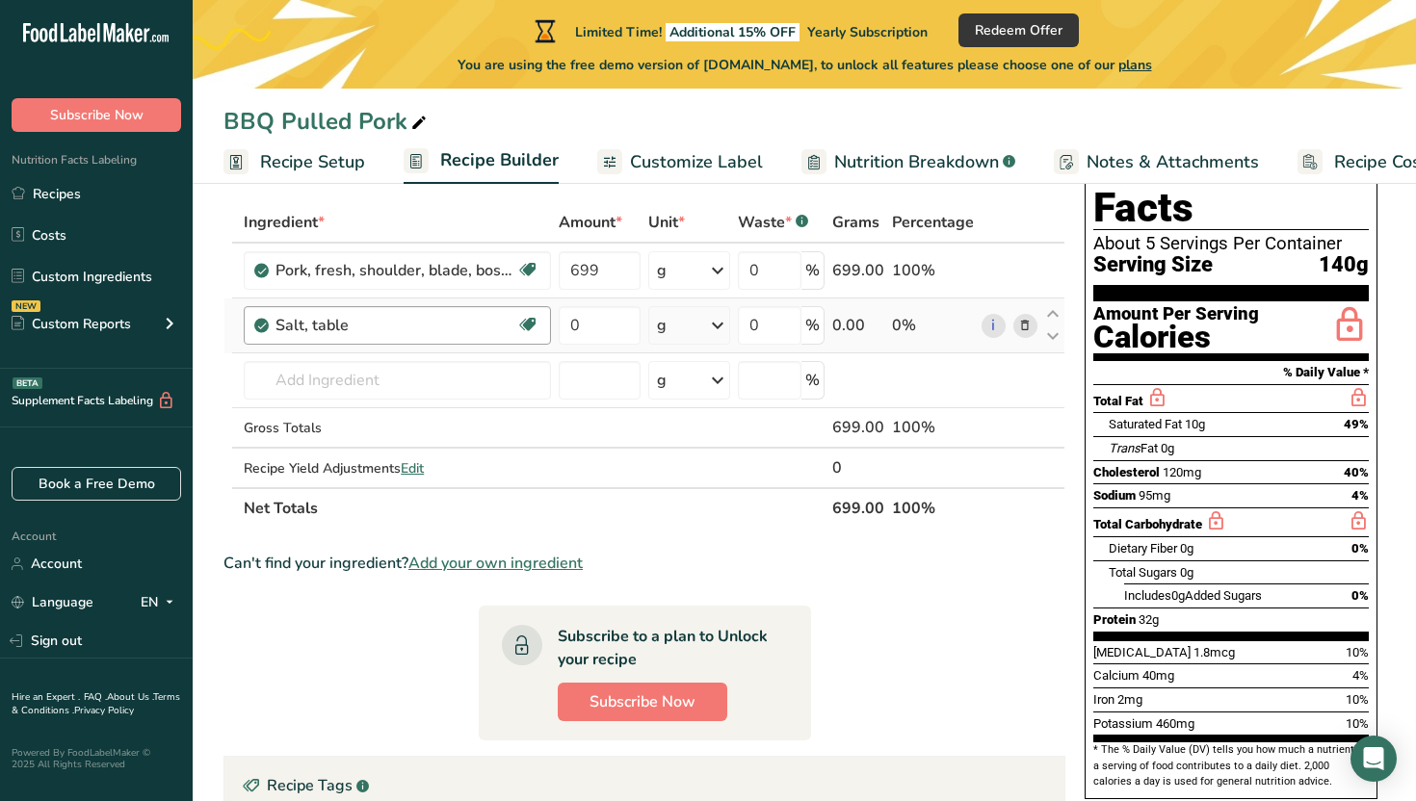
click at [402, 325] on div "Salt, table" at bounding box center [395, 325] width 241 height 23
click at [1030, 321] on icon at bounding box center [1024, 326] width 13 height 20
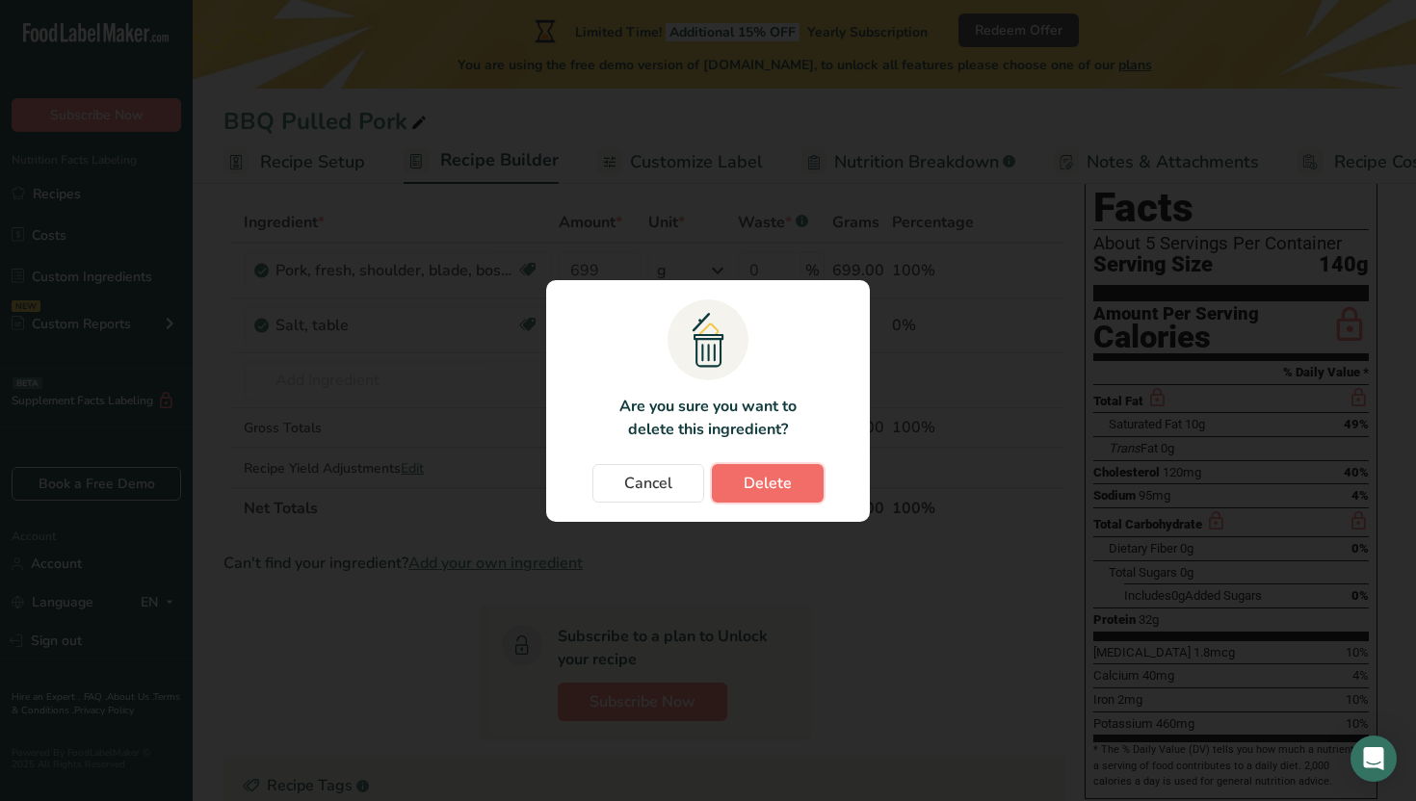
click at [772, 489] on span "Delete" at bounding box center [768, 483] width 48 height 23
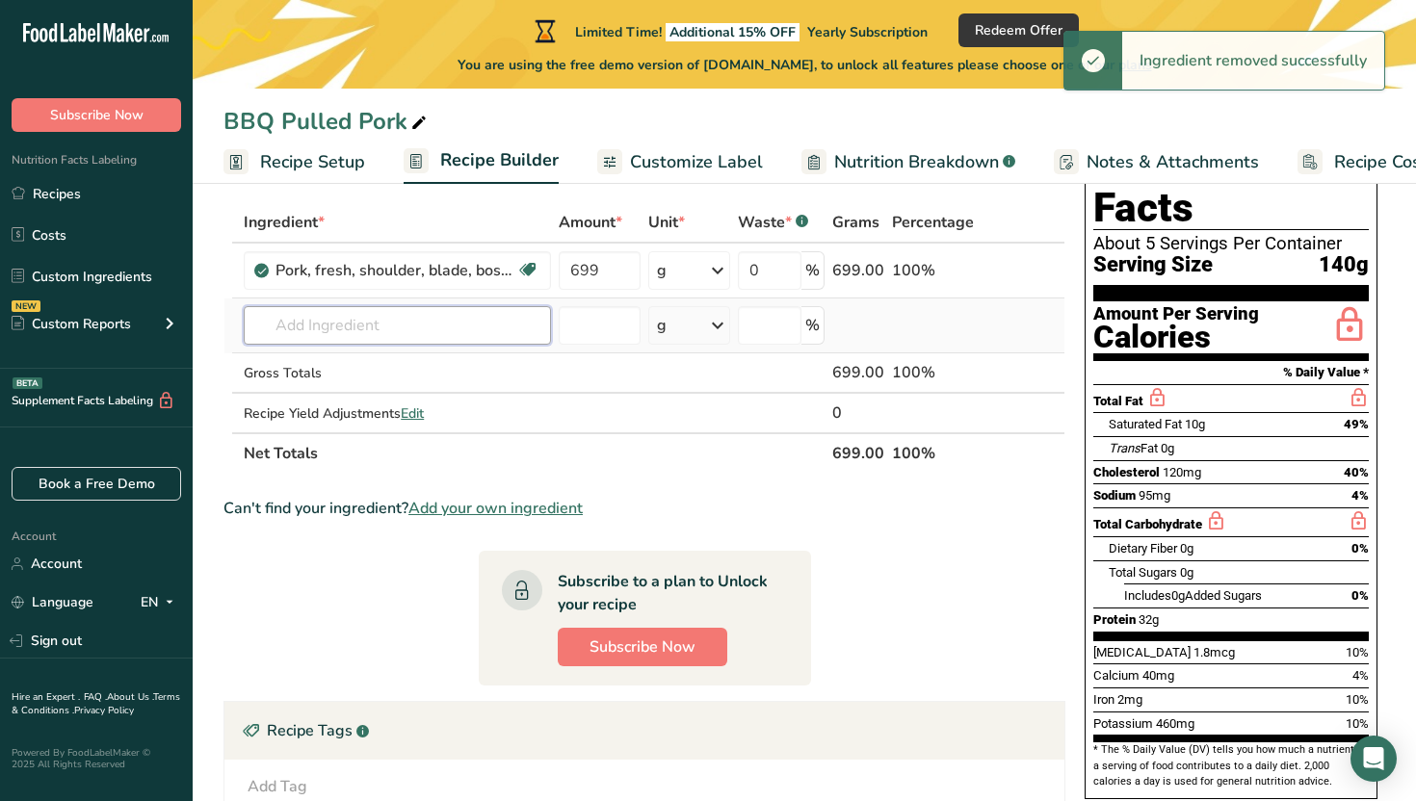
click at [412, 317] on input "text" at bounding box center [397, 325] width 307 height 39
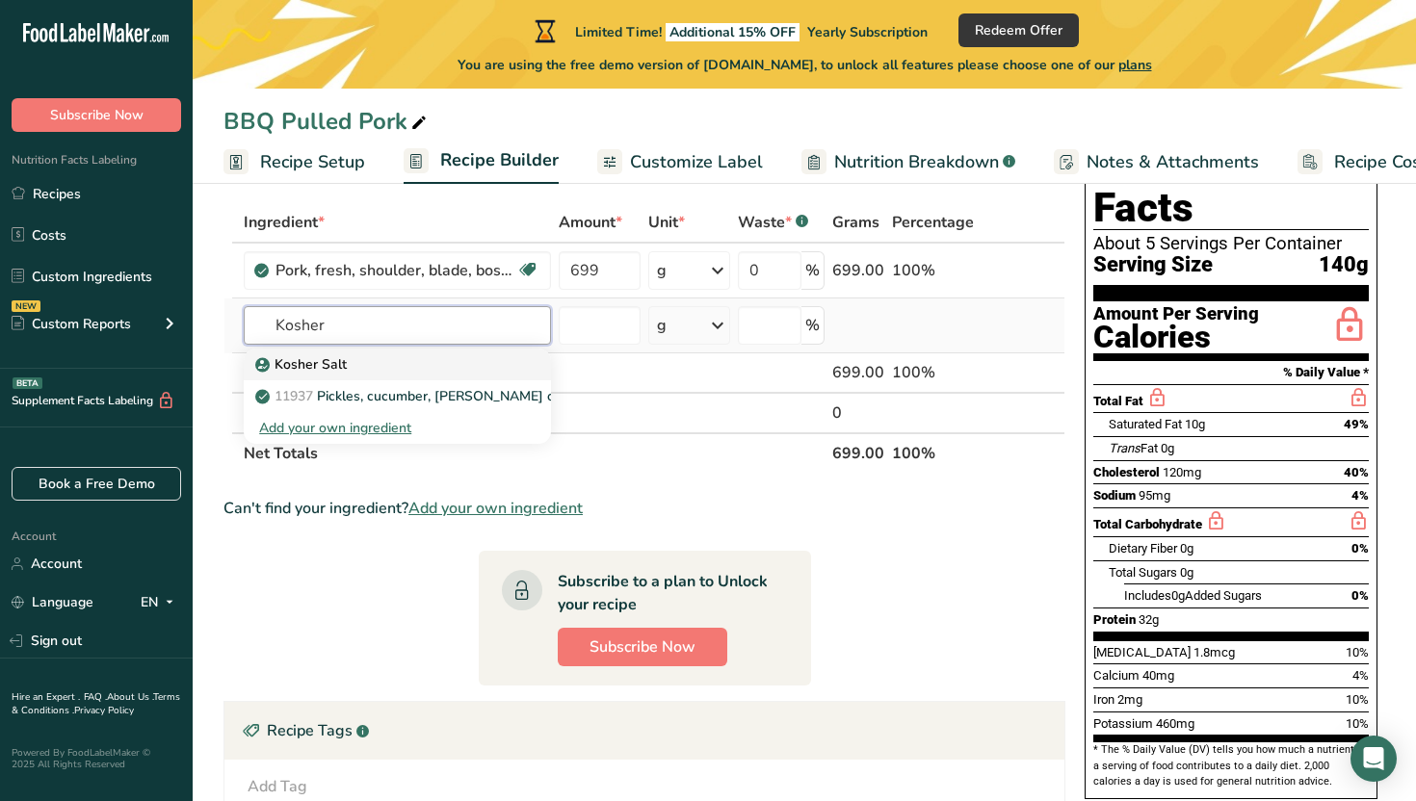
type input "Kosher"
click at [378, 360] on div "Kosher Salt" at bounding box center [382, 364] width 246 height 20
type input "Kosher Salt"
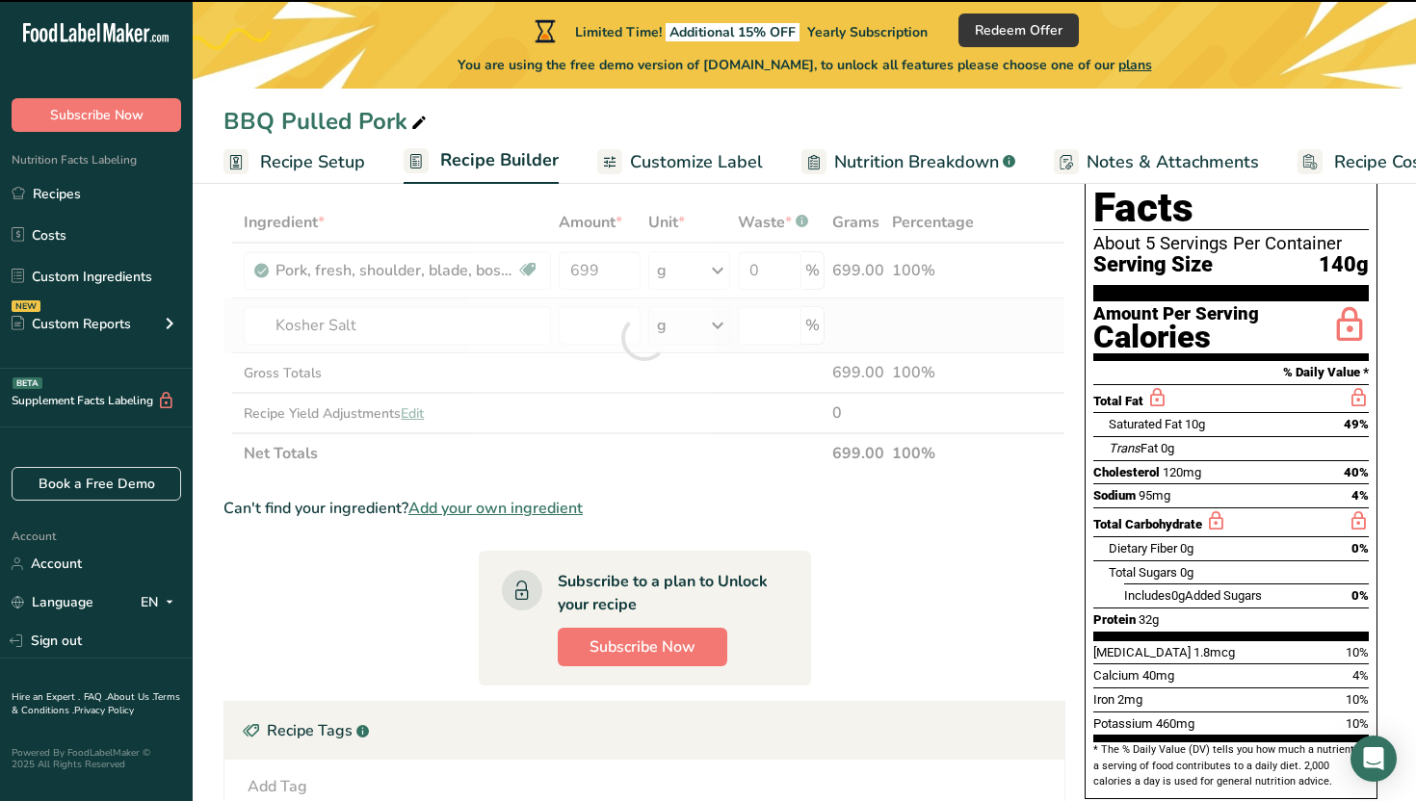
type input "0"
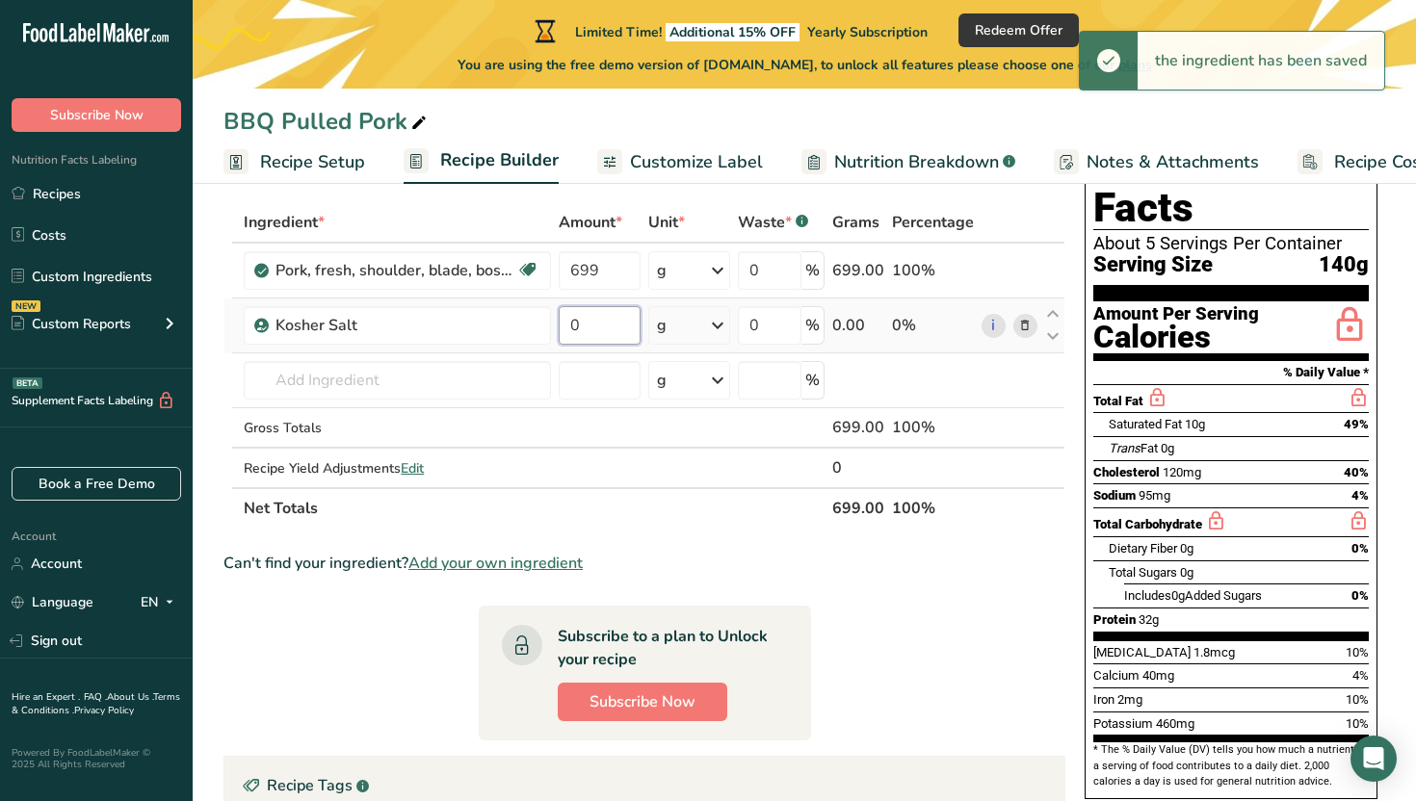
click at [608, 325] on input "0" at bounding box center [600, 325] width 82 height 39
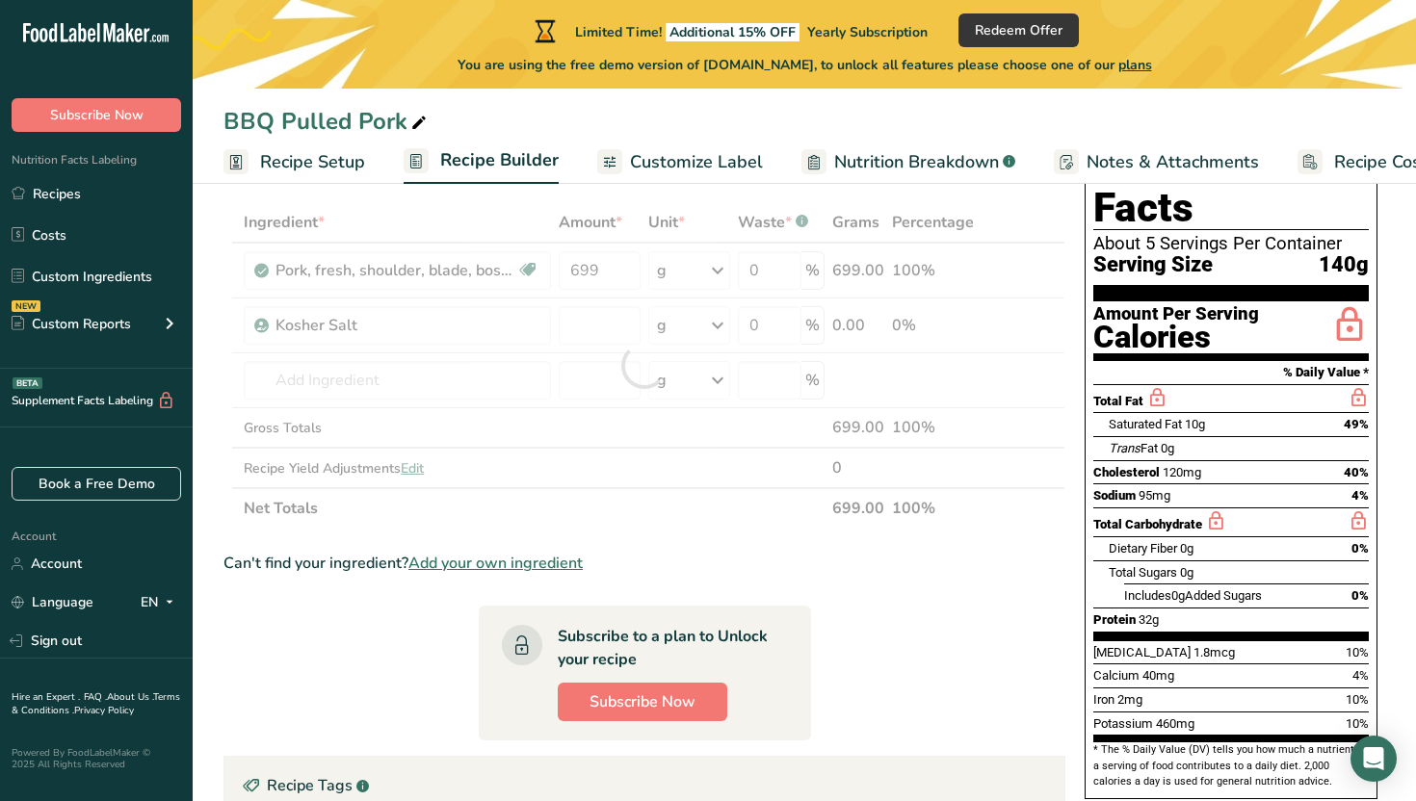
type input "0"
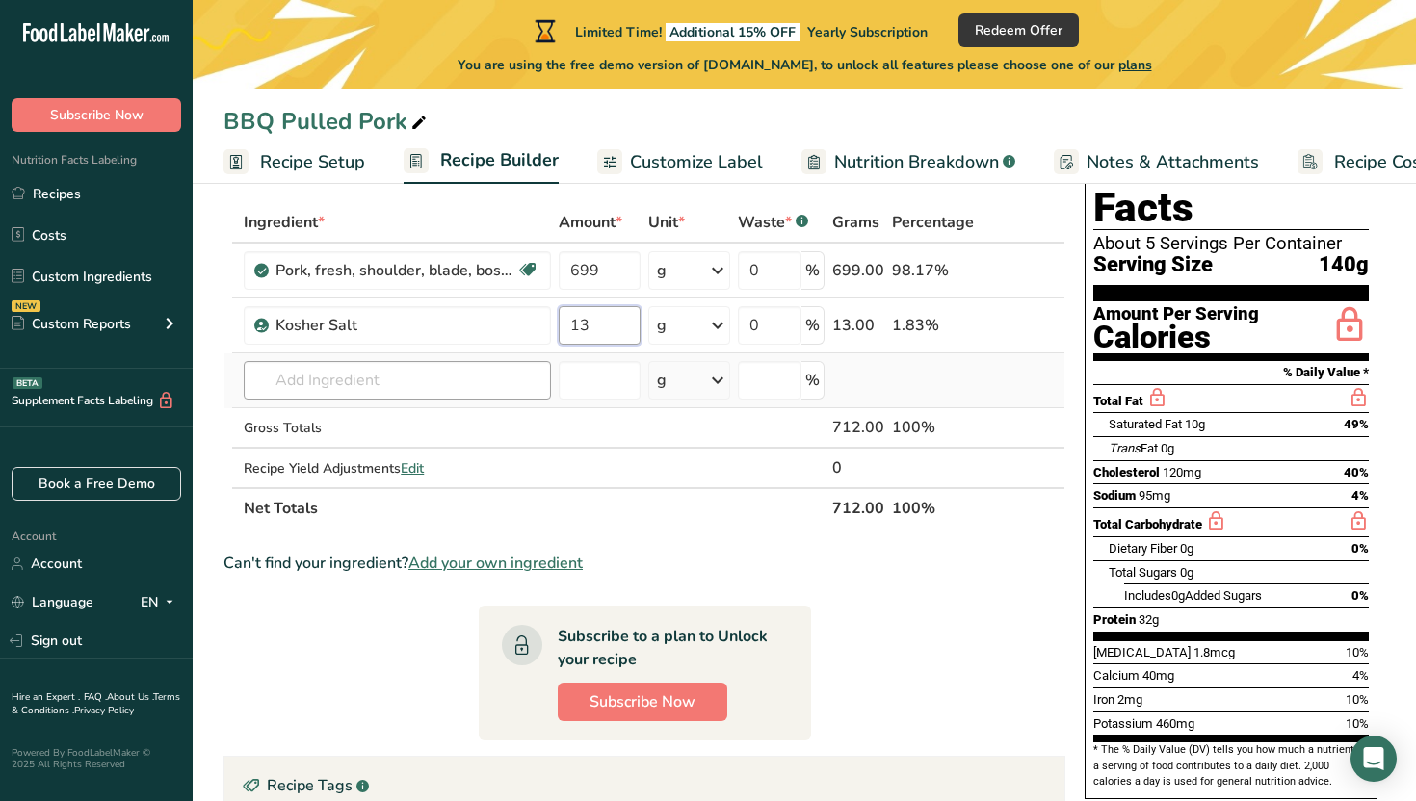
type input "13"
click at [484, 383] on div "Ingredient * Amount * Unit * Waste * .a-a{fill:#347362;}.b-a{fill:#fff;} Grams …" at bounding box center [644, 365] width 842 height 327
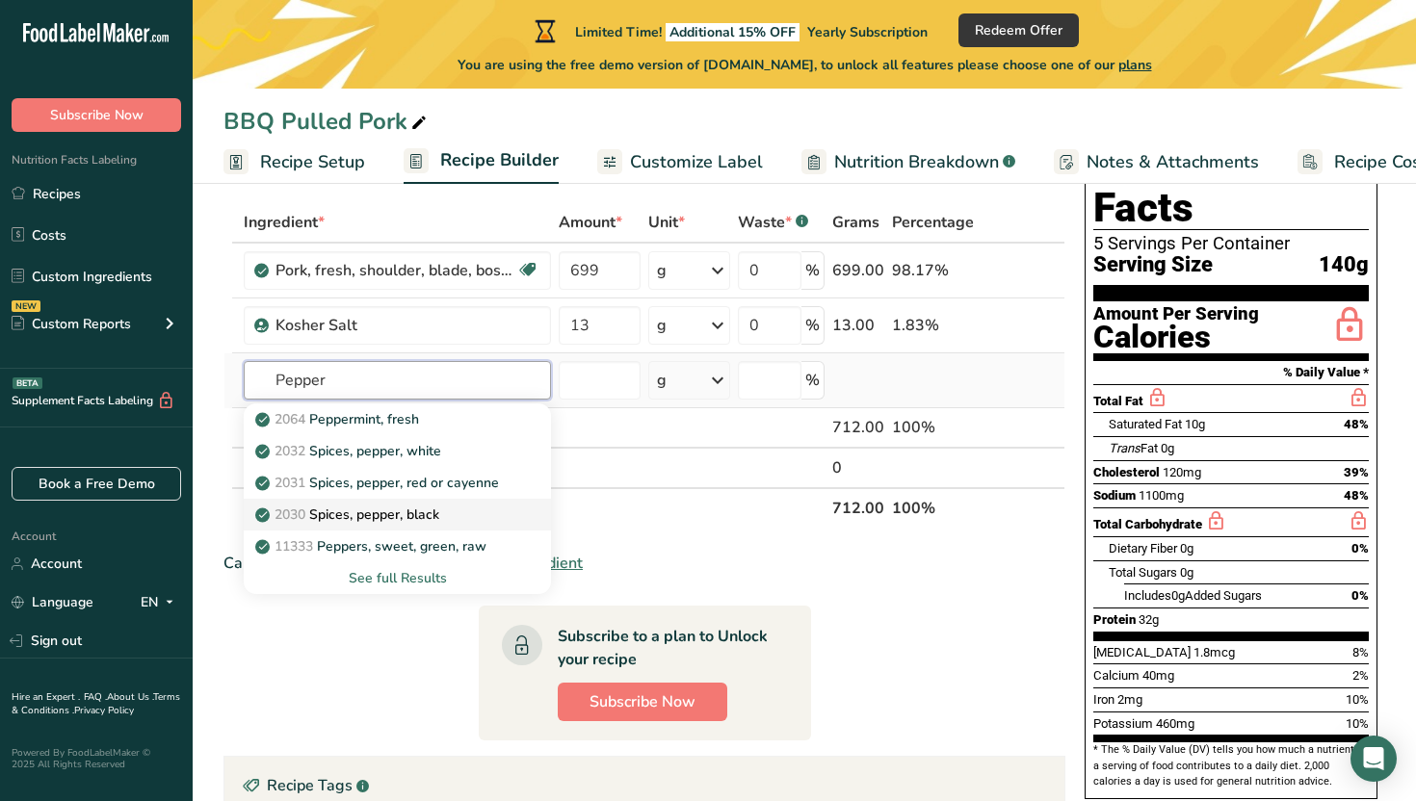
type input "Pepper"
click at [424, 520] on p "2030 Spices, pepper, black" at bounding box center [349, 515] width 180 height 20
type input "Spices, pepper, black"
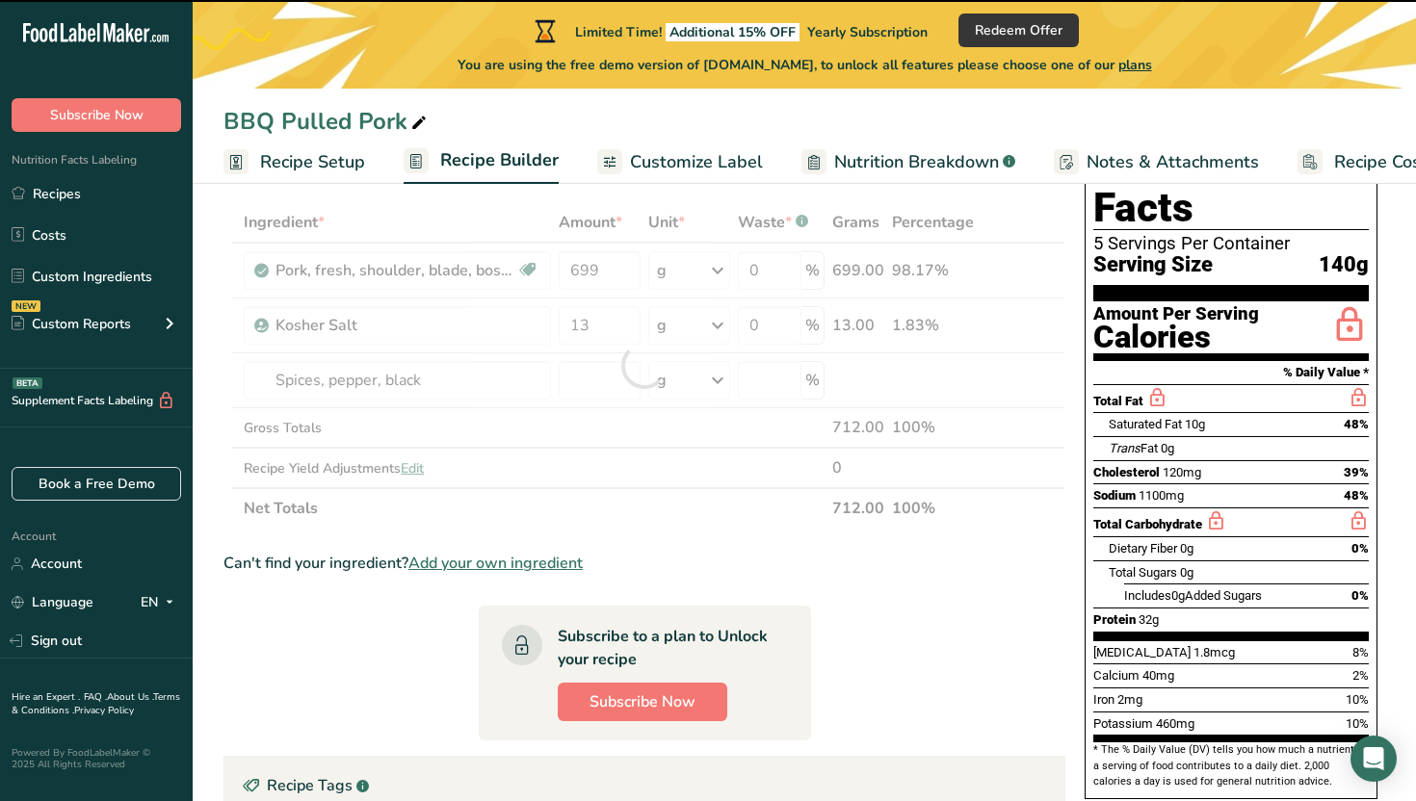
type input "0"
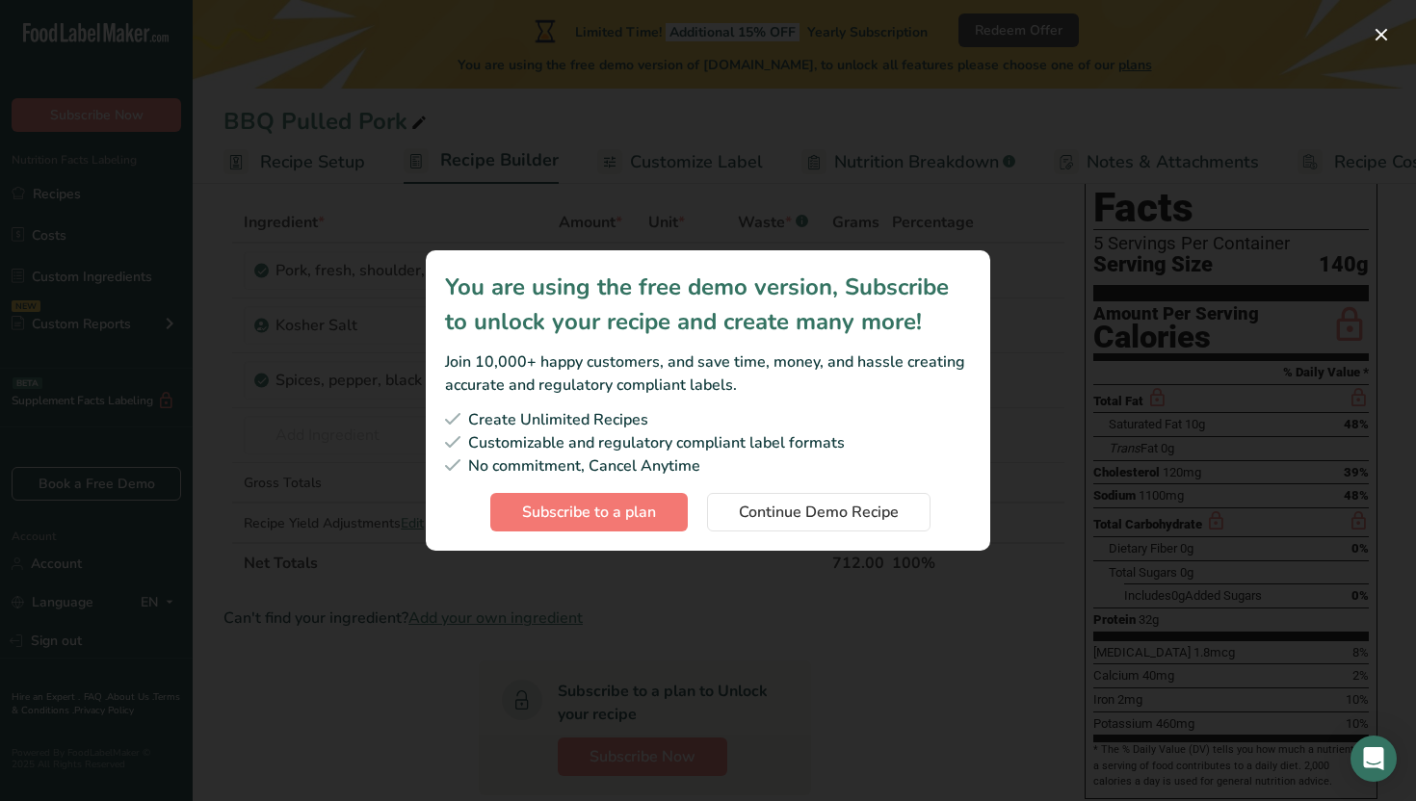
click at [770, 613] on div "Subscription modal" at bounding box center [708, 400] width 1416 height 801
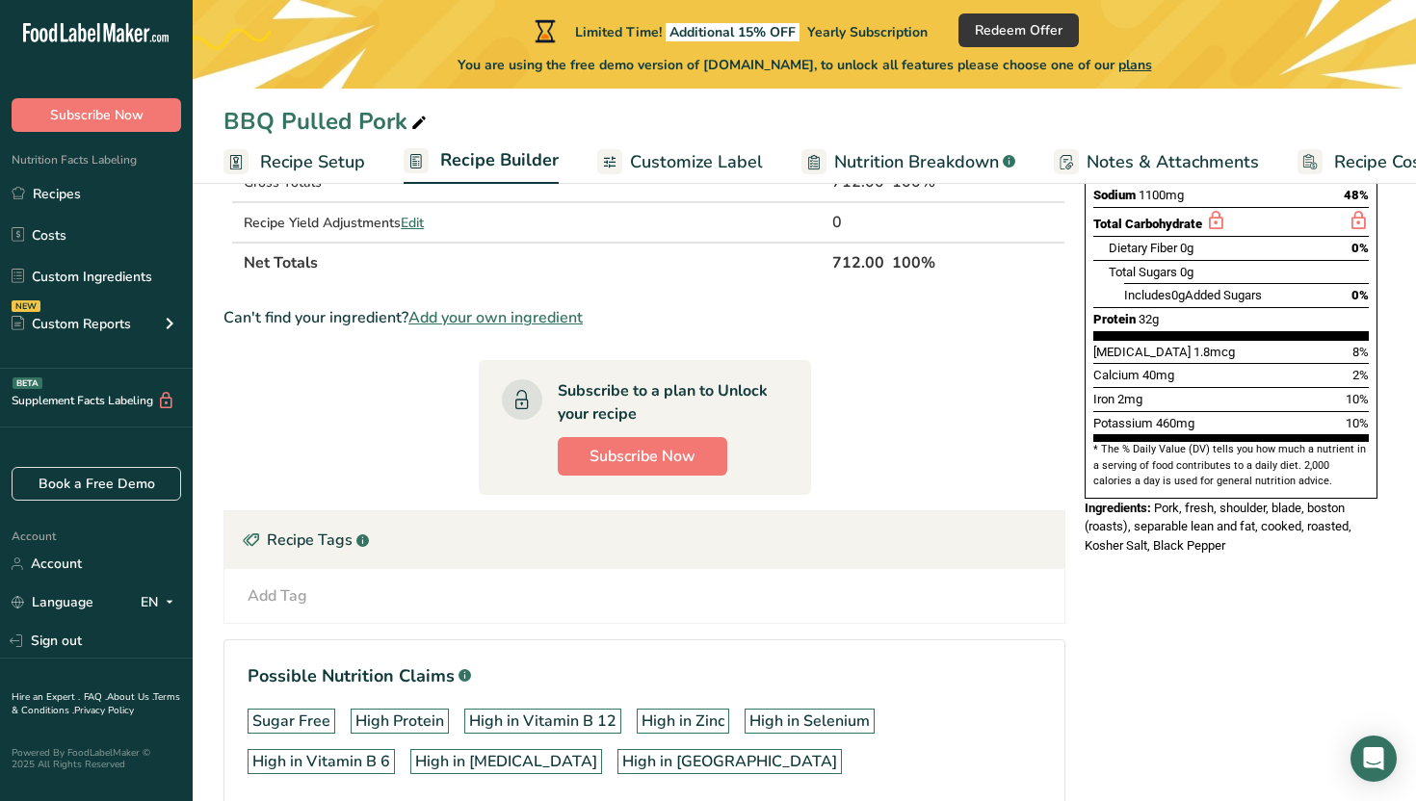
scroll to position [396, 0]
click at [1173, 441] on section "* The % Daily Value (DV) tells you how much a nutrient in a serving of food con…" at bounding box center [1230, 464] width 275 height 47
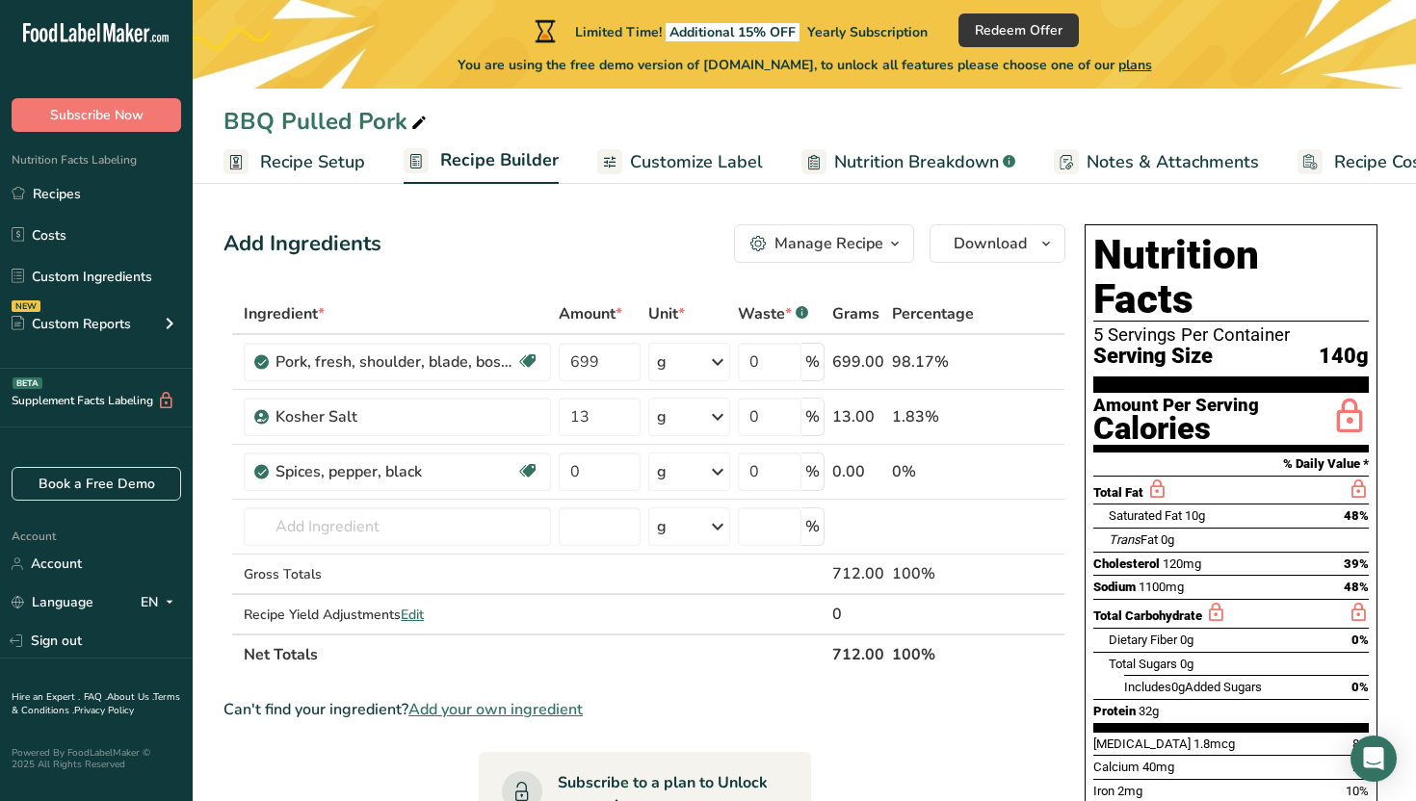
scroll to position [2, 0]
